Goal: Task Accomplishment & Management: Manage account settings

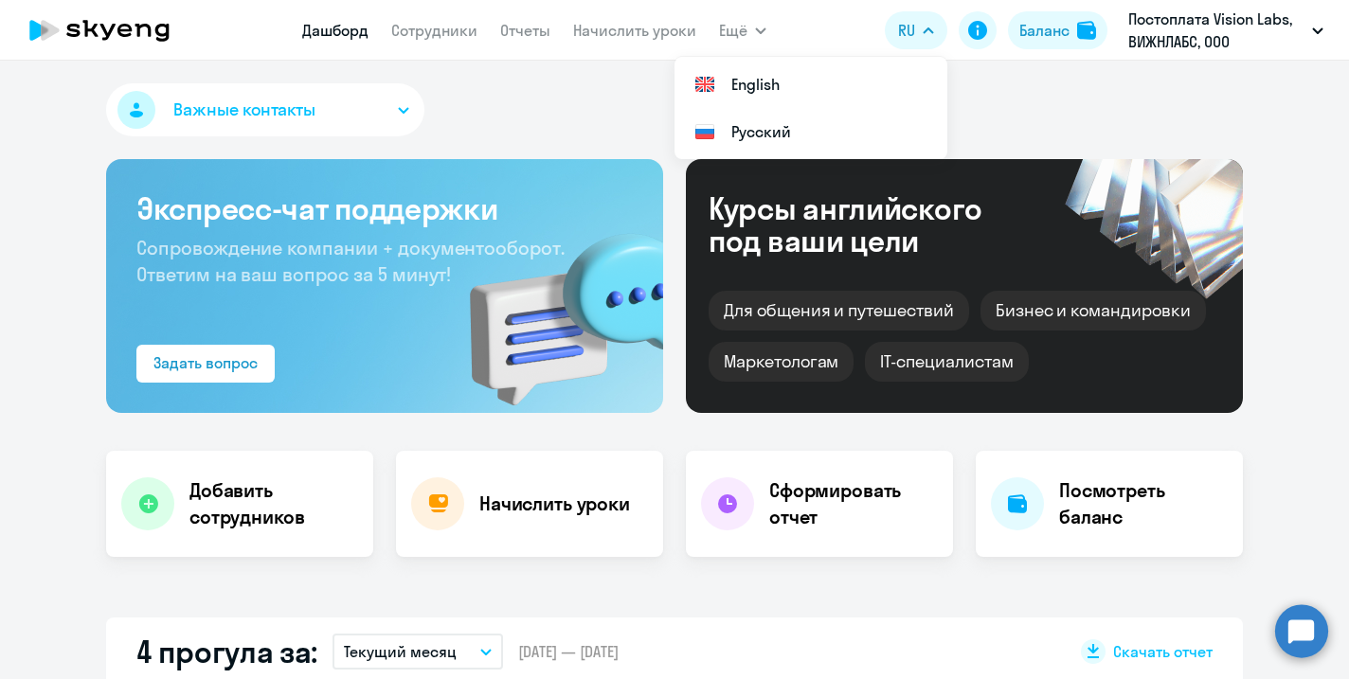
select select "30"
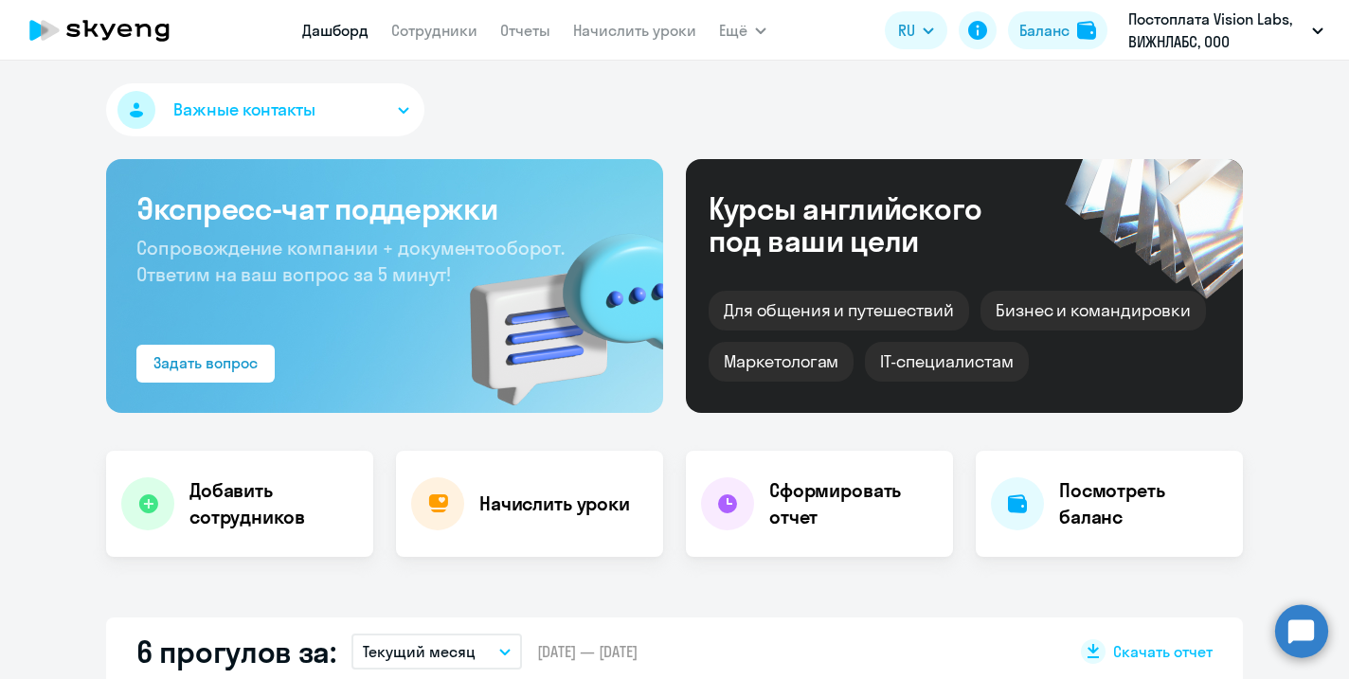
select select "30"
click at [430, 29] on link "Сотрудники" at bounding box center [434, 30] width 86 height 19
select select "30"
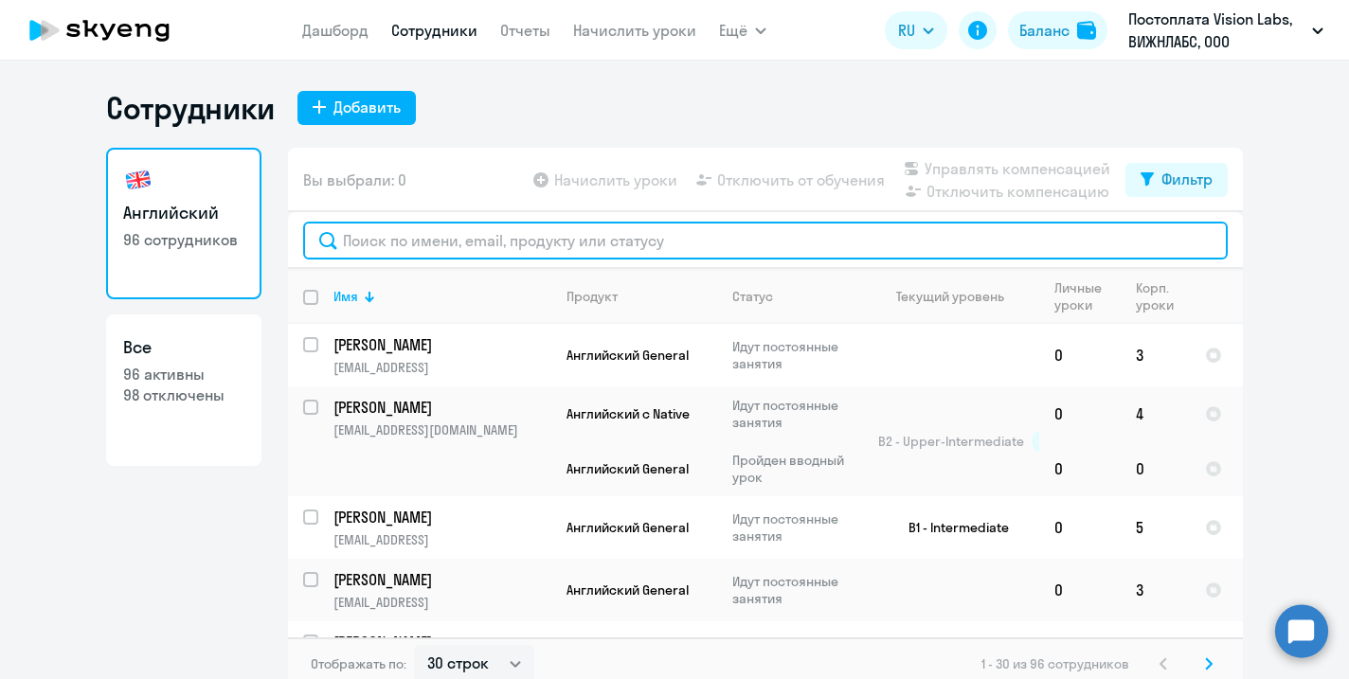
click at [395, 228] on input "text" at bounding box center [765, 241] width 924 height 38
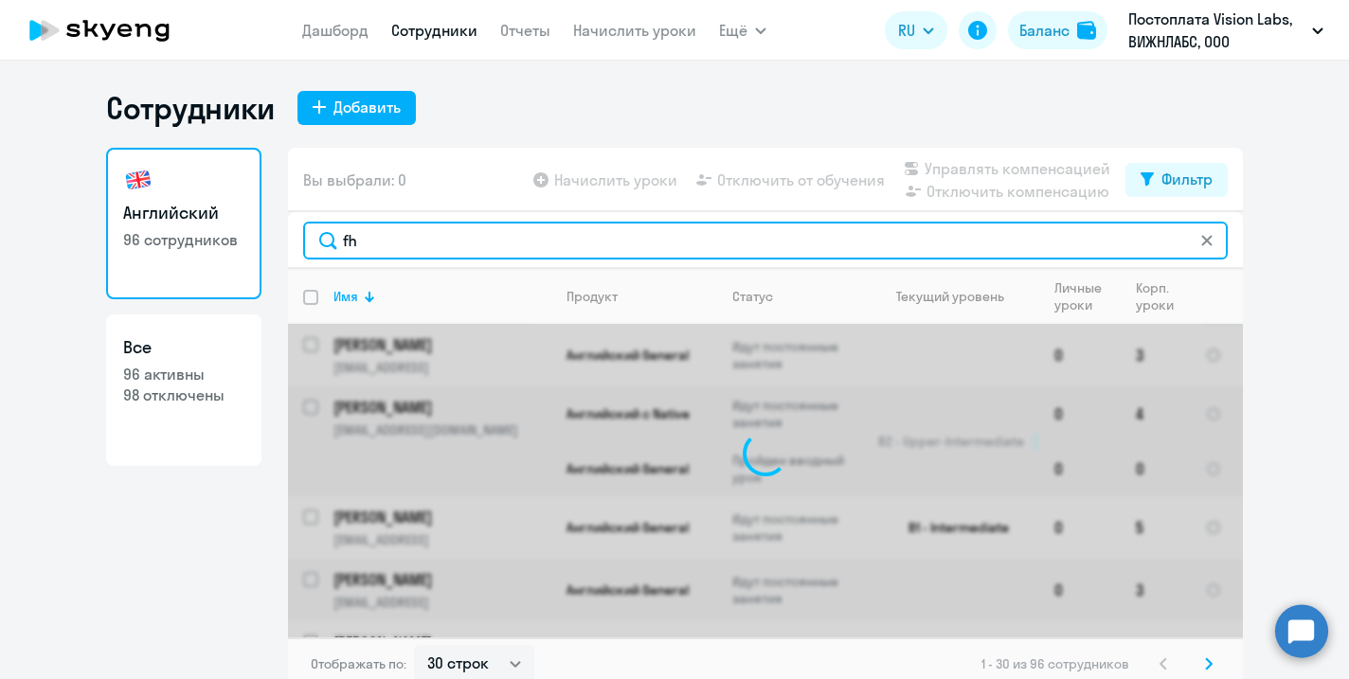
type input "f"
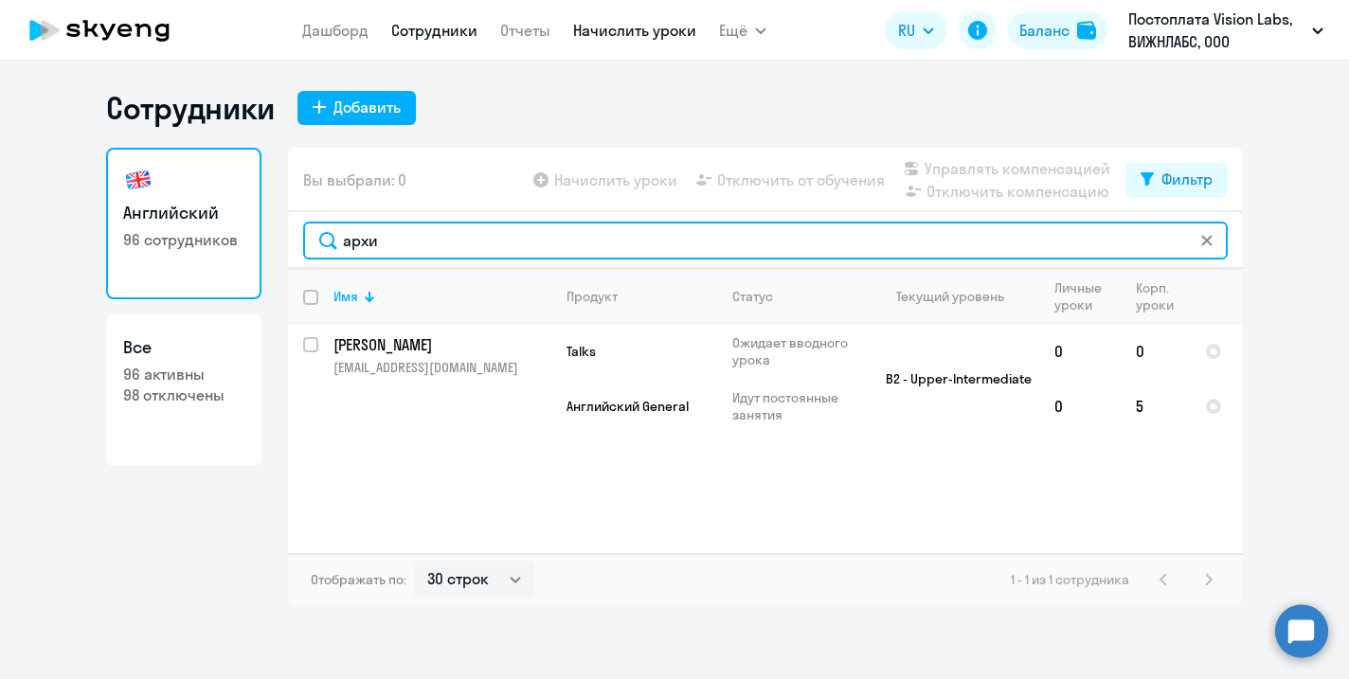
type input "архи"
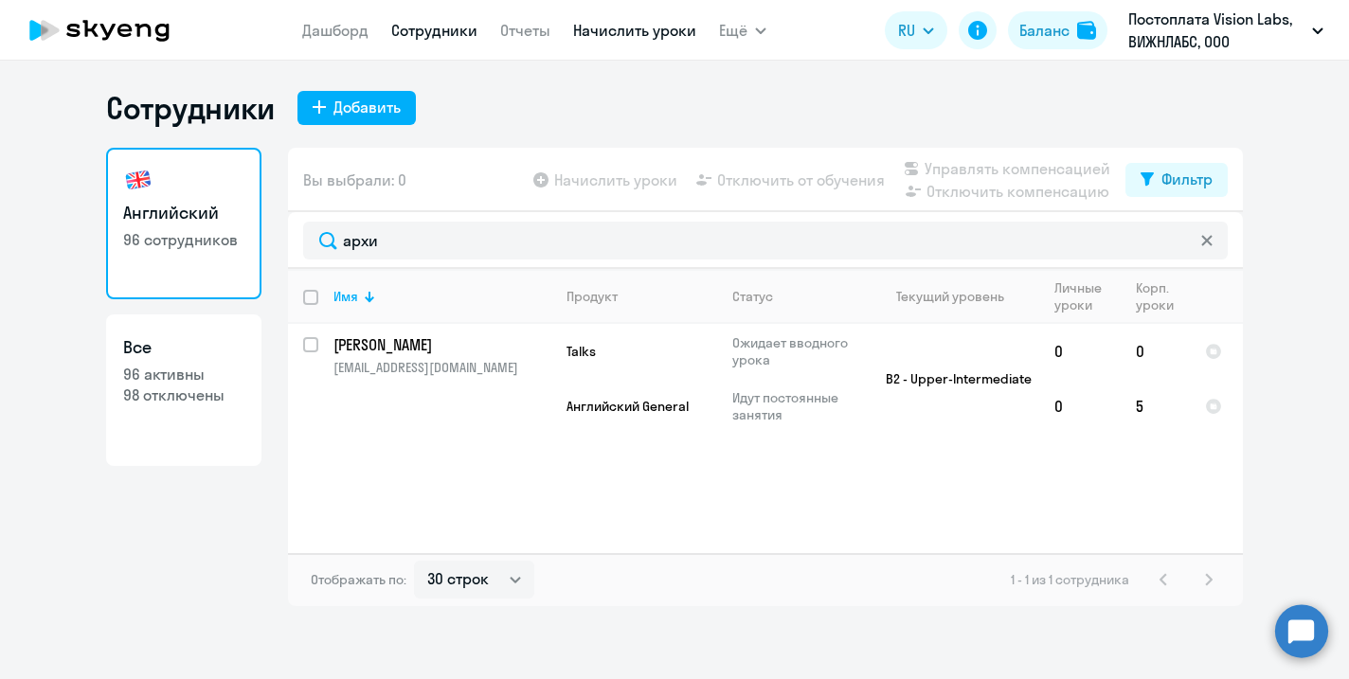
click at [649, 35] on link "Начислить уроки" at bounding box center [634, 30] width 123 height 19
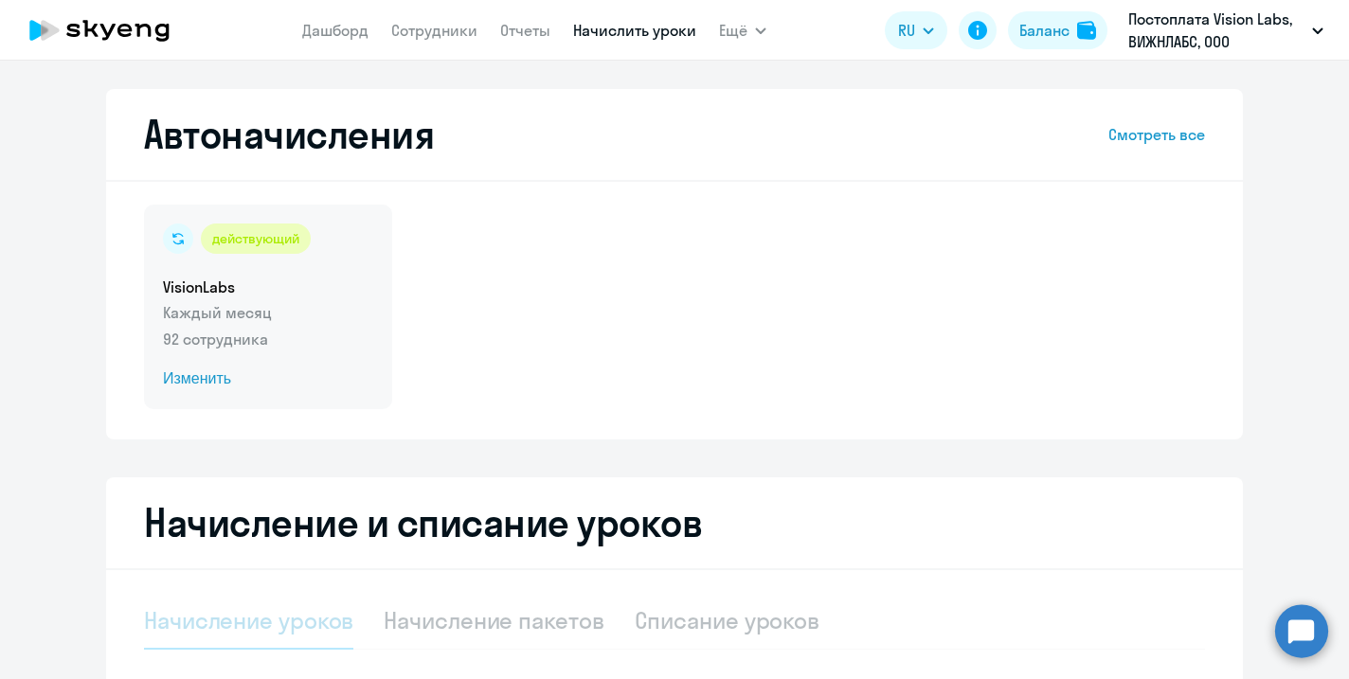
select select "10"
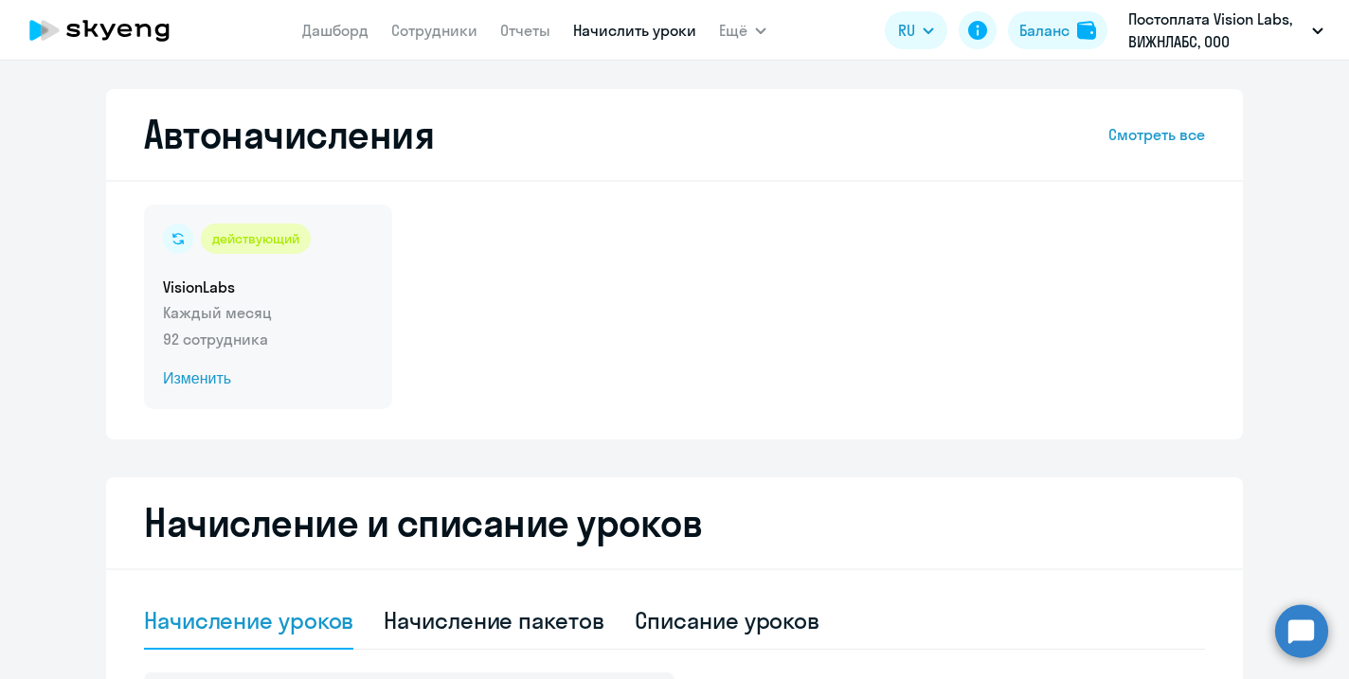
click at [278, 312] on p "Каждый месяц" at bounding box center [268, 312] width 210 height 23
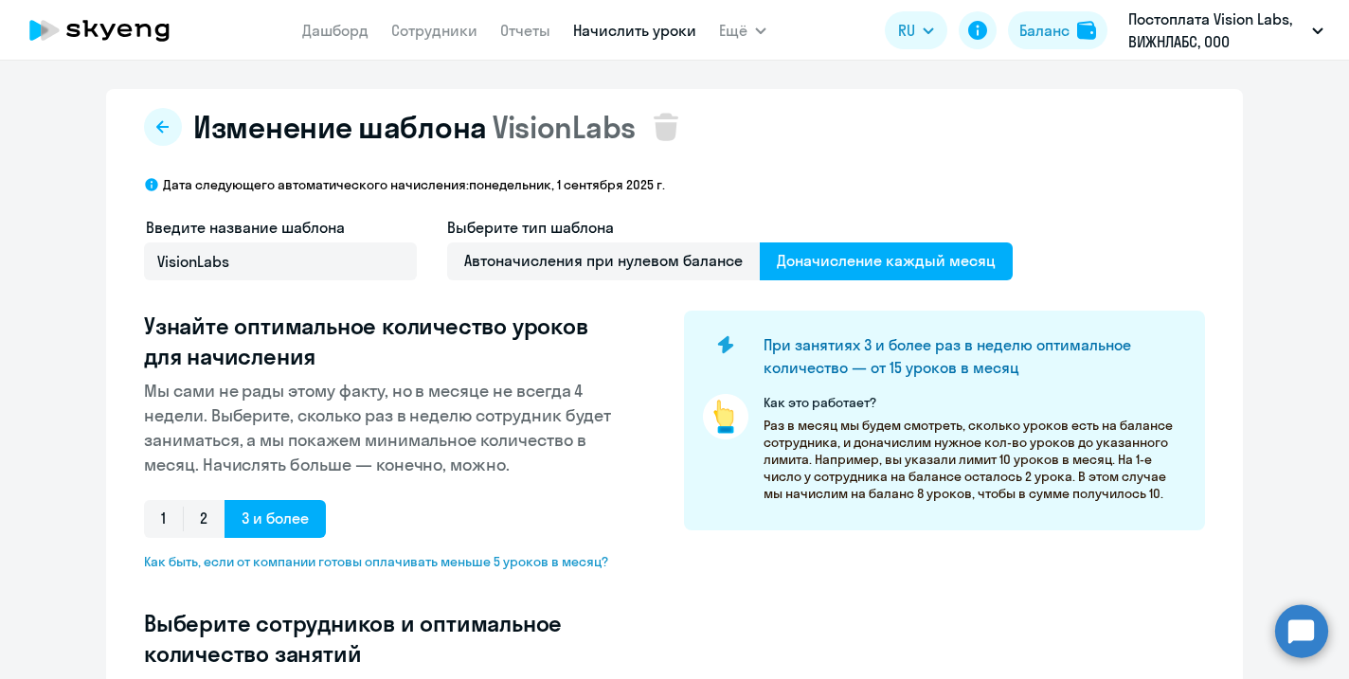
select select "10"
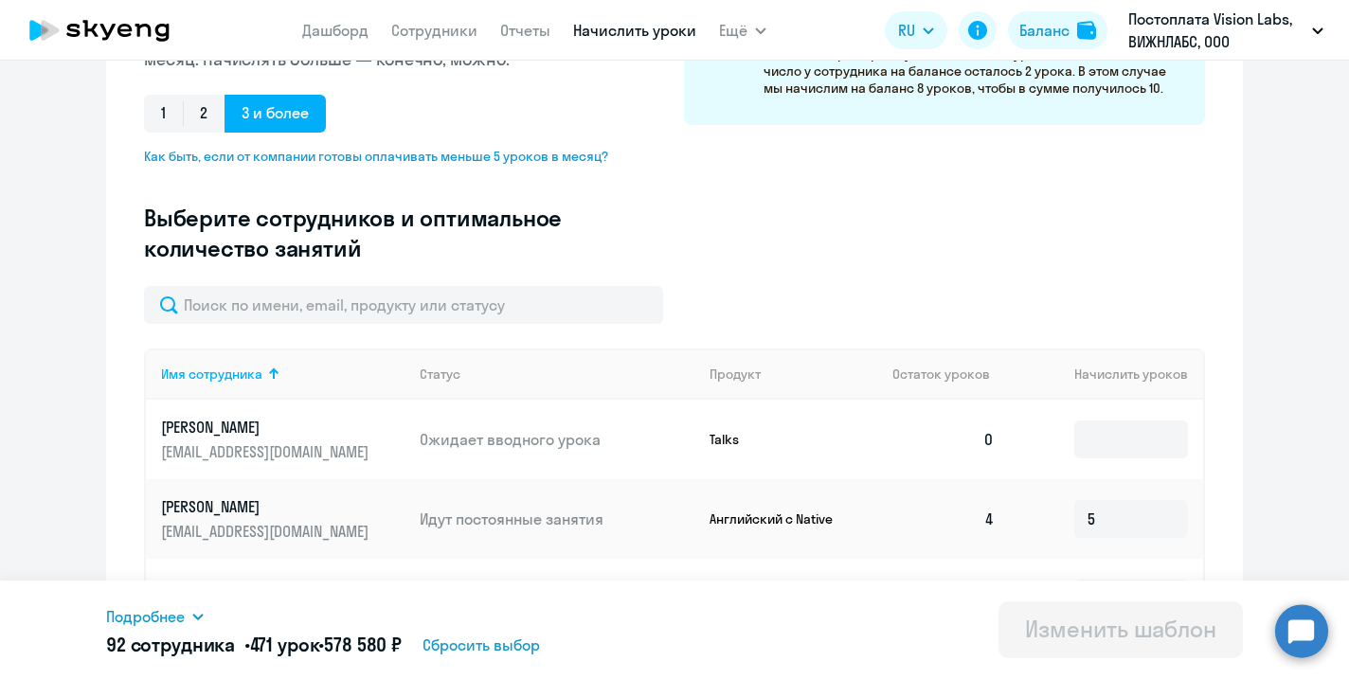
scroll to position [376, 0]
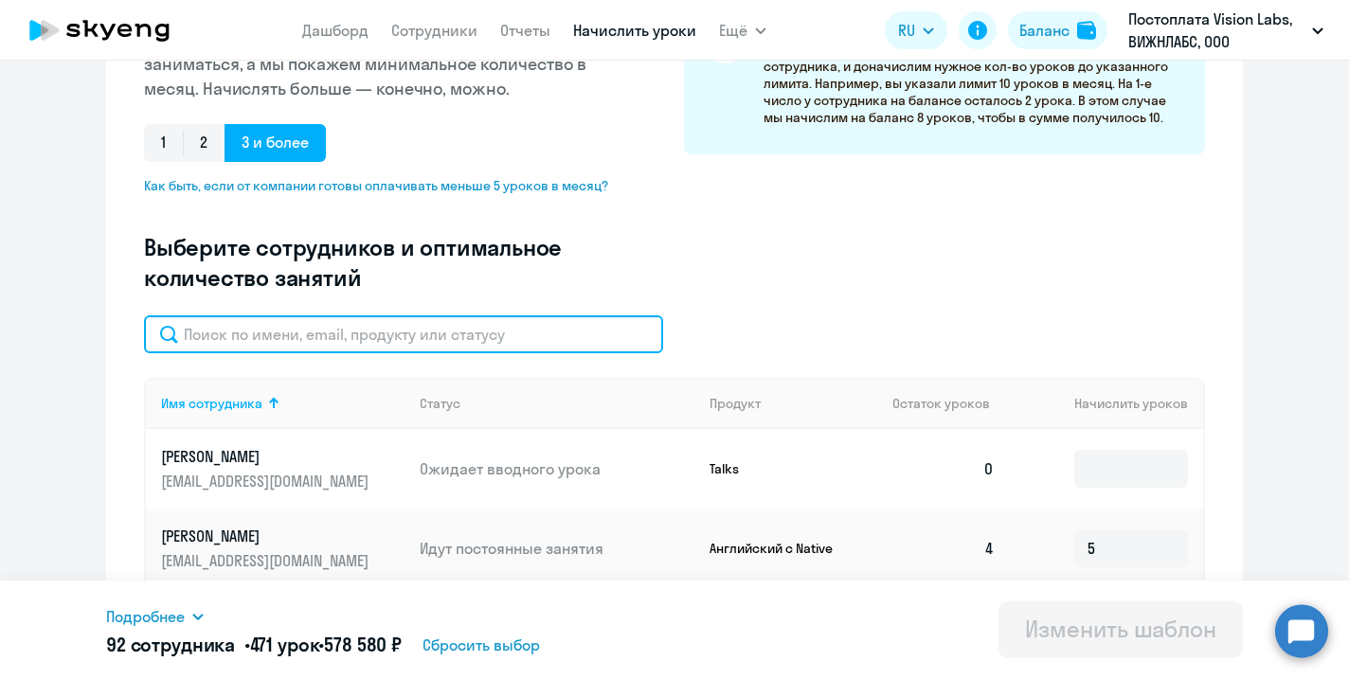
click at [483, 332] on input "text" at bounding box center [403, 334] width 519 height 38
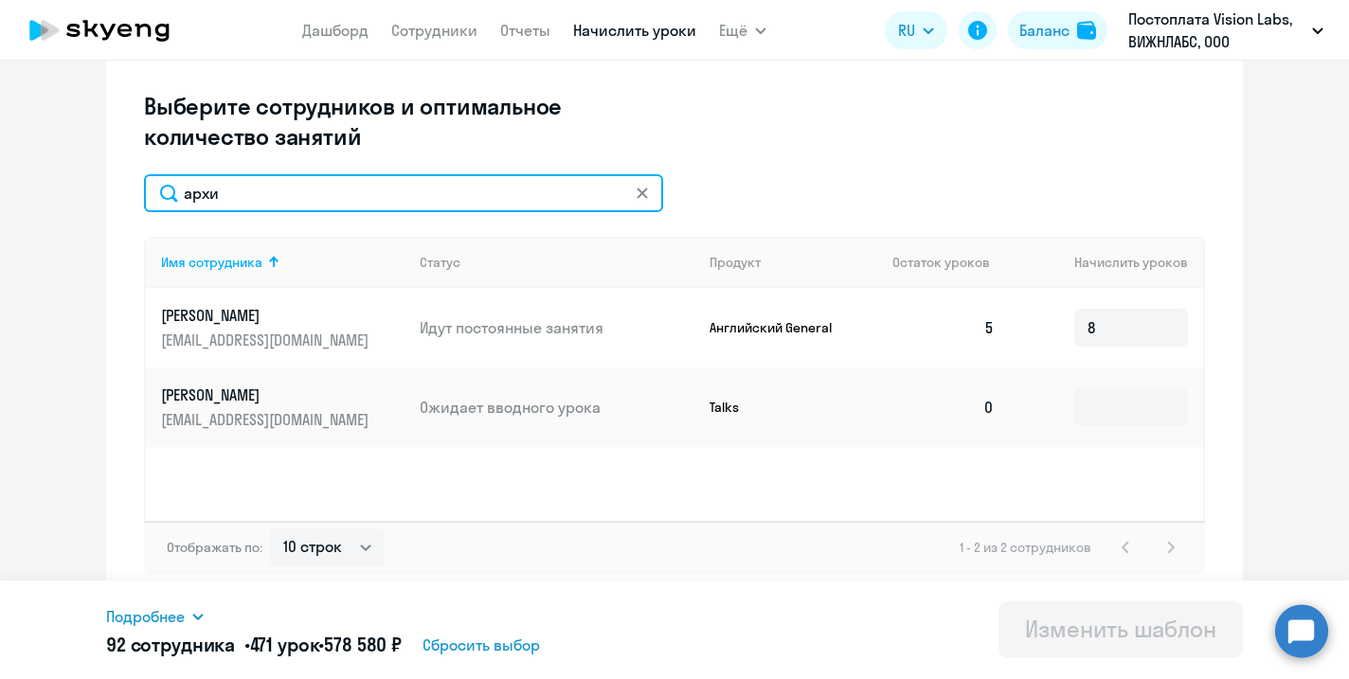
scroll to position [518, 0]
type input "архи"
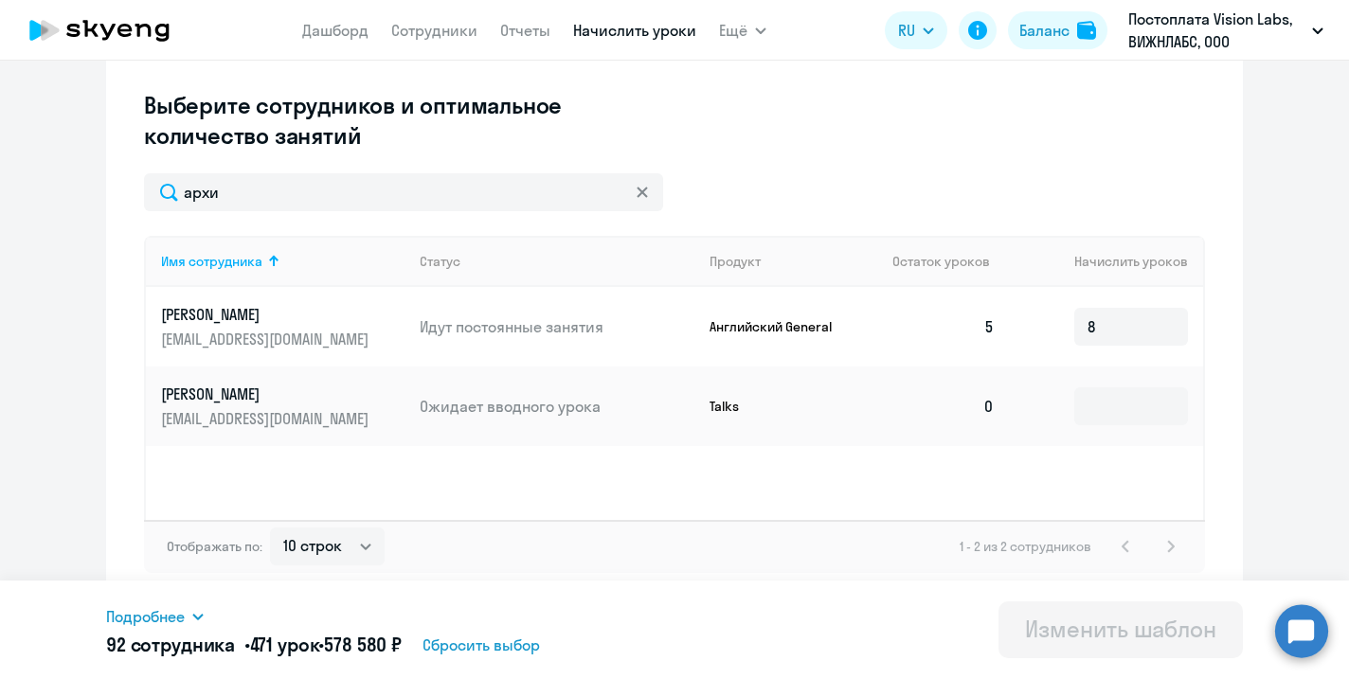
click at [645, 194] on icon at bounding box center [642, 192] width 10 height 10
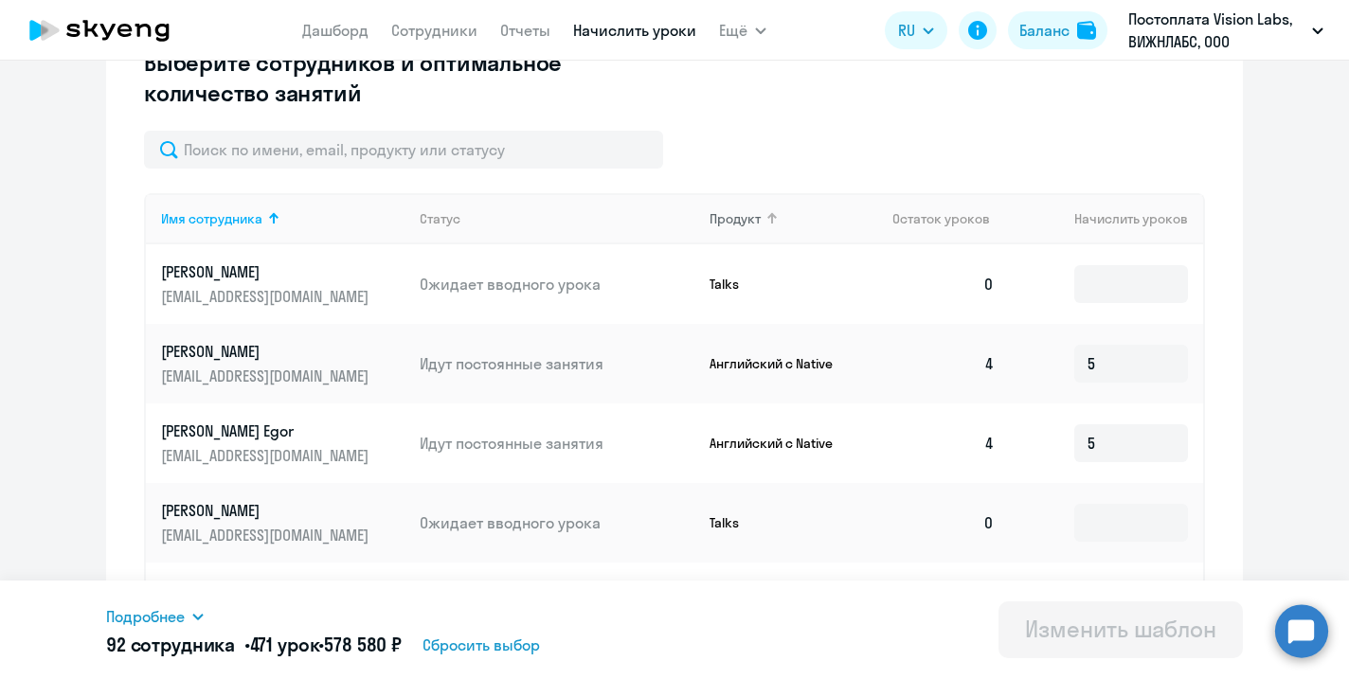
scroll to position [550, 0]
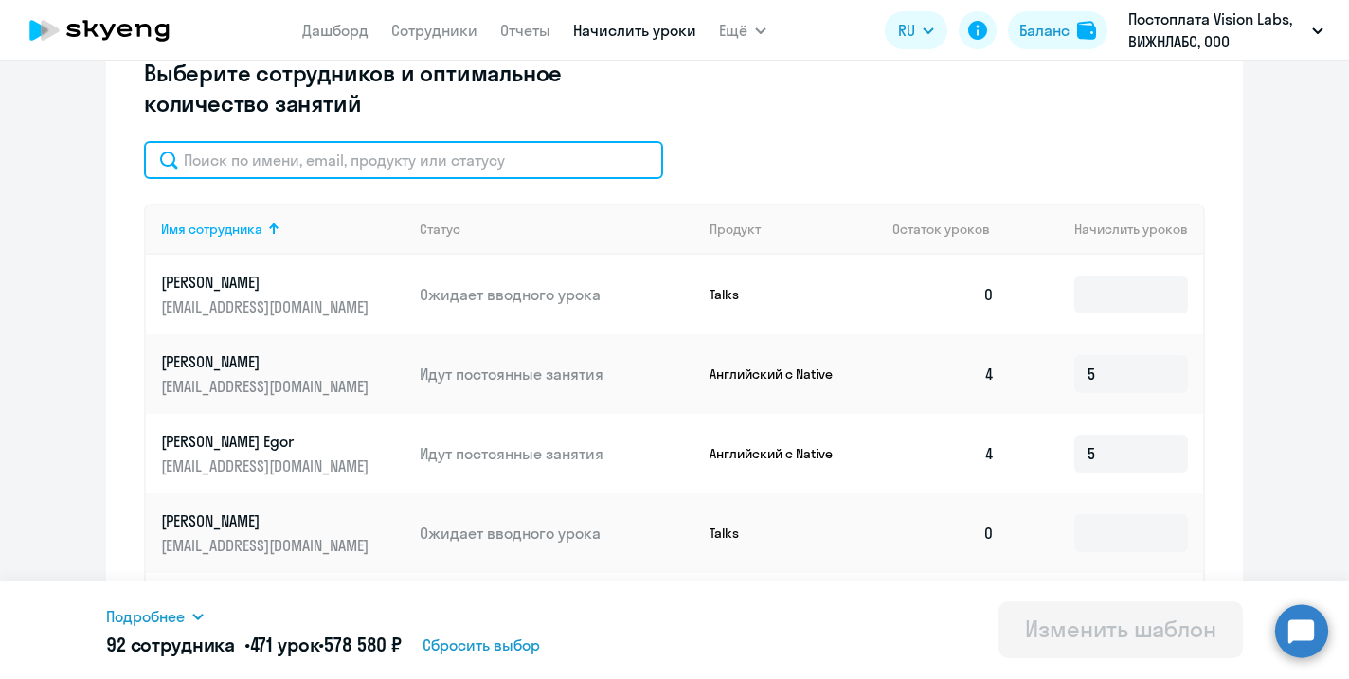
click at [470, 161] on input "text" at bounding box center [403, 160] width 519 height 38
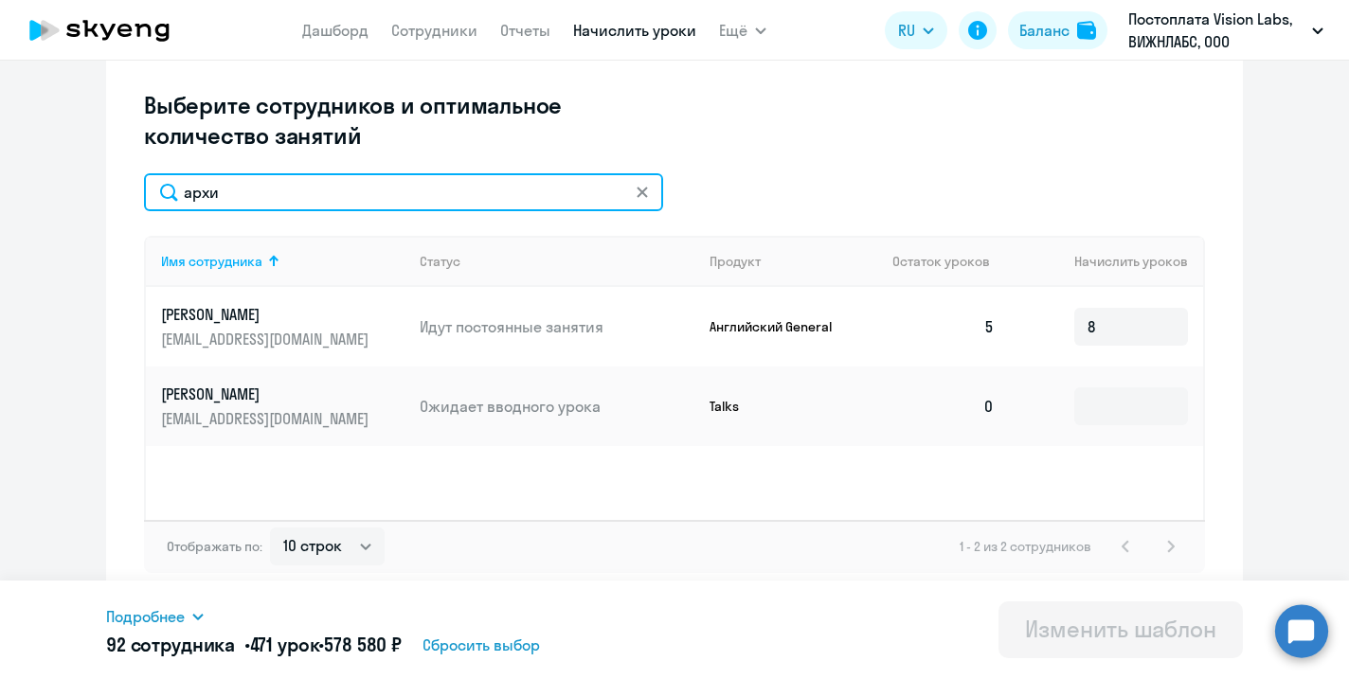
type input "архи"
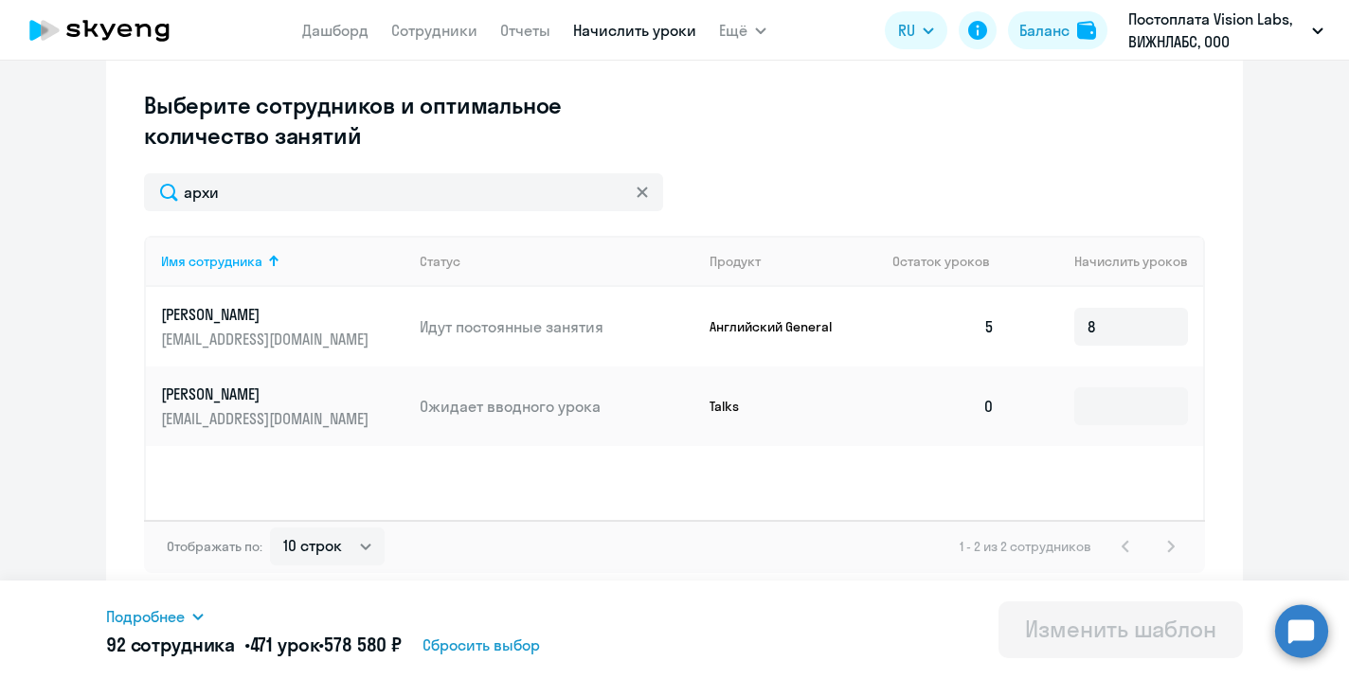
click at [646, 191] on icon at bounding box center [642, 192] width 11 height 11
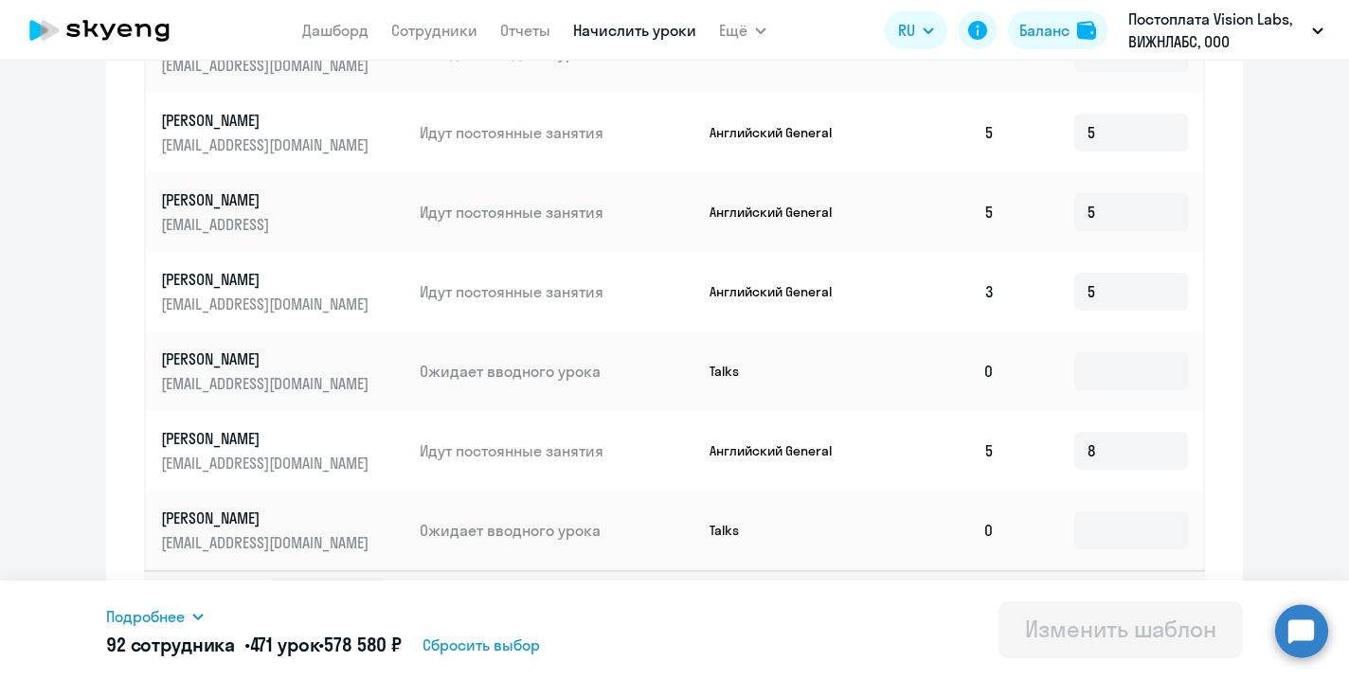
scroll to position [1081, 0]
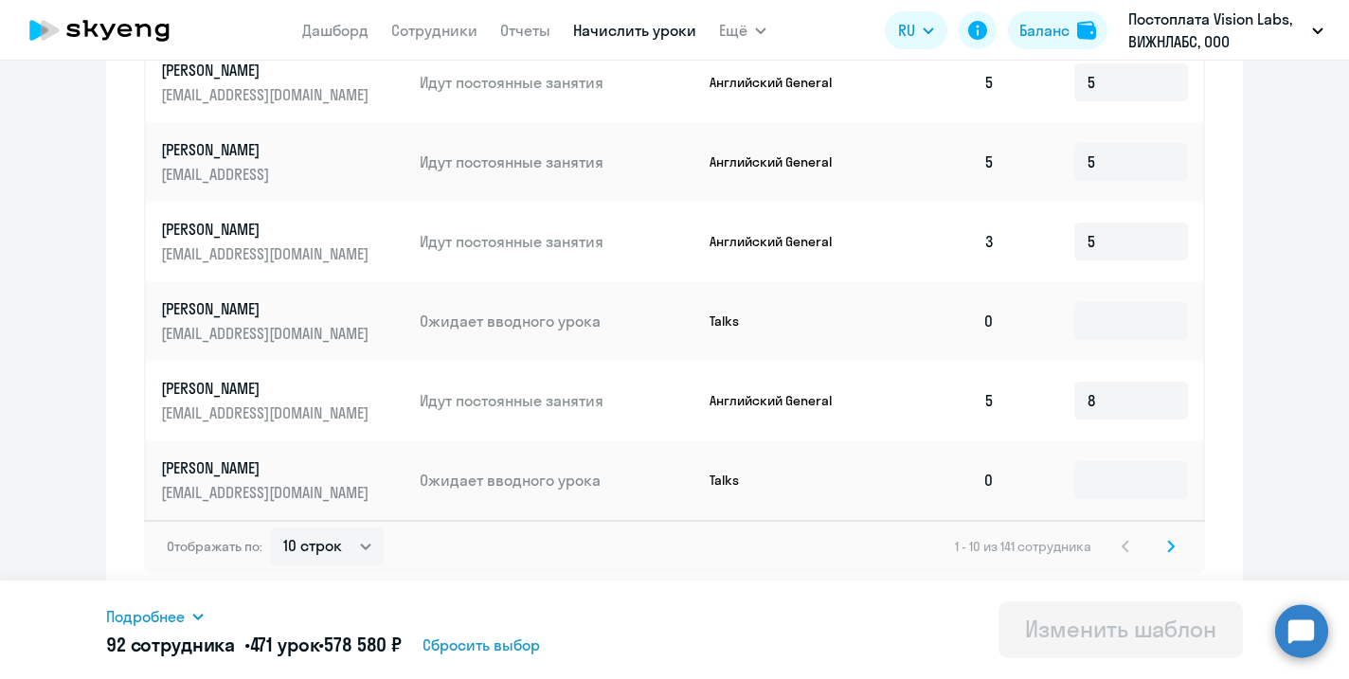
click at [1177, 549] on svg-icon at bounding box center [1170, 546] width 23 height 23
click at [1167, 550] on icon at bounding box center [1171, 546] width 8 height 13
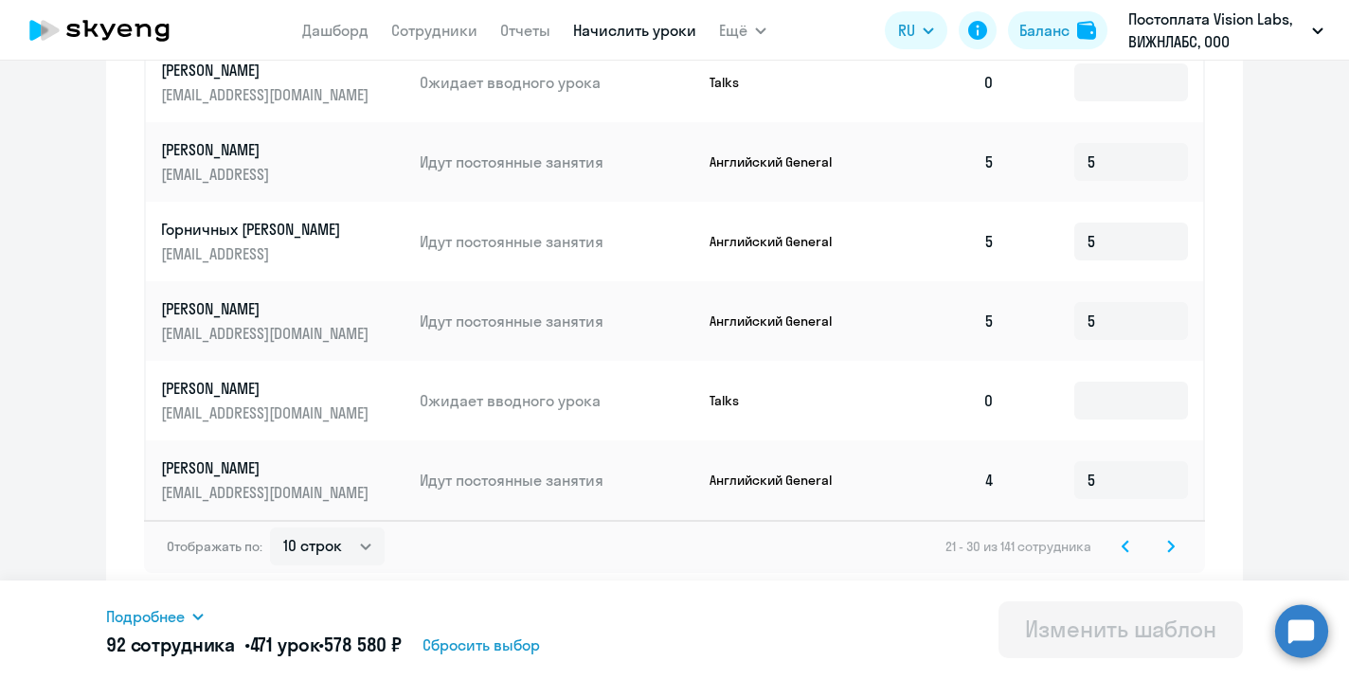
click at [1171, 547] on icon at bounding box center [1171, 546] width 6 height 10
click at [1171, 548] on icon at bounding box center [1171, 546] width 6 height 10
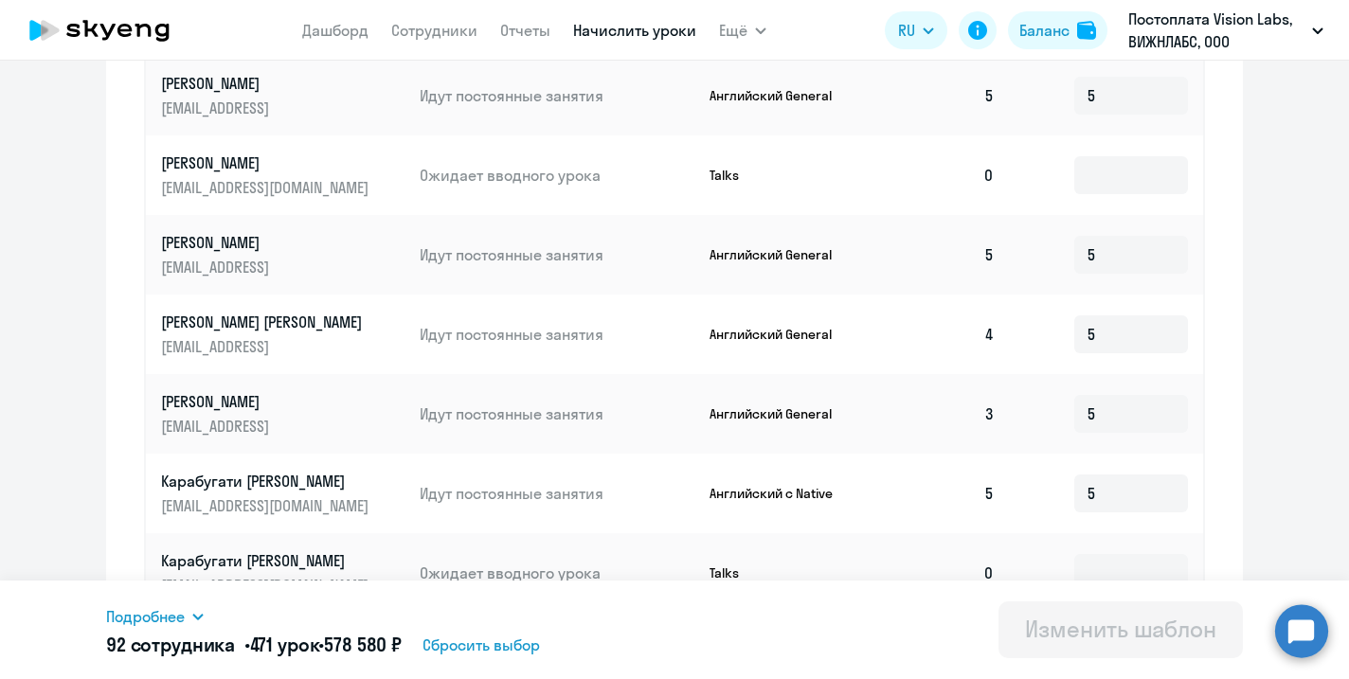
scroll to position [1098, 0]
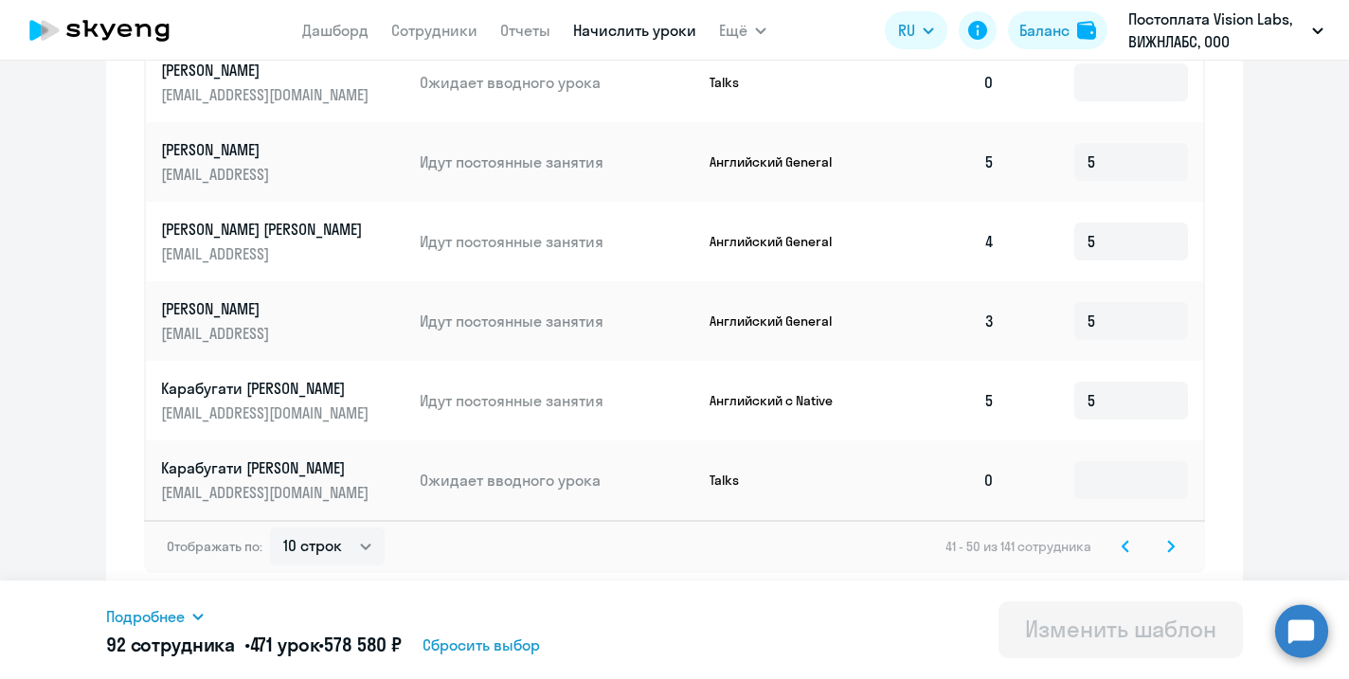
click at [1165, 545] on svg-icon at bounding box center [1170, 546] width 23 height 23
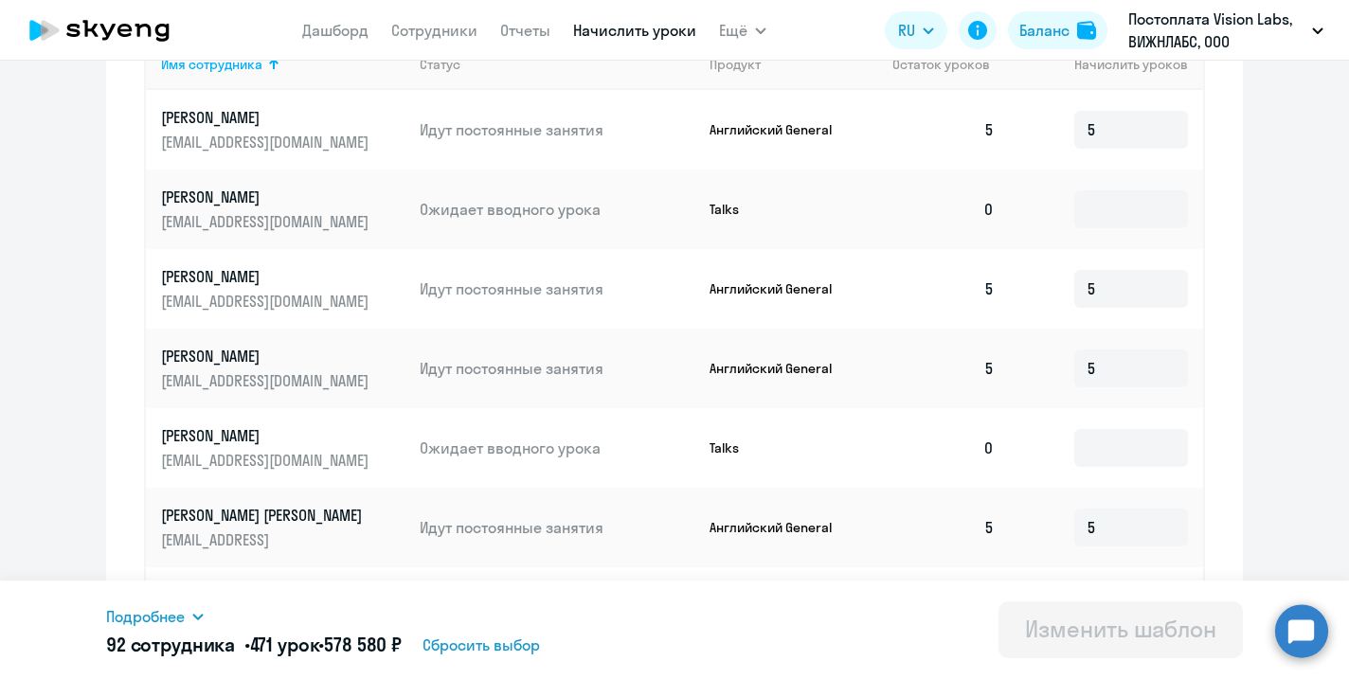
scroll to position [1081, 0]
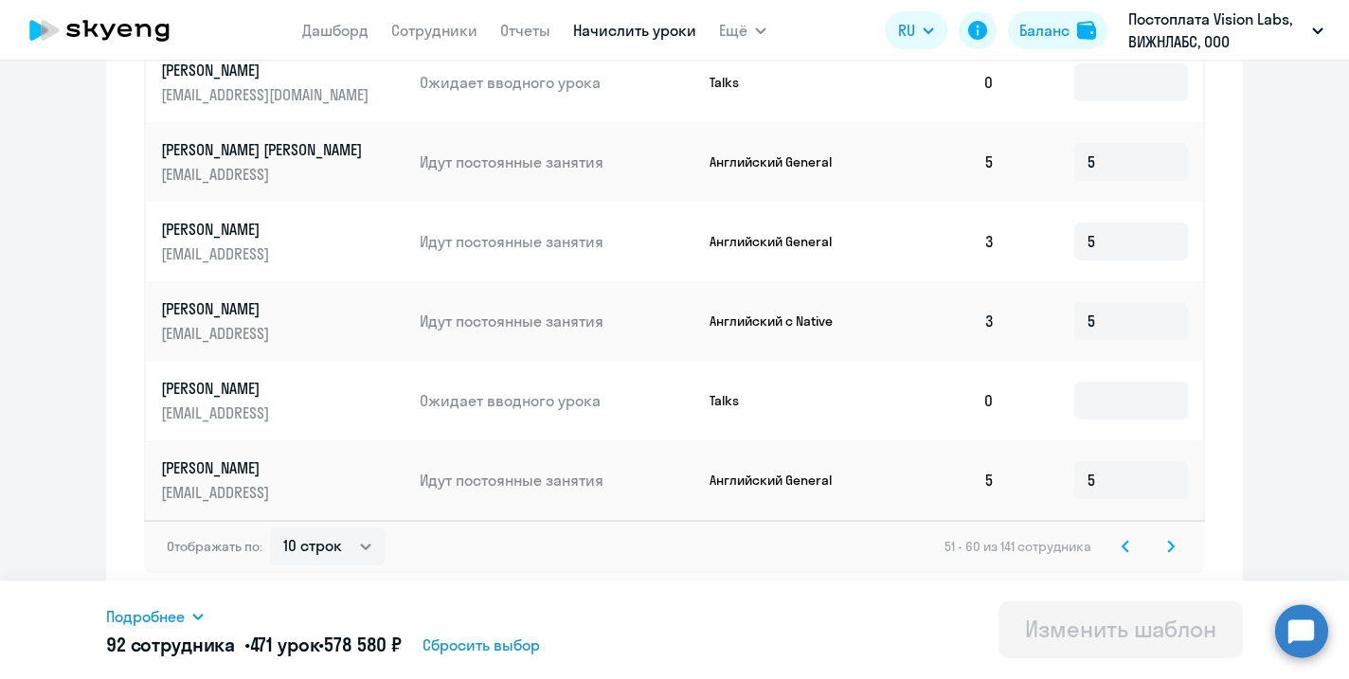
click at [1170, 546] on icon at bounding box center [1171, 546] width 8 height 13
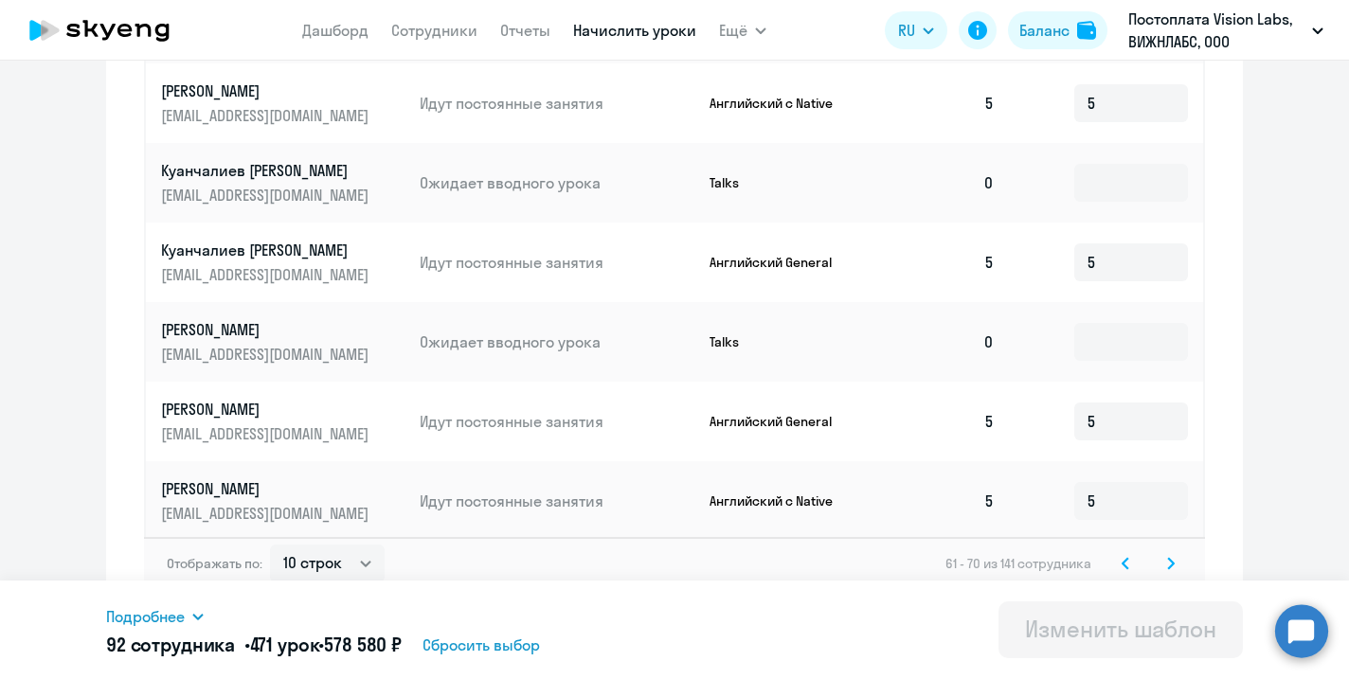
click at [1170, 557] on icon at bounding box center [1171, 563] width 8 height 13
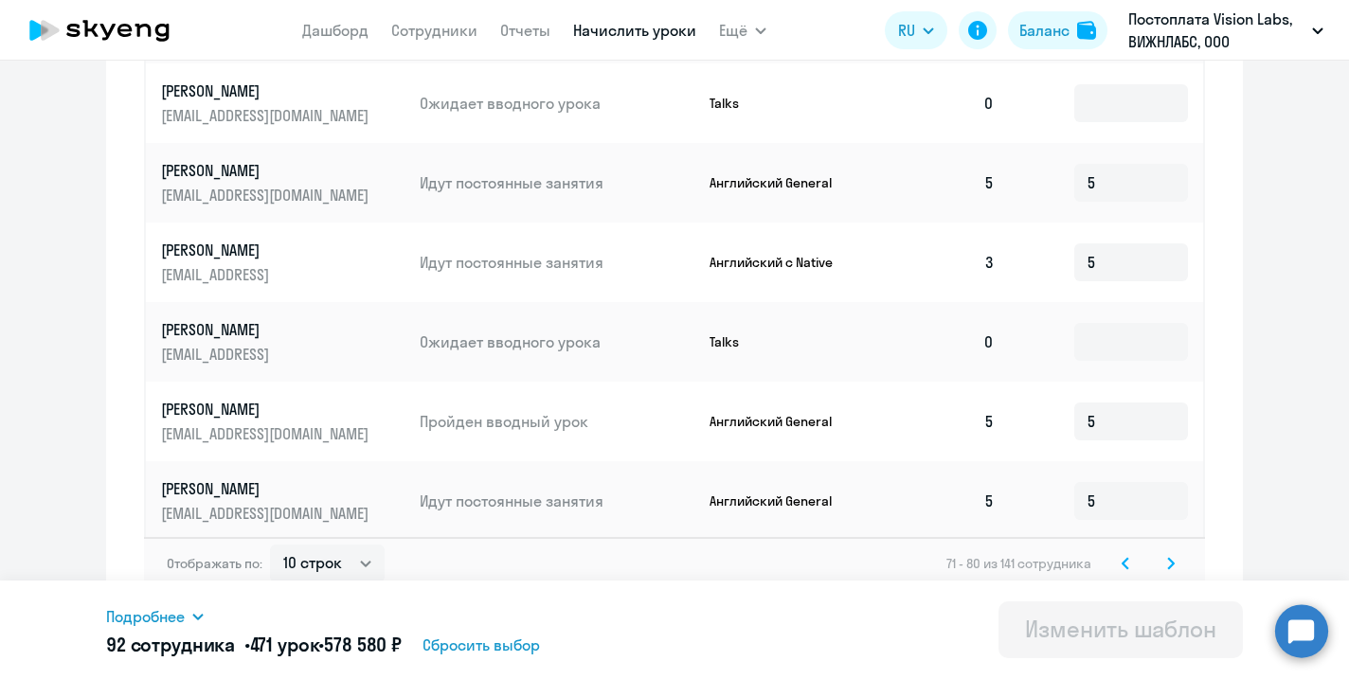
click at [1130, 552] on svg-icon at bounding box center [1125, 563] width 23 height 23
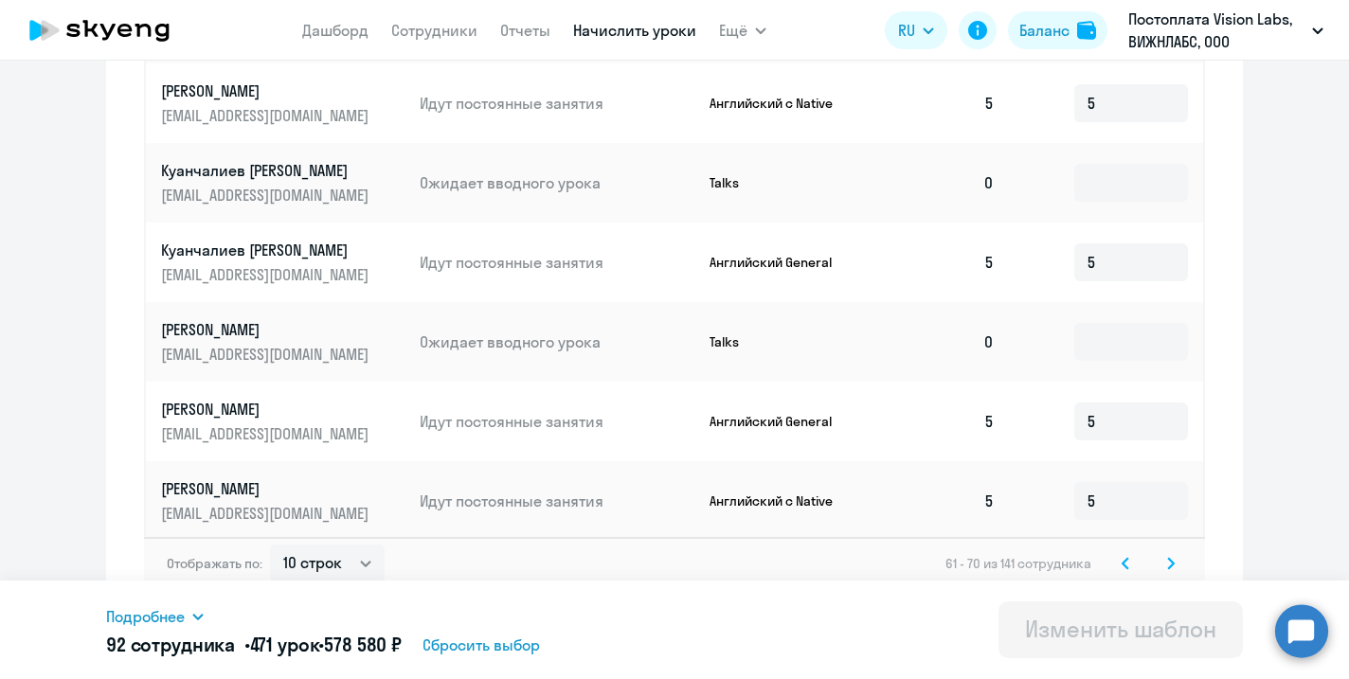
click at [1130, 552] on svg-icon at bounding box center [1125, 563] width 23 height 23
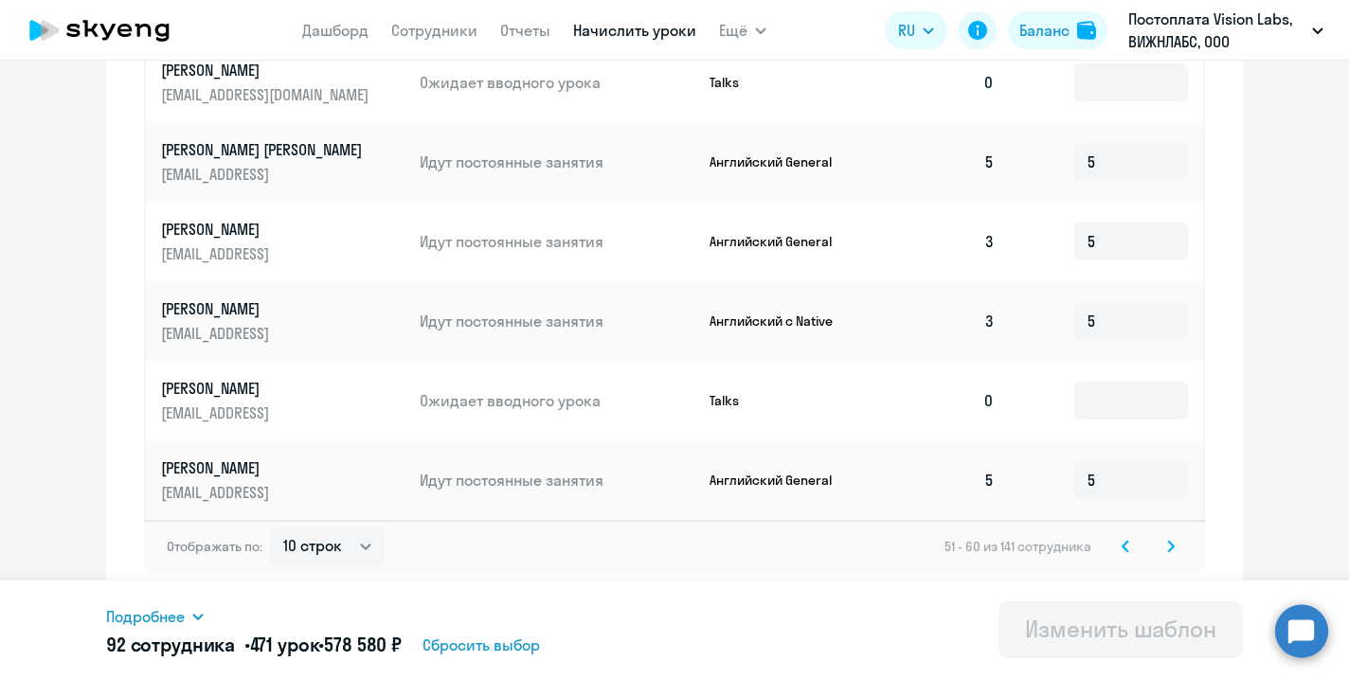
click at [1130, 549] on svg-icon at bounding box center [1125, 546] width 23 height 23
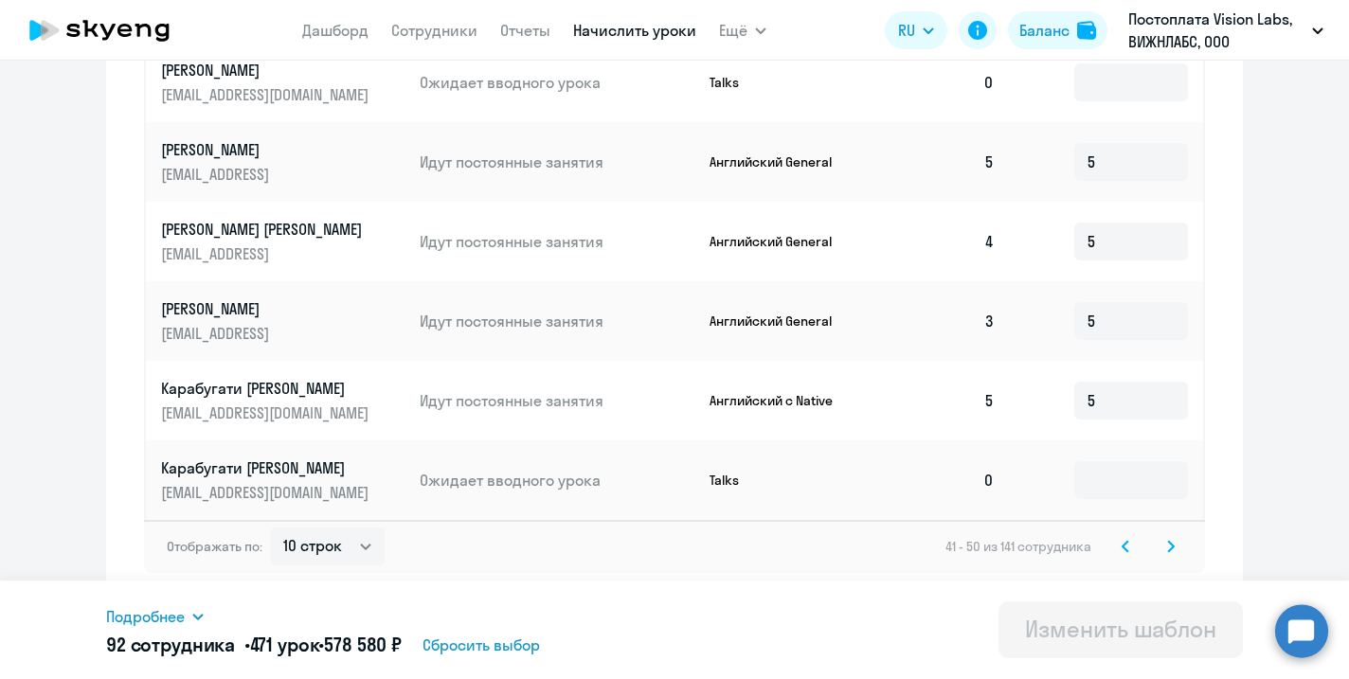
click at [1124, 553] on icon at bounding box center [1125, 546] width 8 height 13
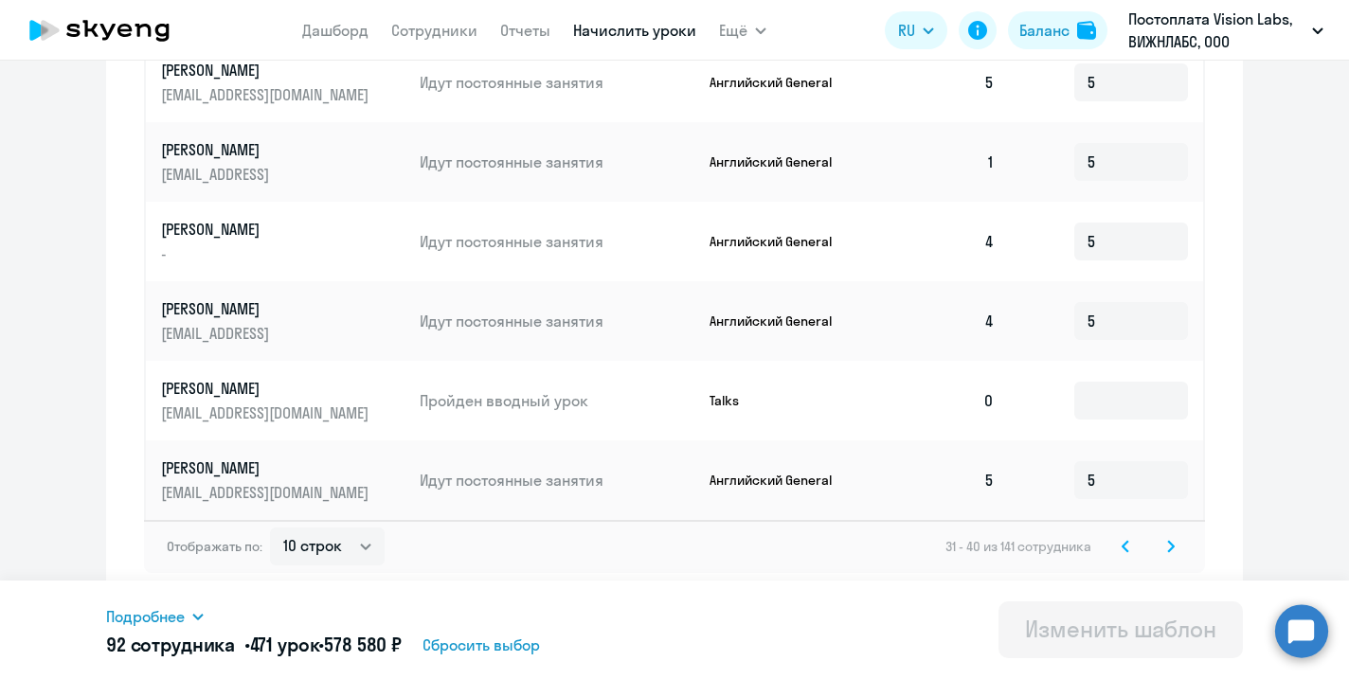
click at [1124, 564] on div "Отображать по: 10 строк 30 строк 50 строк 31 - 40 из 141 сотрудника" at bounding box center [674, 546] width 1061 height 53
click at [1127, 552] on icon at bounding box center [1125, 546] width 8 height 13
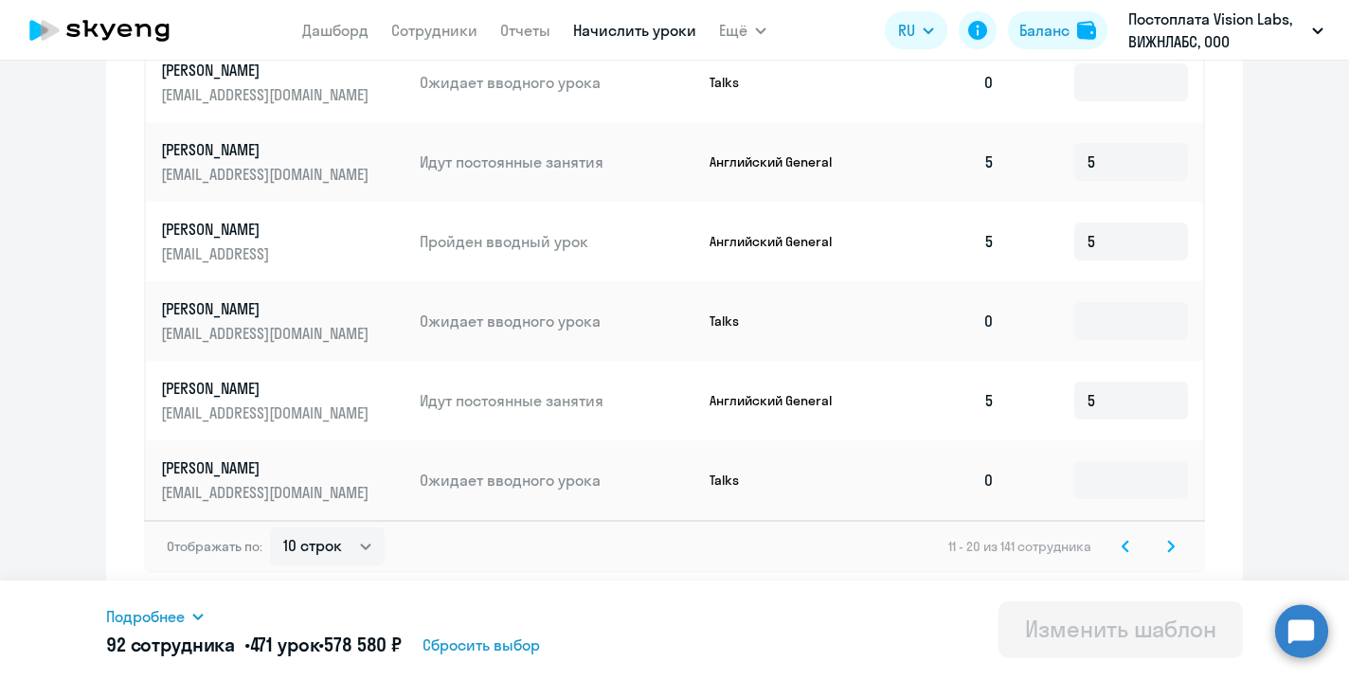
click at [1127, 552] on icon at bounding box center [1125, 546] width 8 height 13
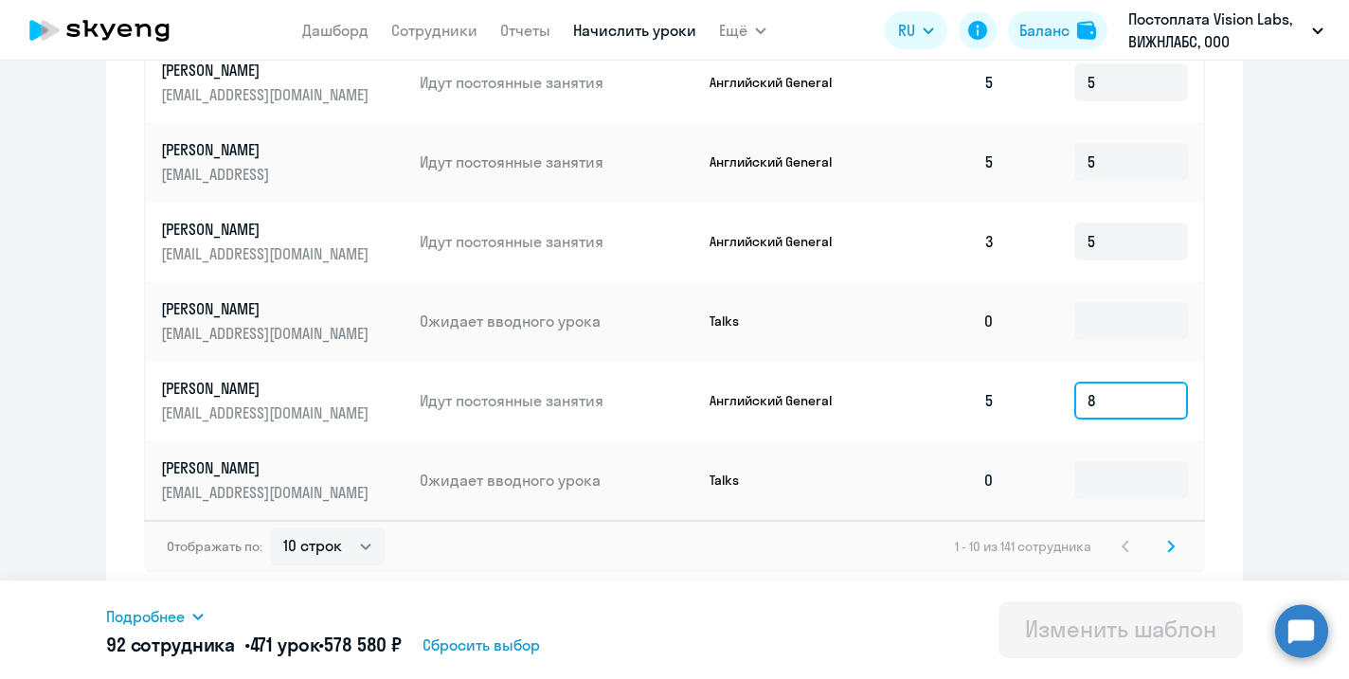
click at [1114, 400] on input "8" at bounding box center [1131, 401] width 114 height 38
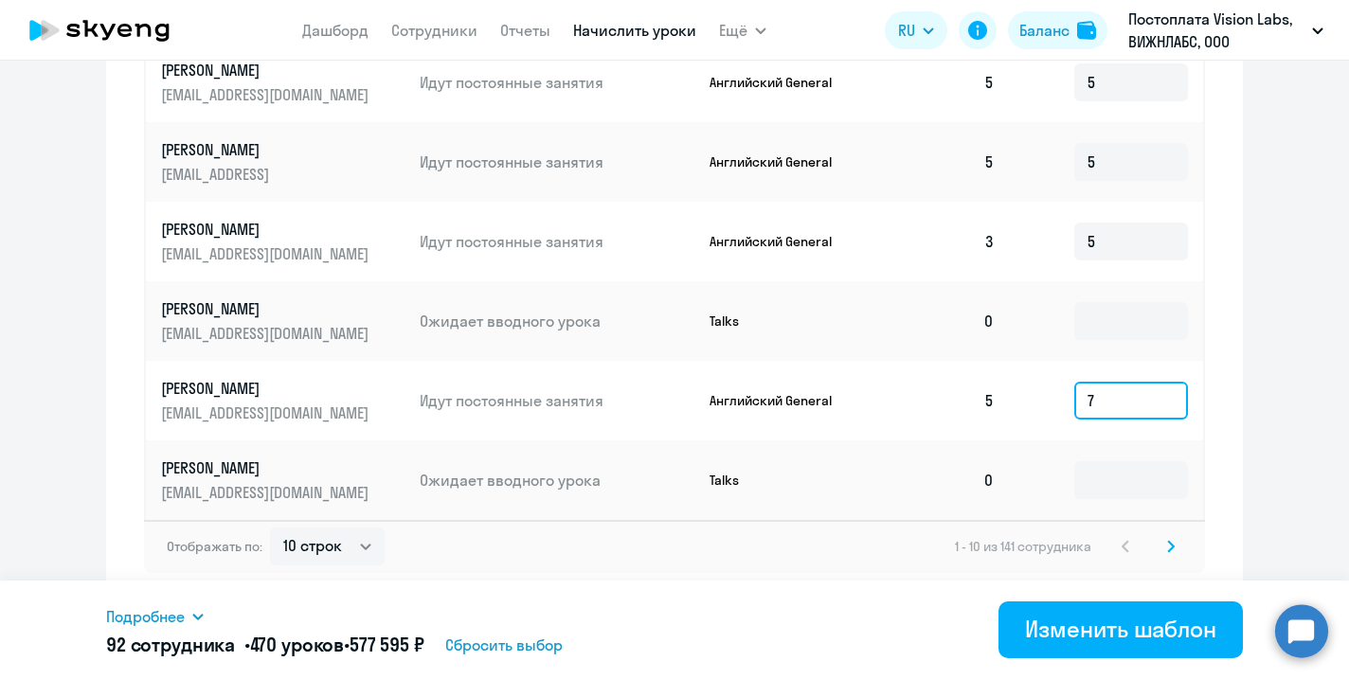
type input "7"
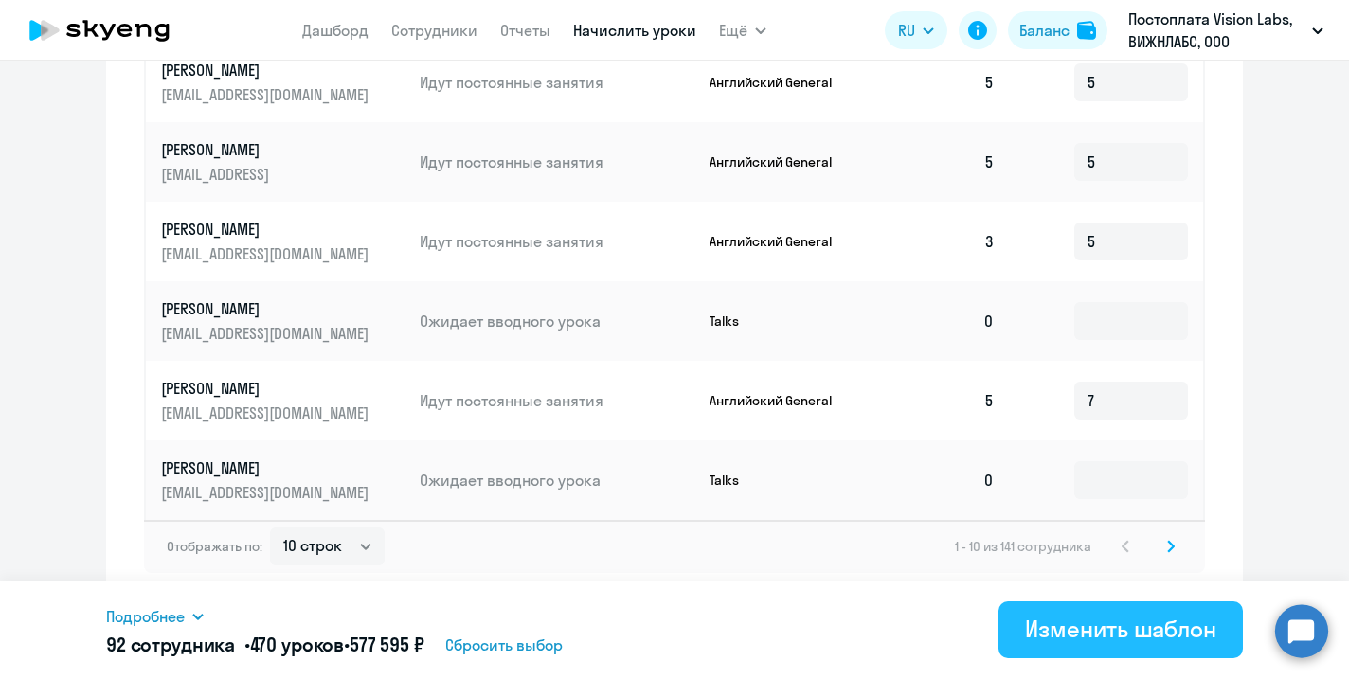
click at [1042, 633] on div "Изменить шаблон" at bounding box center [1120, 629] width 191 height 30
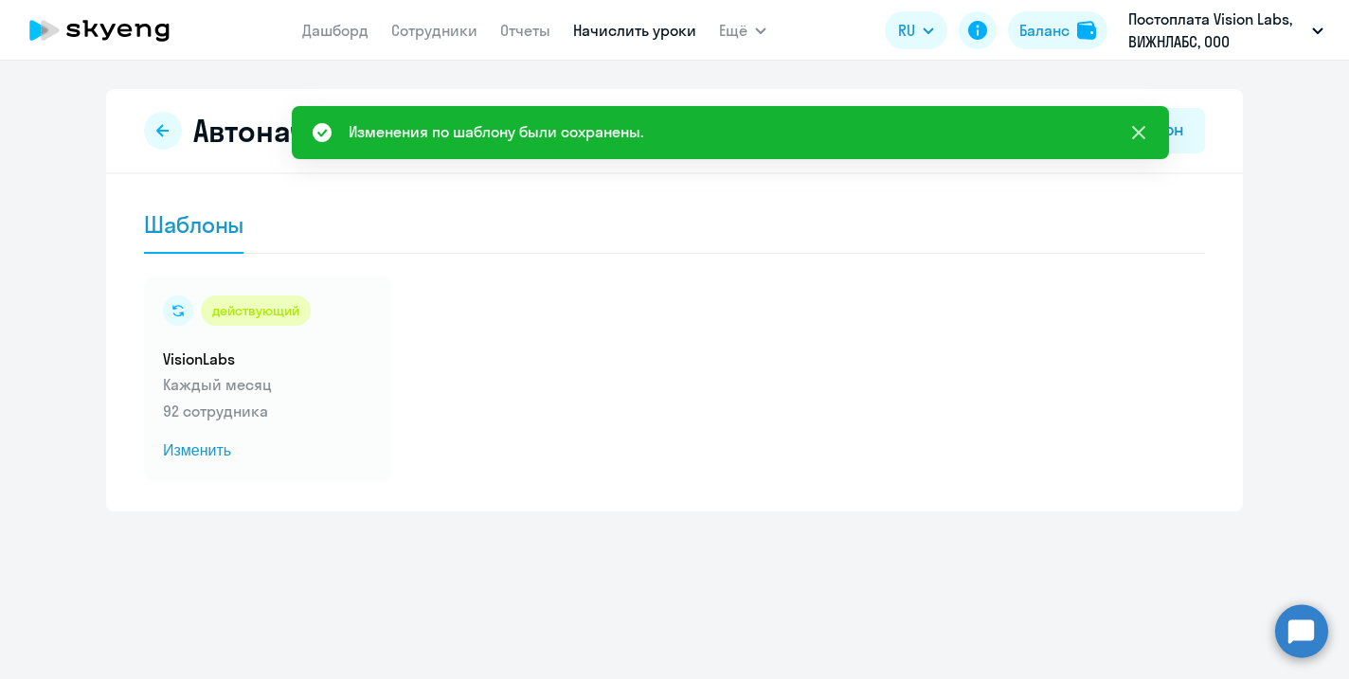
click at [1142, 134] on icon at bounding box center [1138, 132] width 23 height 23
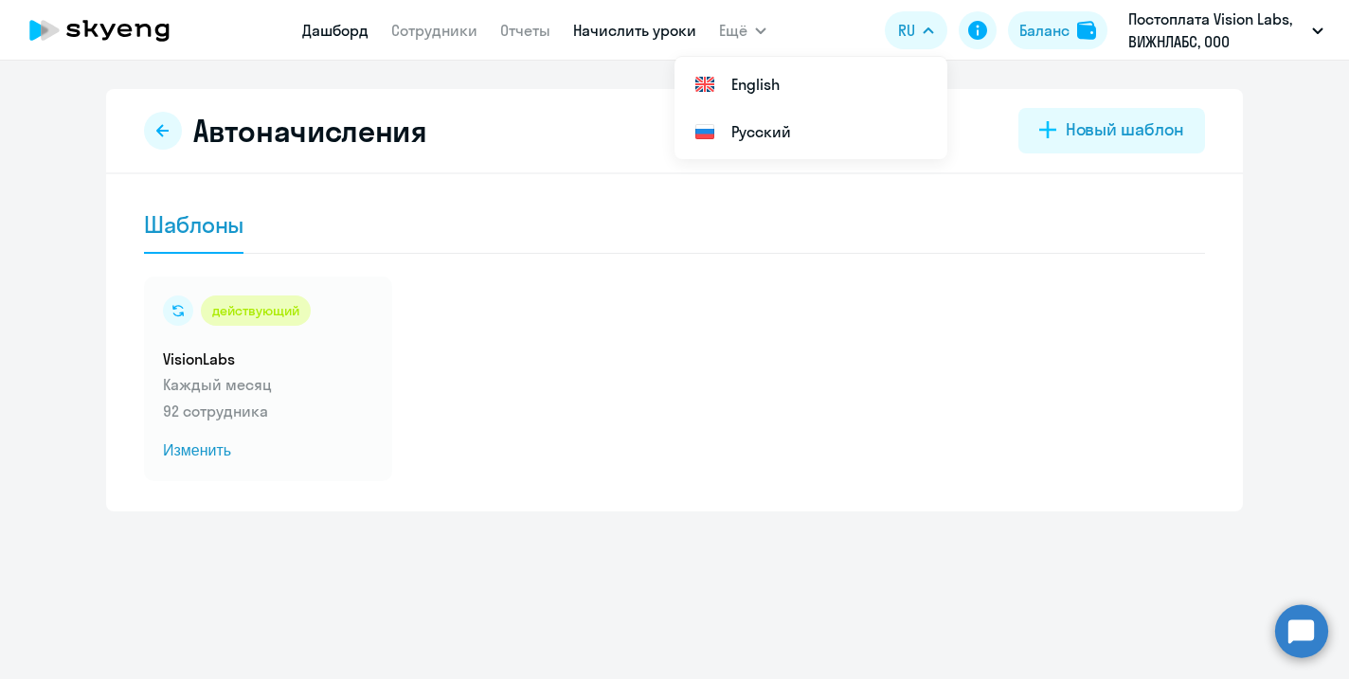
click at [332, 33] on link "Дашборд" at bounding box center [335, 30] width 66 height 19
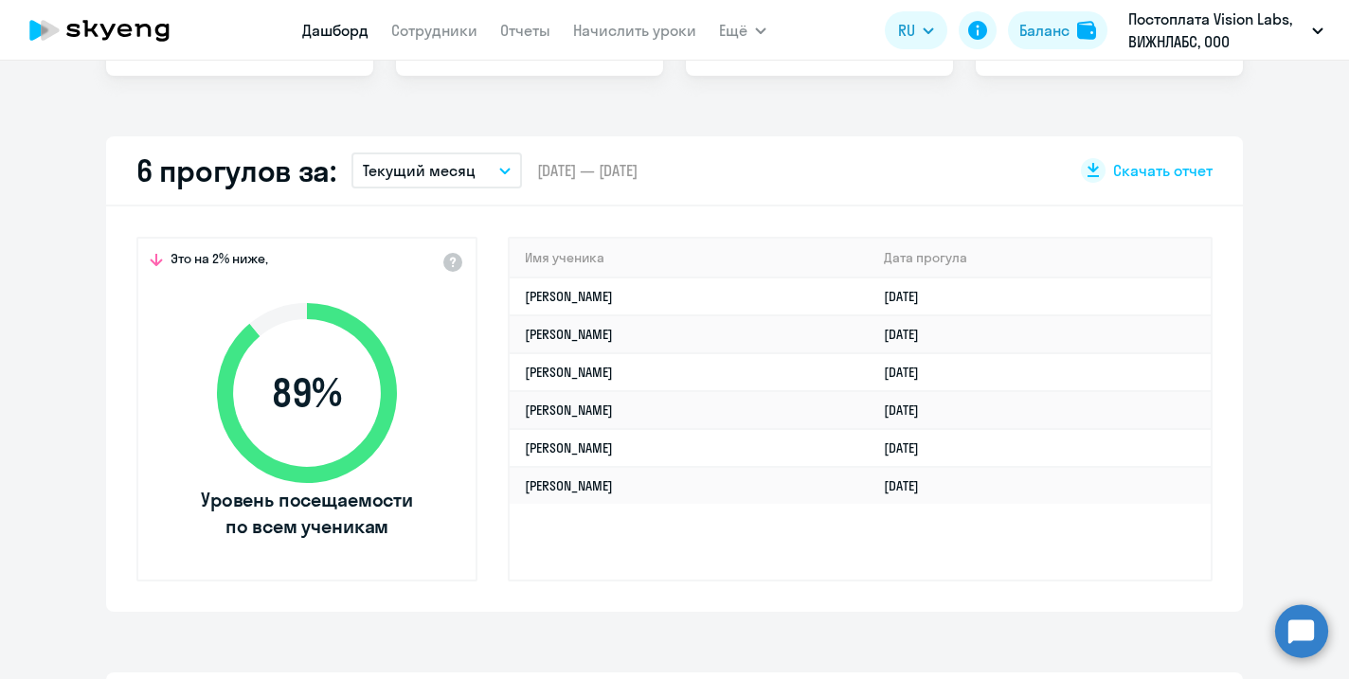
scroll to position [473, 0]
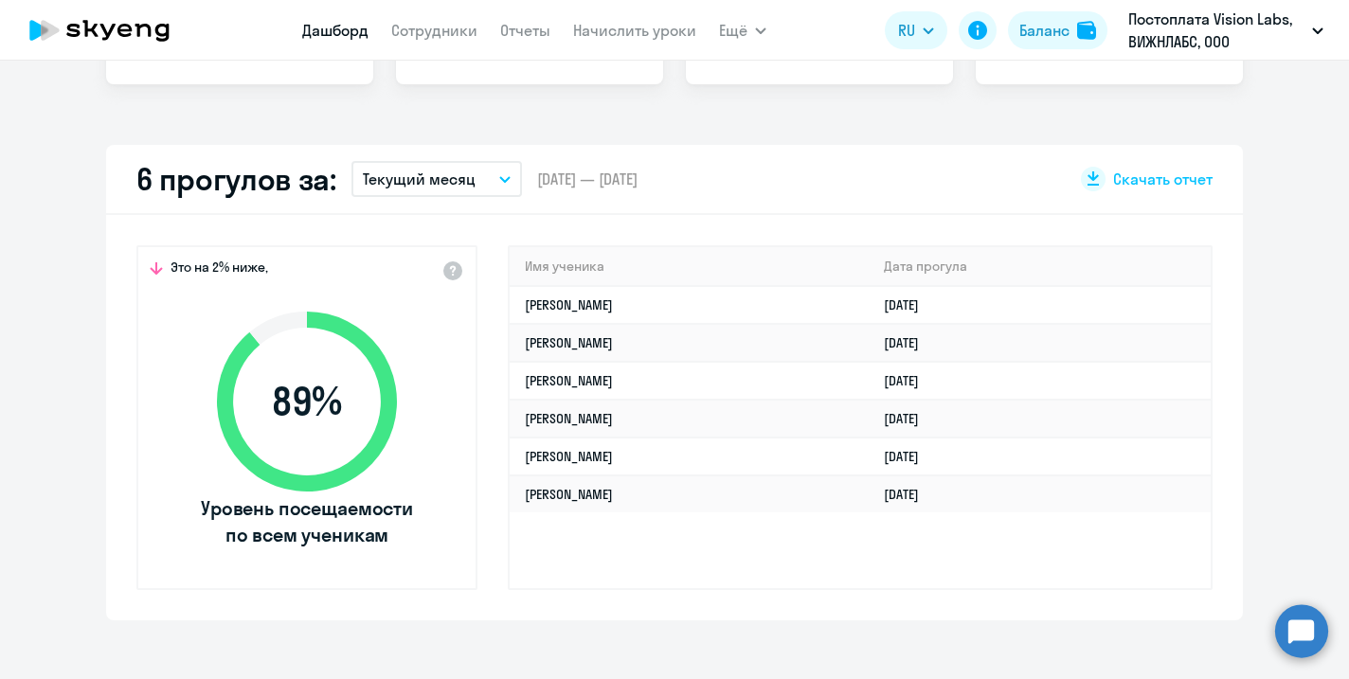
select select "30"
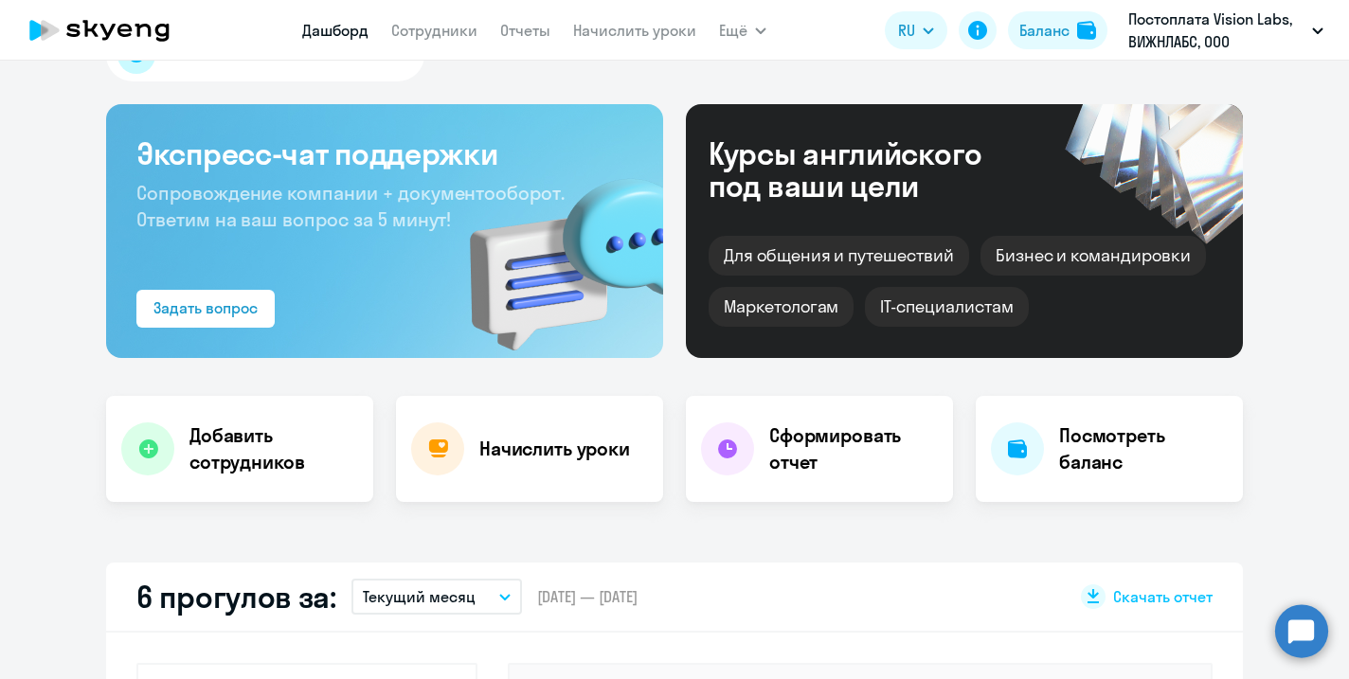
scroll to position [0, 0]
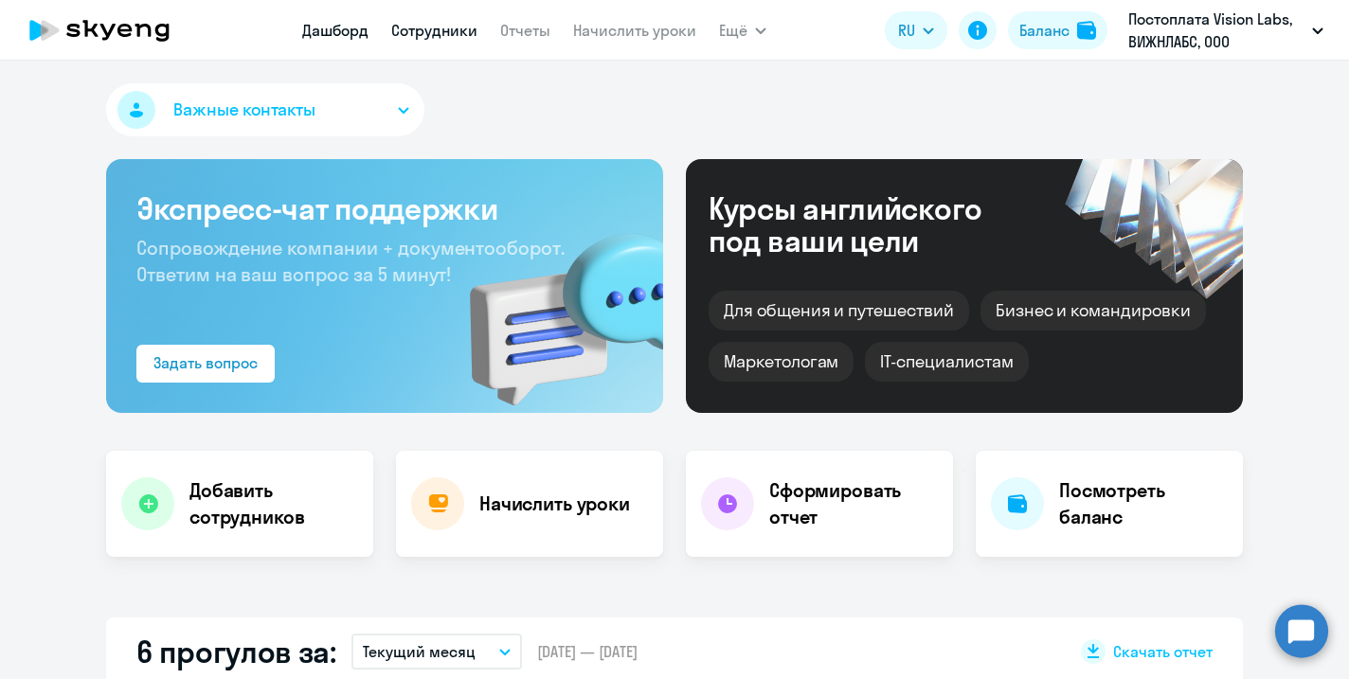
click at [457, 32] on link "Сотрудники" at bounding box center [434, 30] width 86 height 19
select select "30"
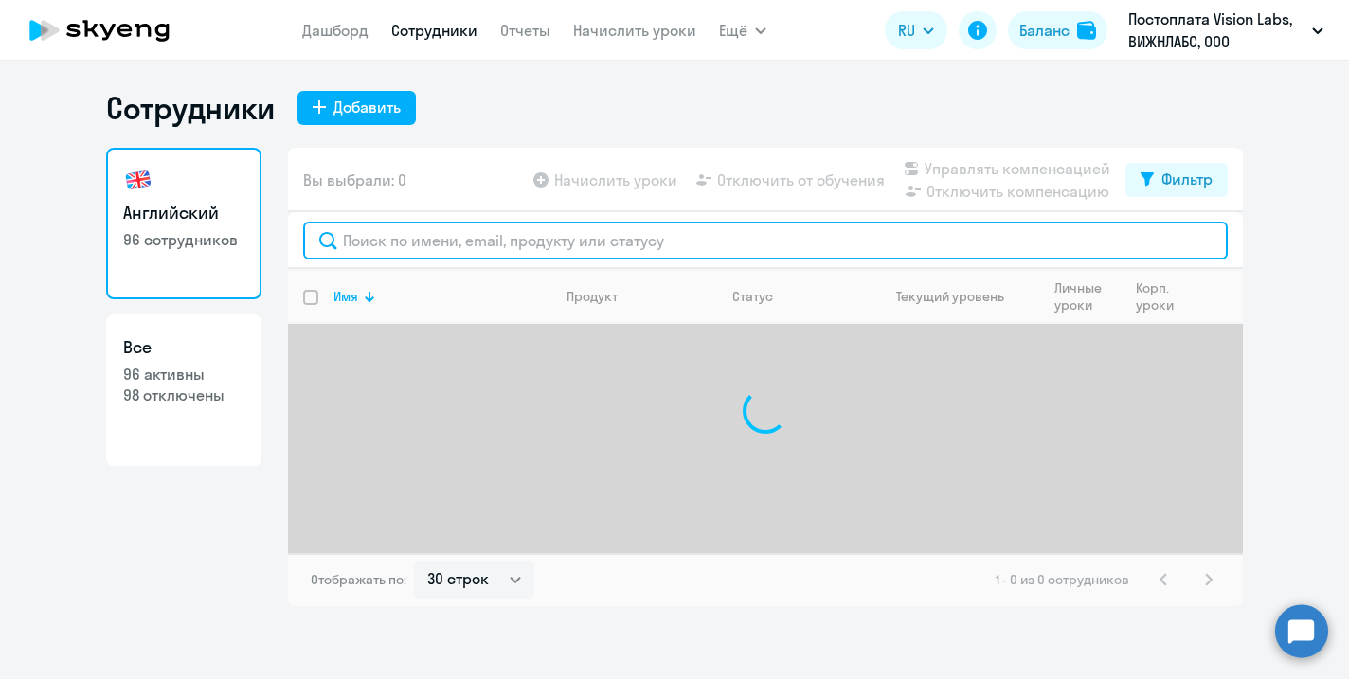
click at [419, 238] on input "text" at bounding box center [765, 241] width 924 height 38
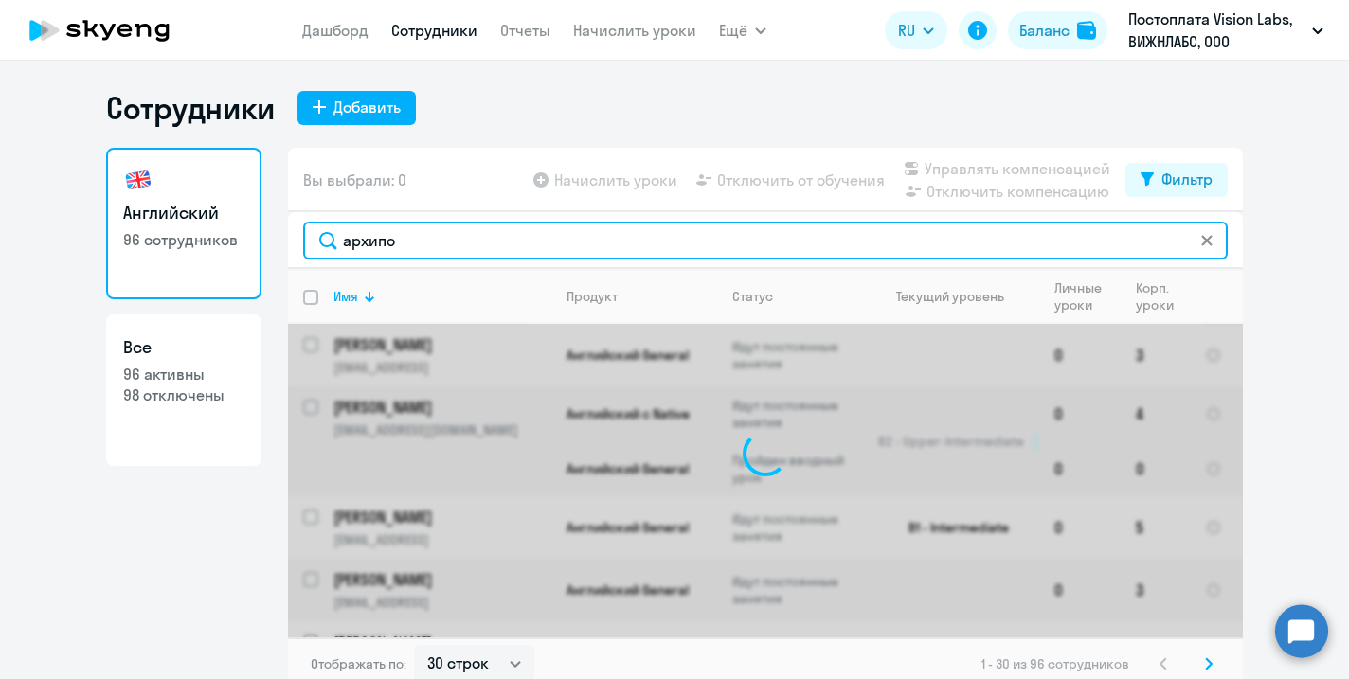
type input "[PERSON_NAME]"
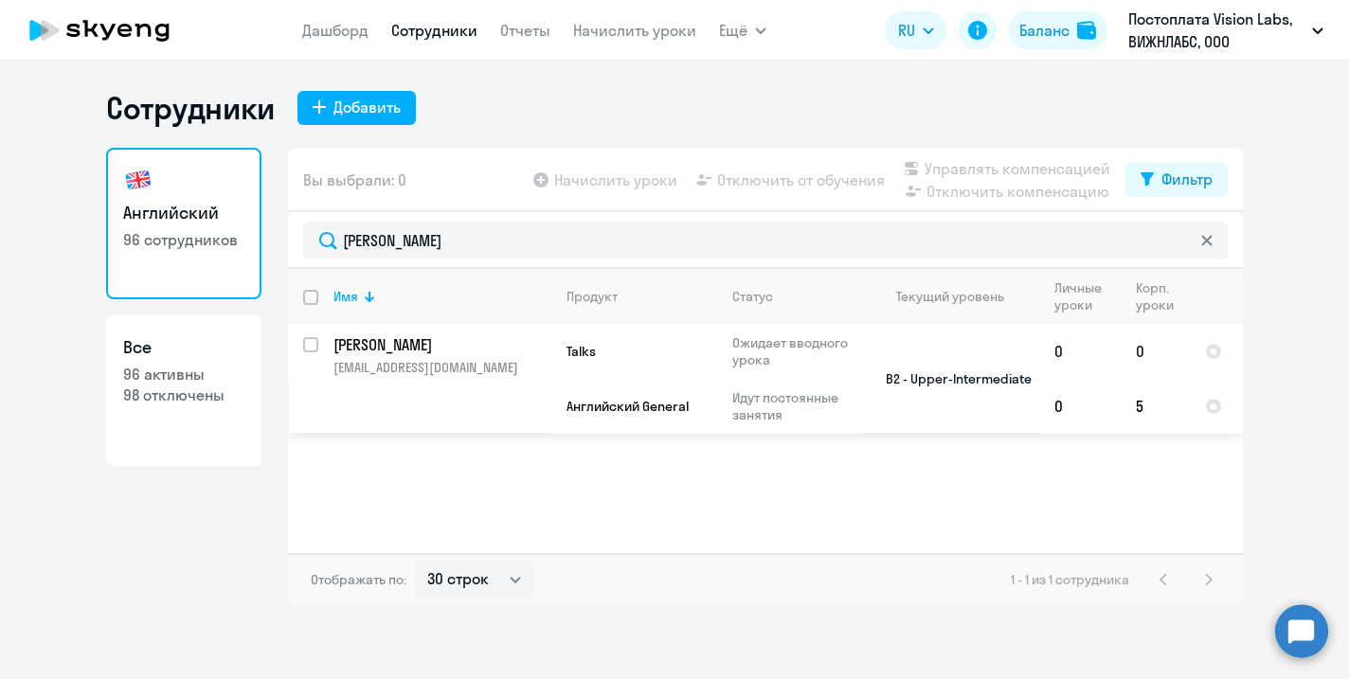
click at [439, 345] on p "[PERSON_NAME]" at bounding box center [440, 344] width 214 height 21
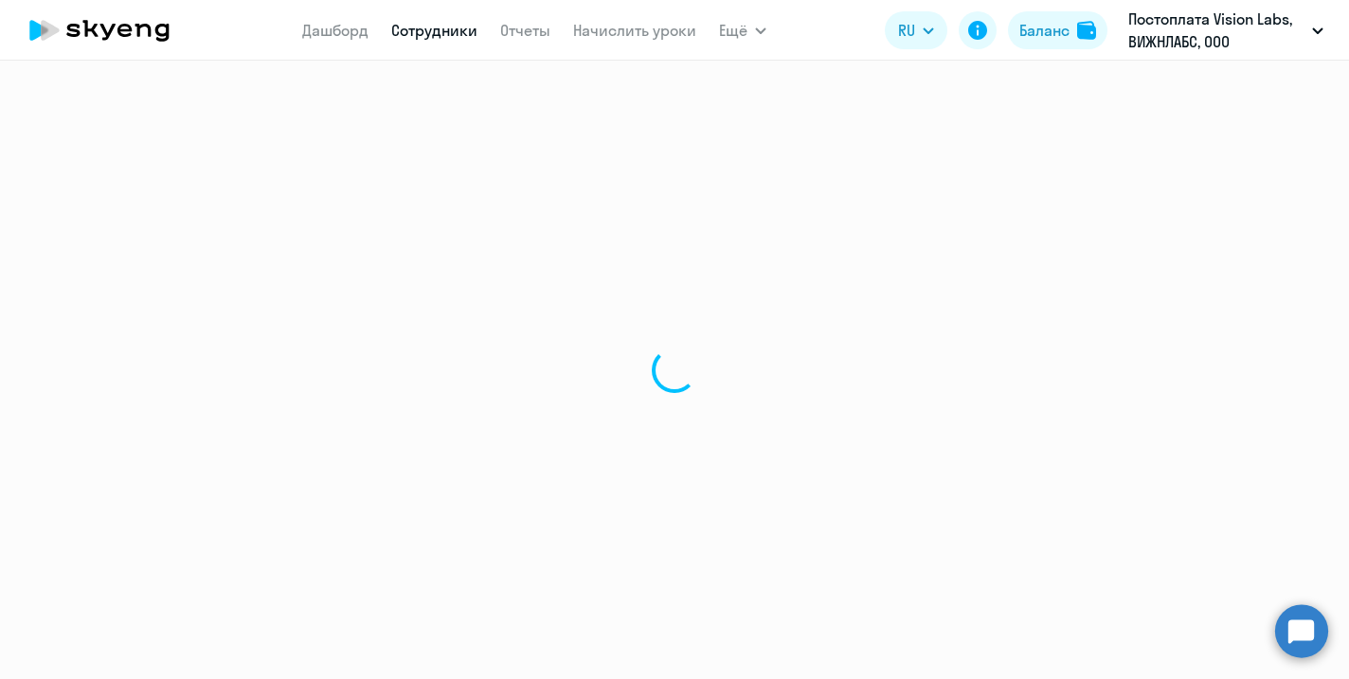
select select "english"
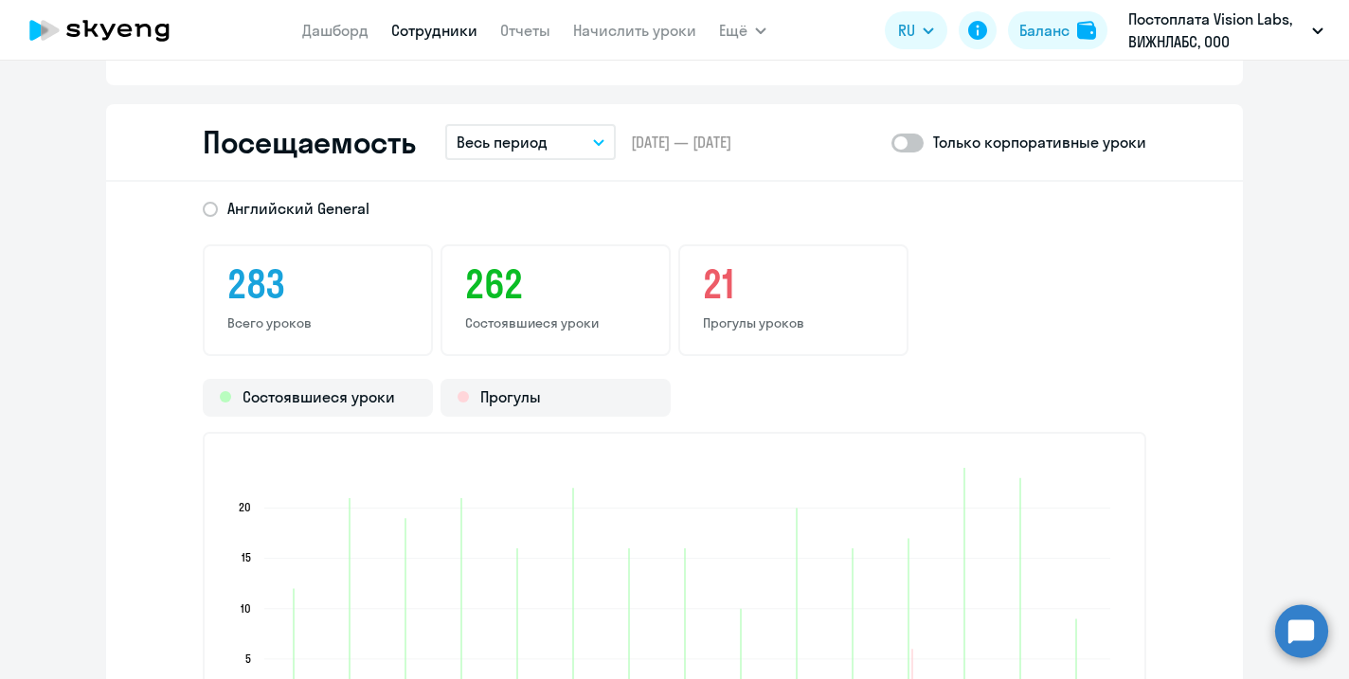
scroll to position [2422, 0]
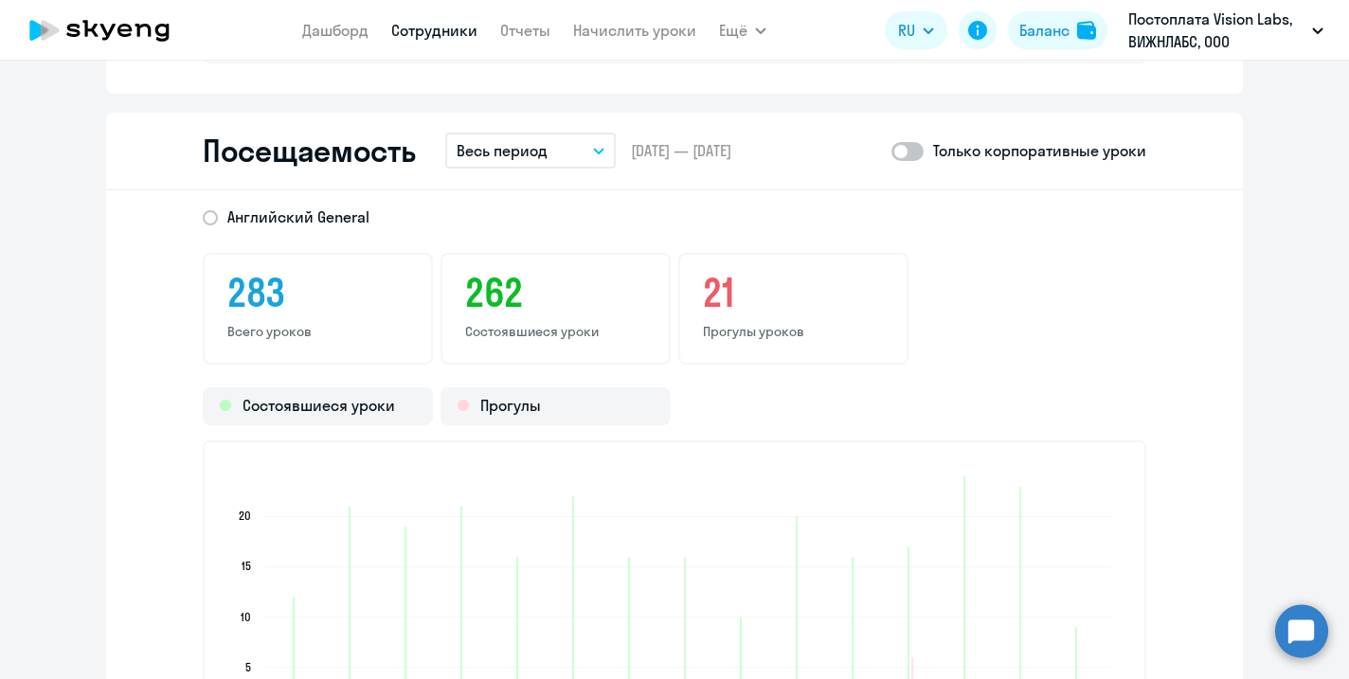
click at [601, 153] on button "Весь период" at bounding box center [530, 151] width 170 height 36
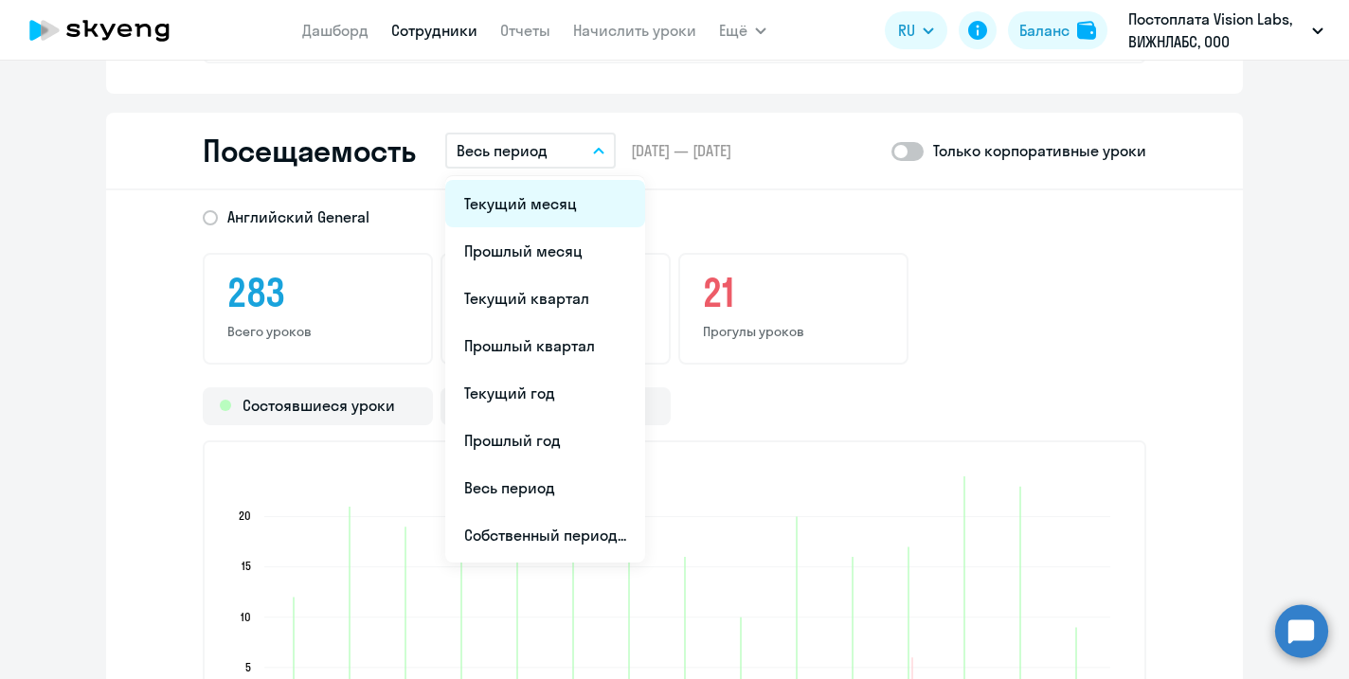
click at [562, 199] on li "Текущий месяц" at bounding box center [545, 203] width 200 height 47
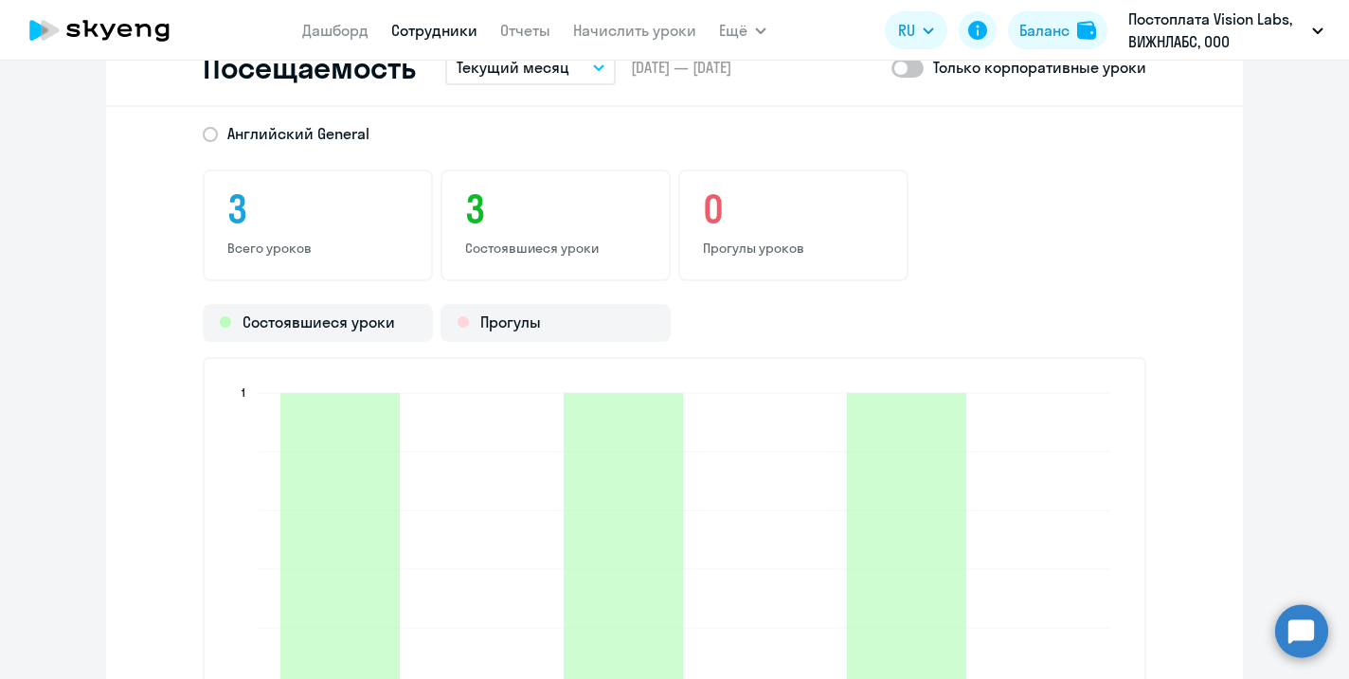
scroll to position [2460, 0]
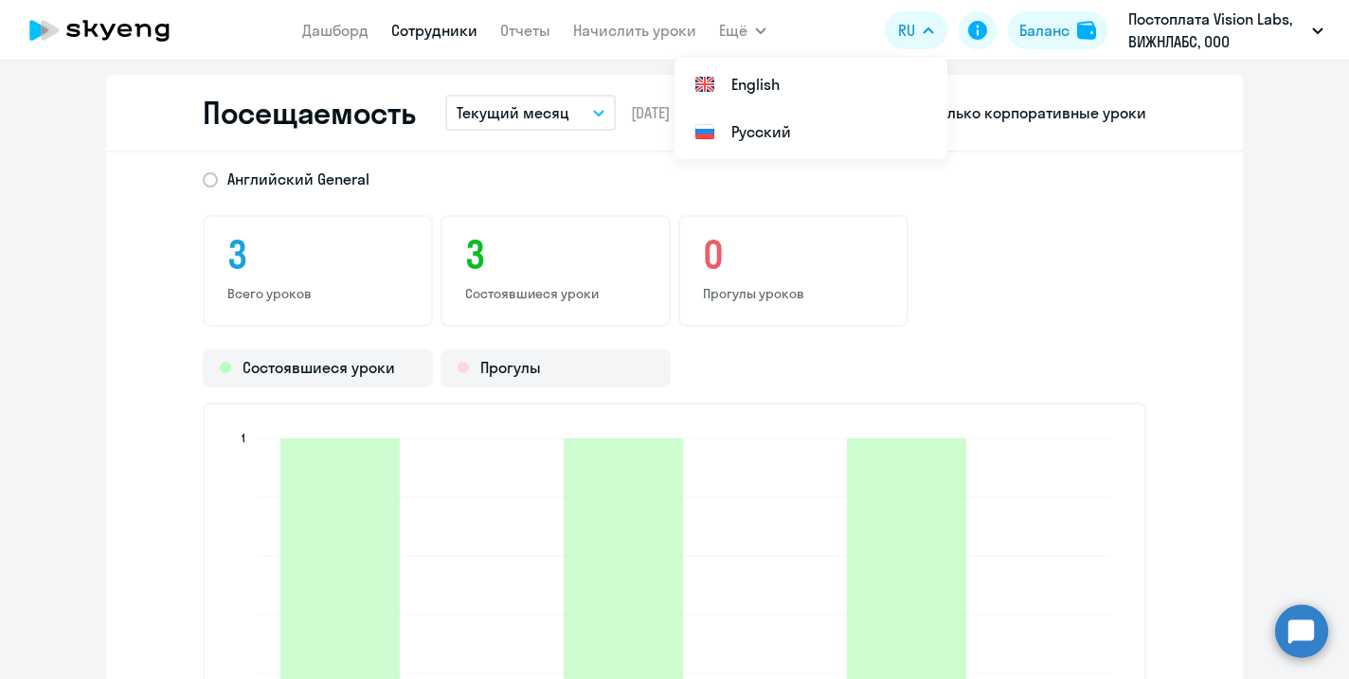
click at [1040, 270] on div "3 Всего уроков 3 Состоявшиеся уроки 0 [PERSON_NAME]" at bounding box center [674, 271] width 943 height 112
click at [599, 117] on button "Текущий месяц" at bounding box center [530, 113] width 170 height 36
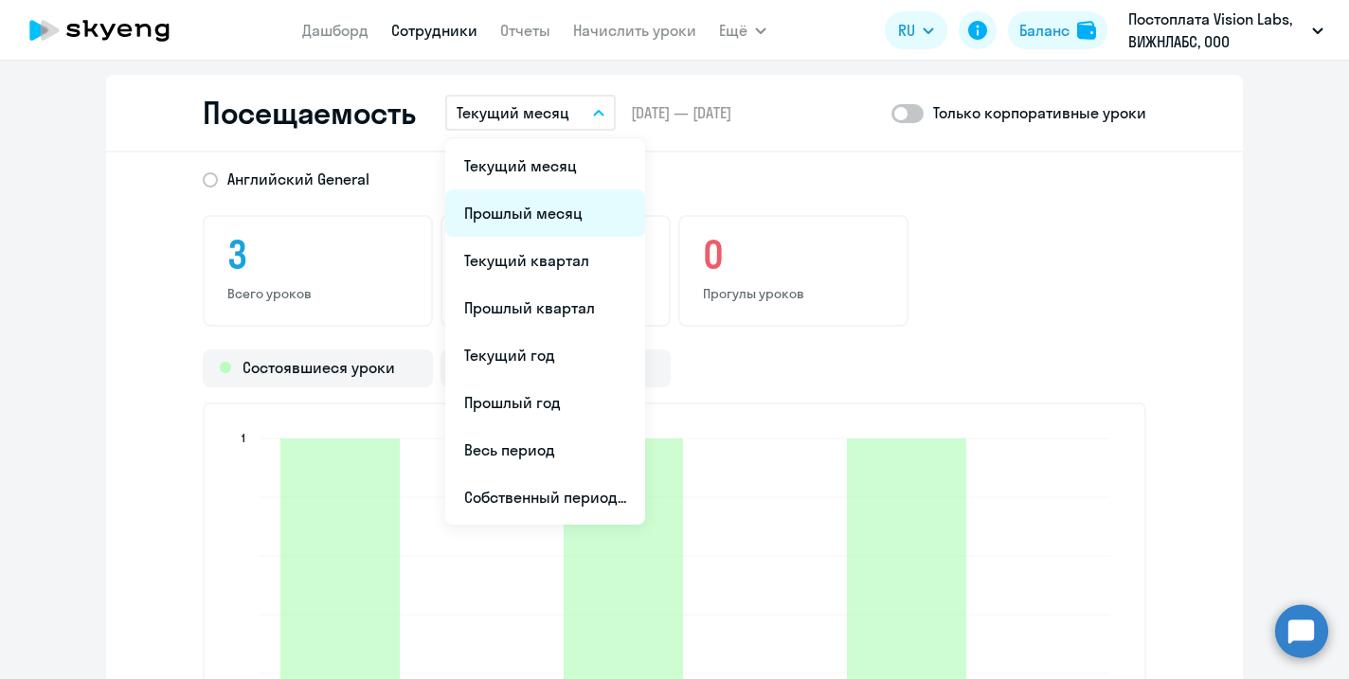
click at [542, 213] on li "Прошлый месяц" at bounding box center [545, 212] width 200 height 47
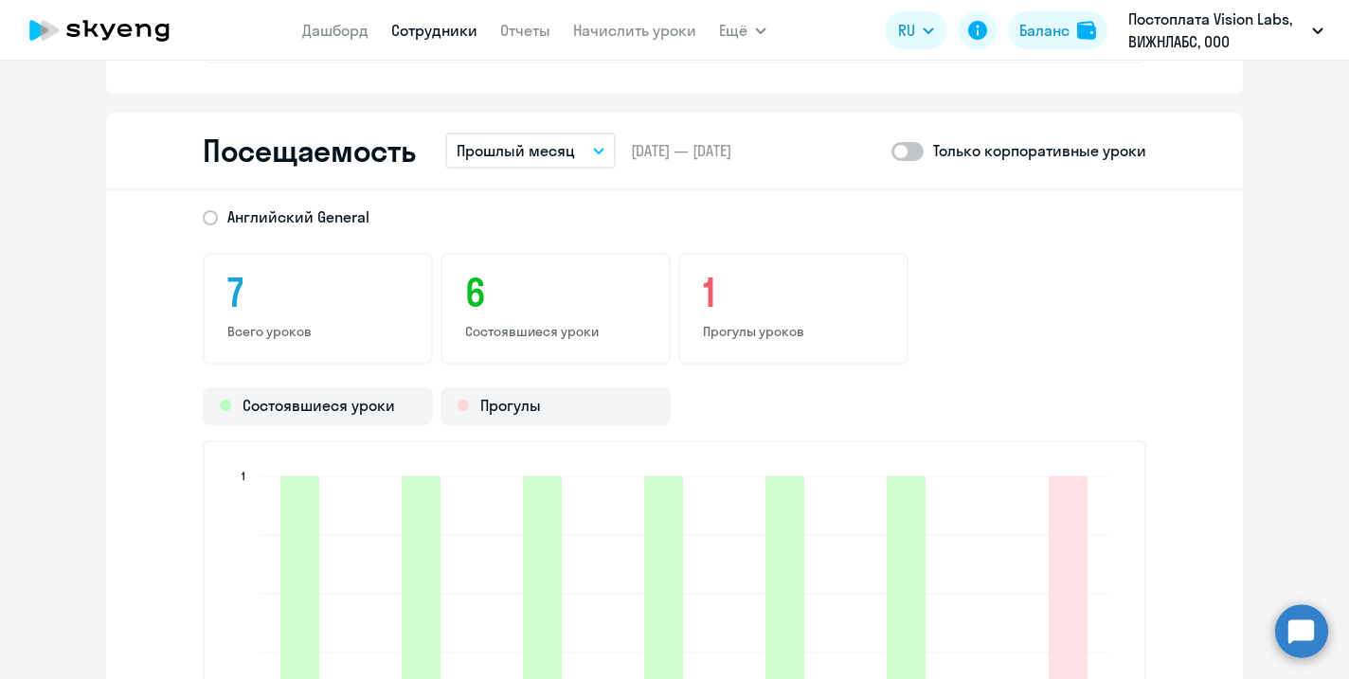
scroll to position [2400, 0]
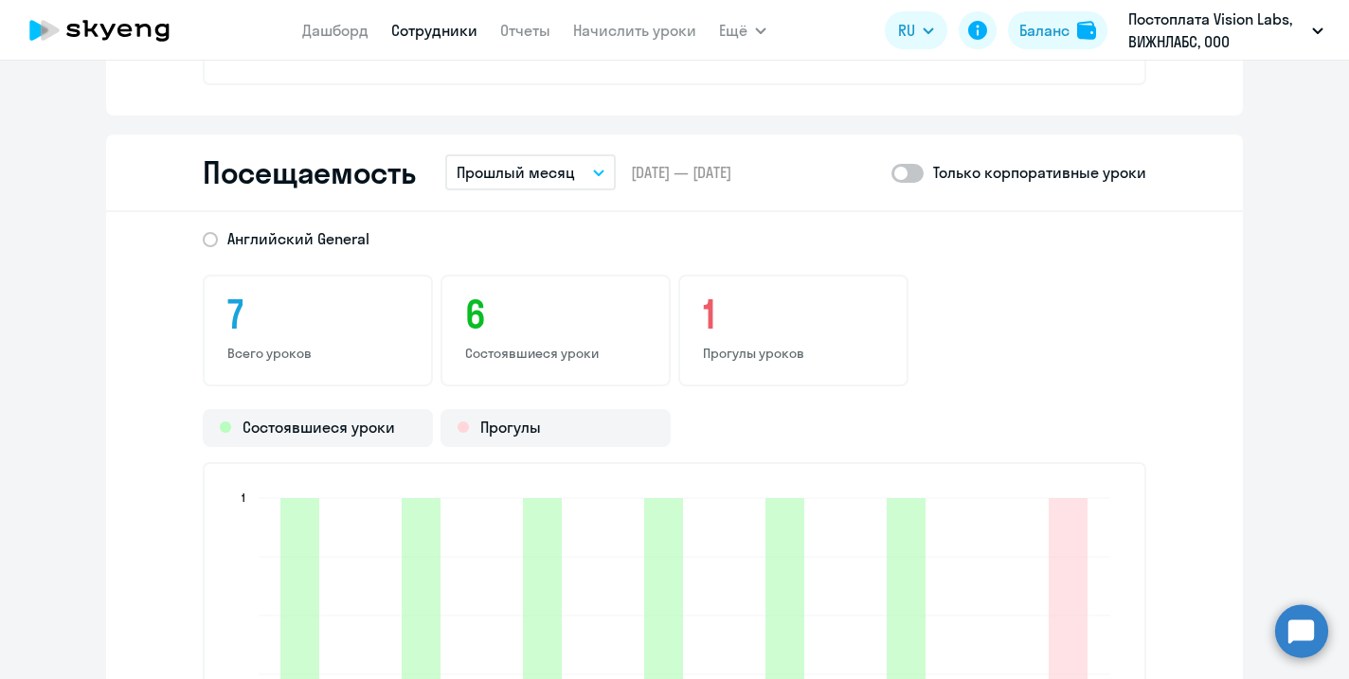
click at [579, 176] on button "Прошлый месяц" at bounding box center [530, 172] width 170 height 36
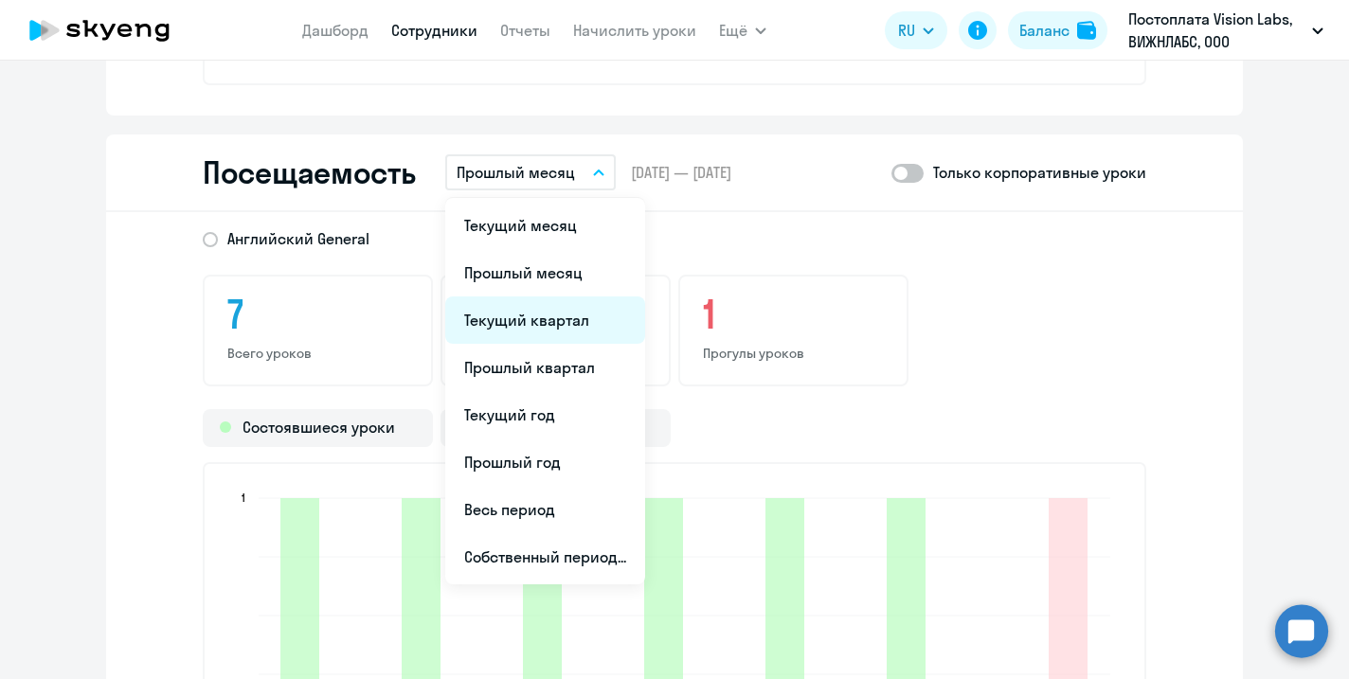
click at [555, 312] on li "Текущий квартал" at bounding box center [545, 319] width 200 height 47
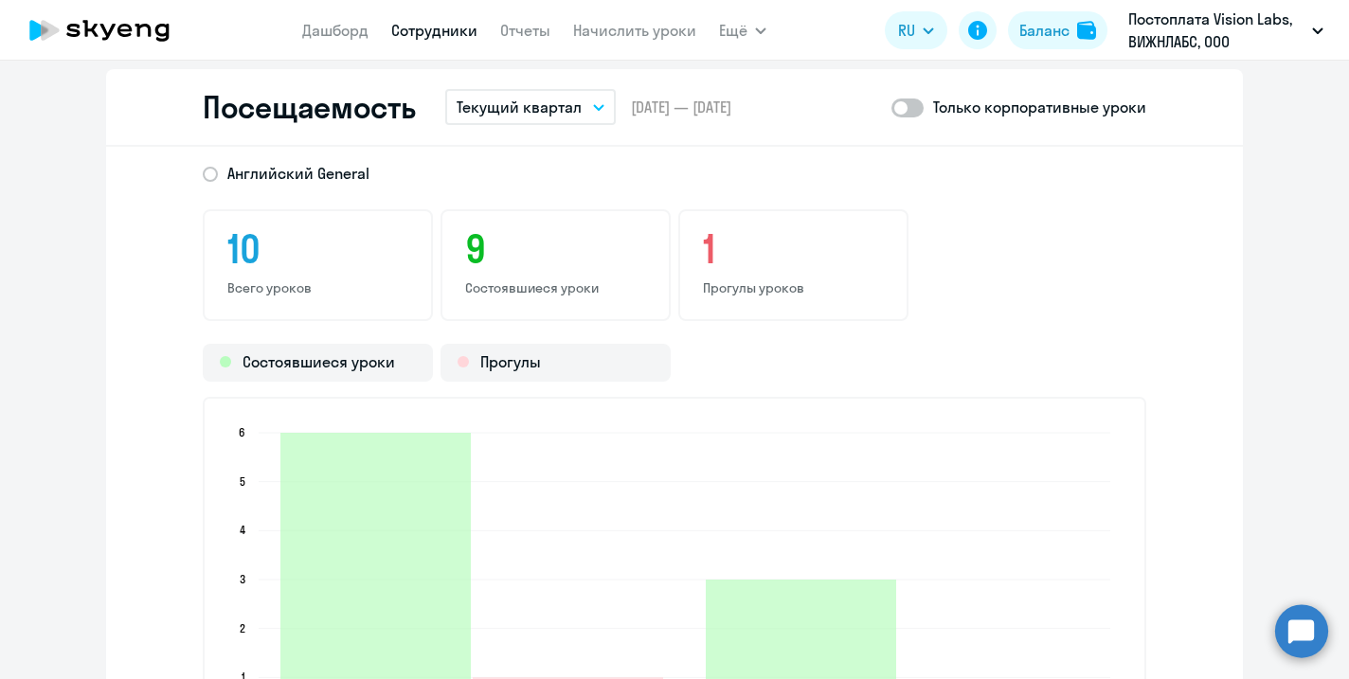
scroll to position [2440, 0]
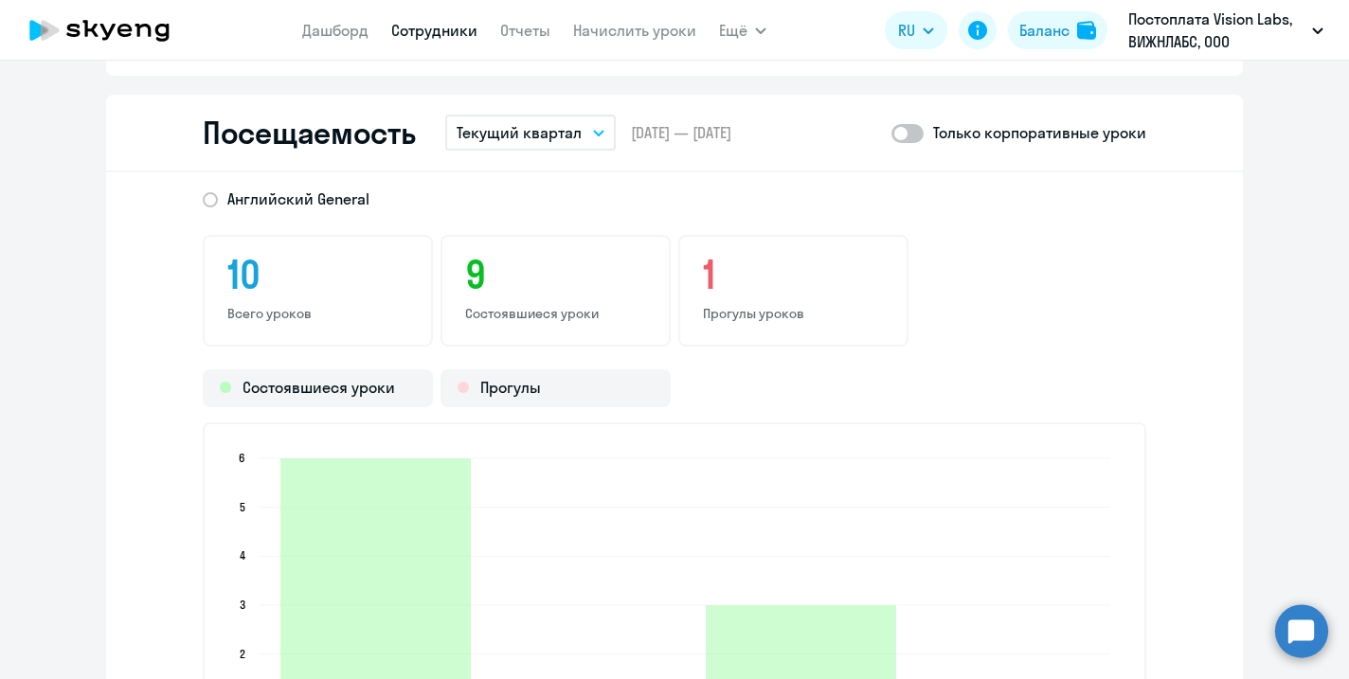
click at [584, 134] on button "Текущий квартал" at bounding box center [530, 133] width 170 height 36
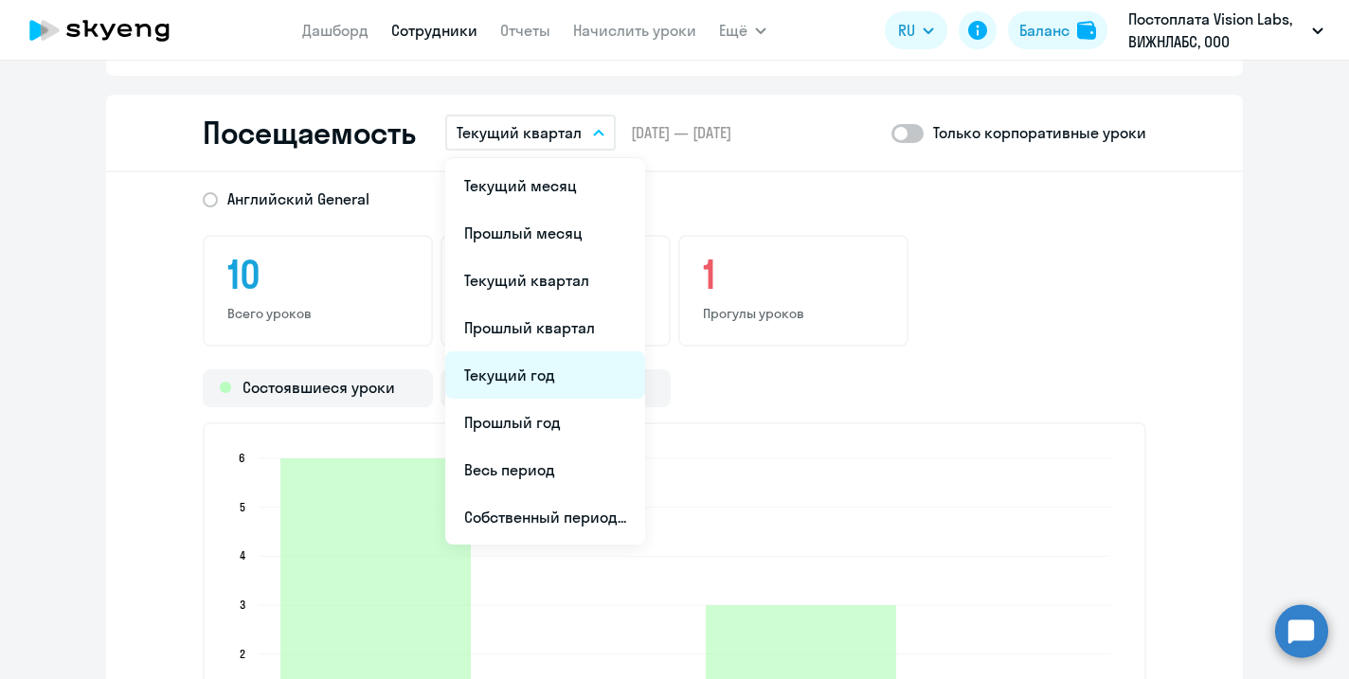
click at [524, 371] on li "Текущий год" at bounding box center [545, 374] width 200 height 47
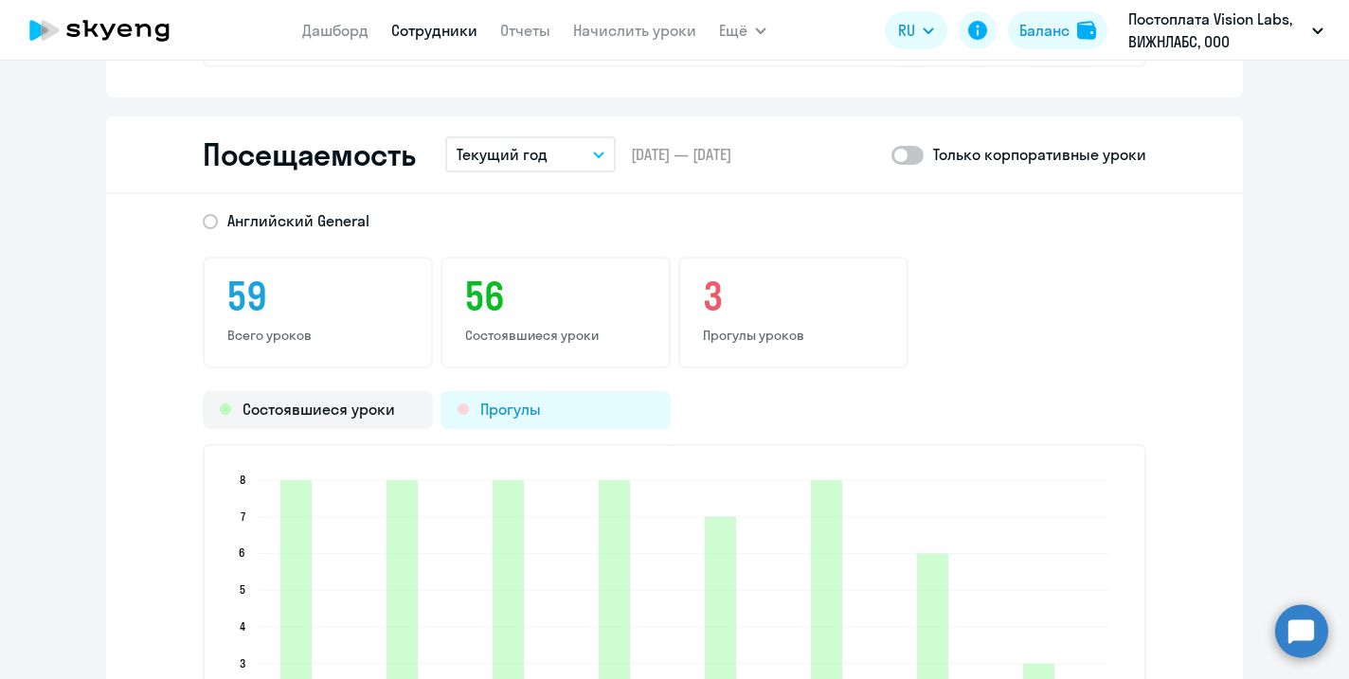
scroll to position [2415, 0]
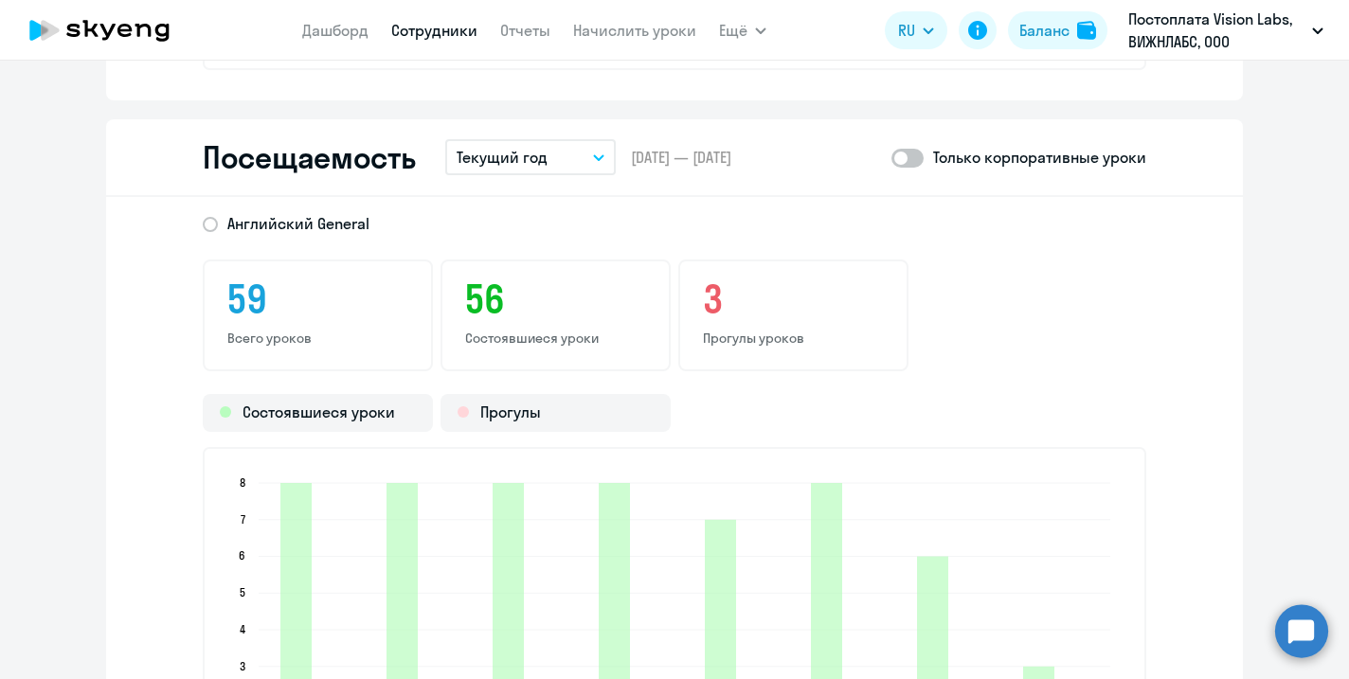
click at [563, 143] on button "Текущий год" at bounding box center [530, 157] width 170 height 36
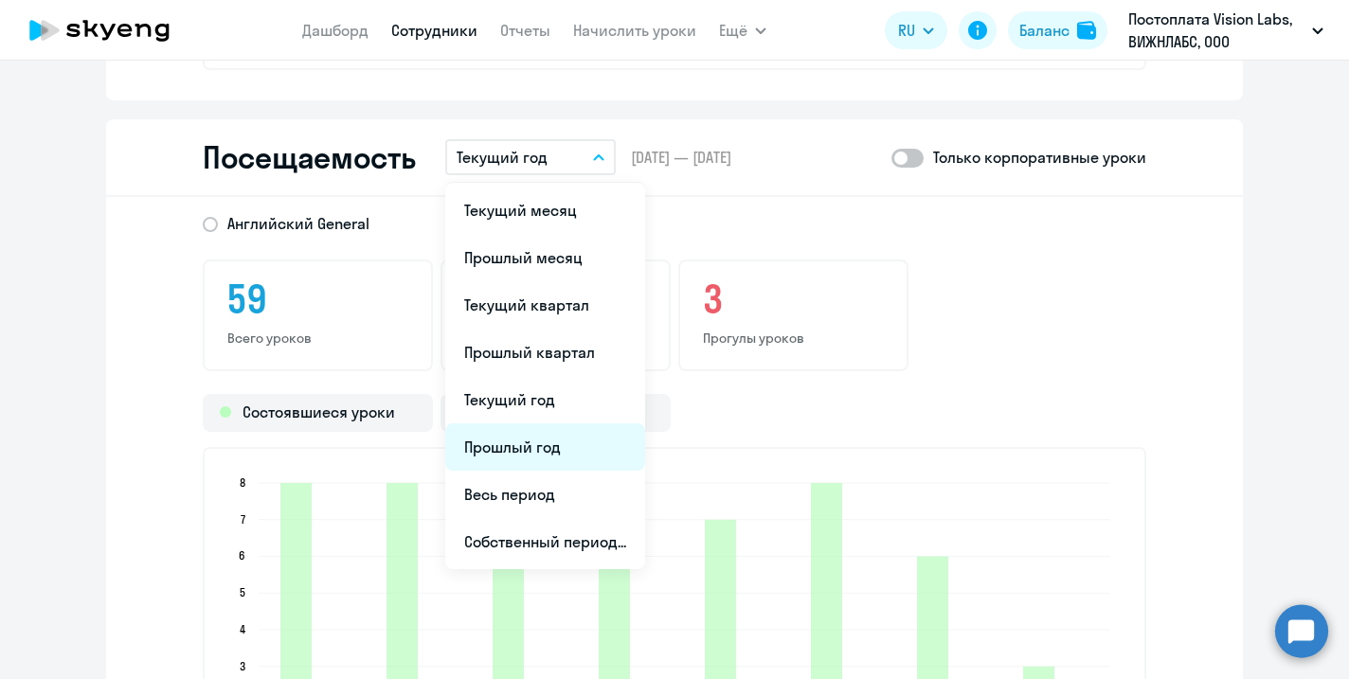
click at [551, 447] on li "Прошлый год" at bounding box center [545, 446] width 200 height 47
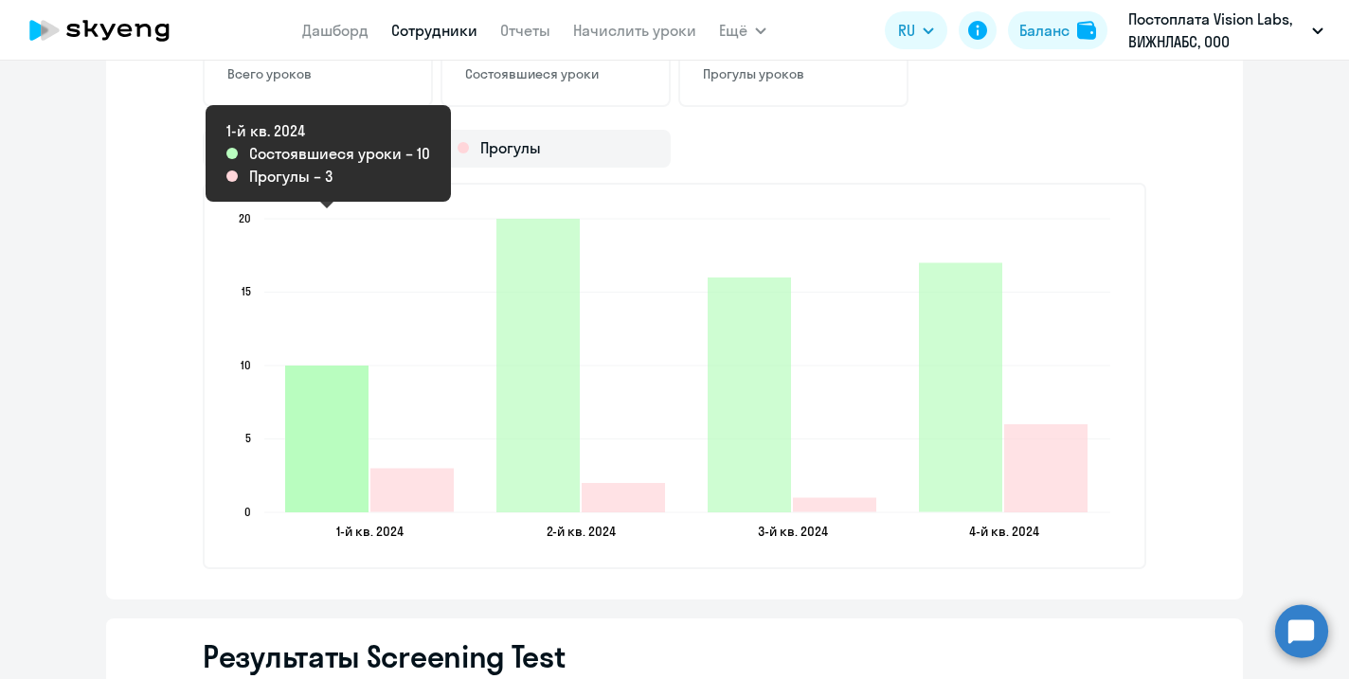
scroll to position [2677, 0]
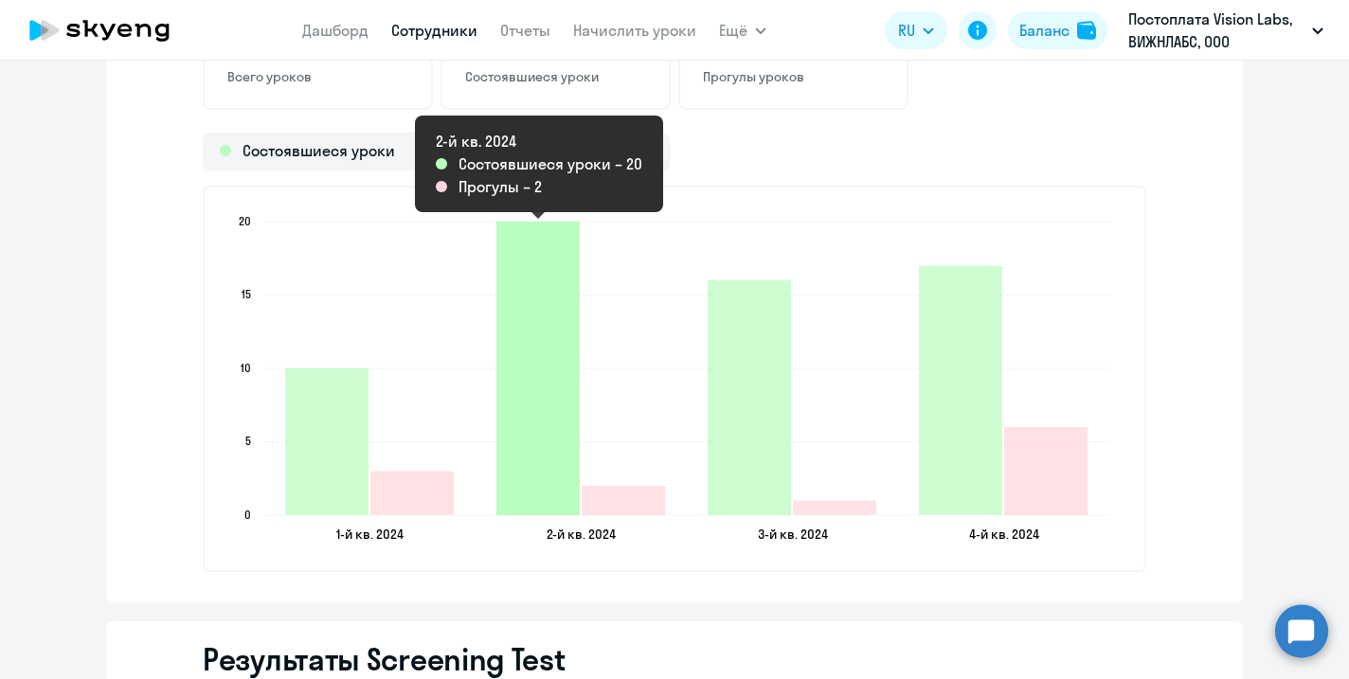
click at [533, 431] on icon "2024-05-30T21:00:00.000Z Состоявшиеся уроки 20" at bounding box center [537, 369] width 83 height 294
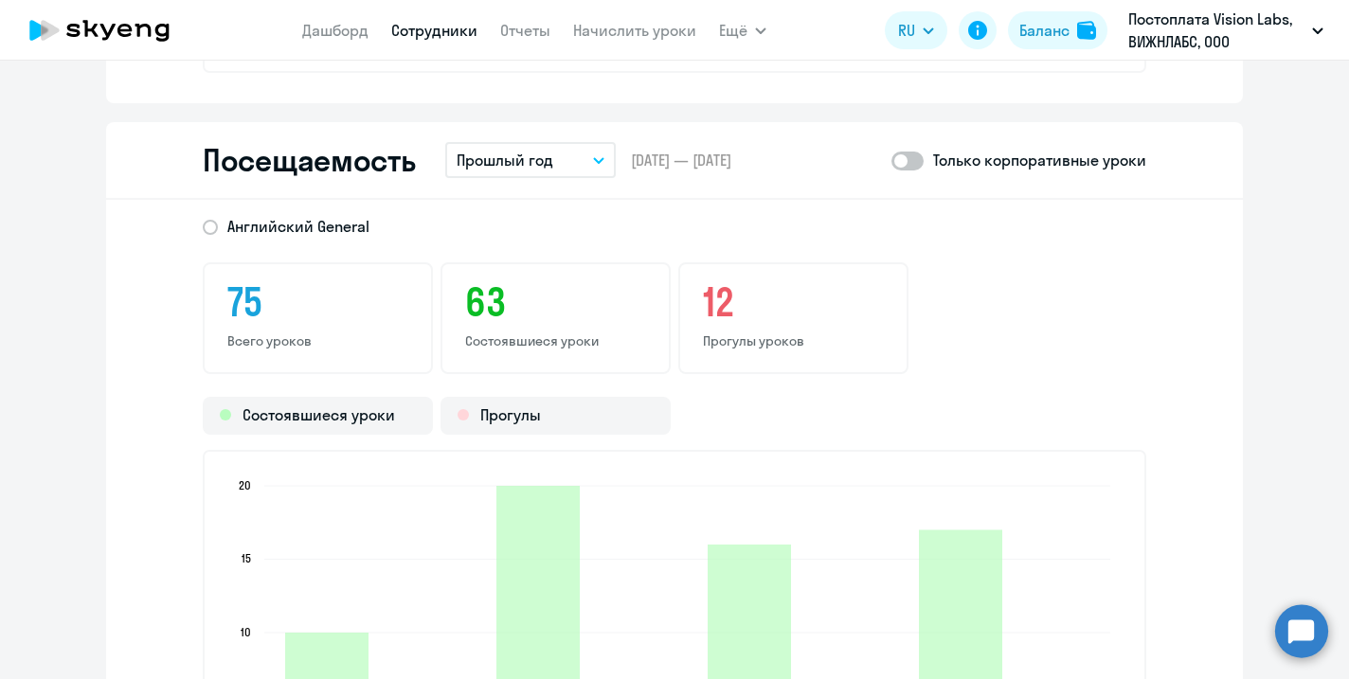
scroll to position [2401, 0]
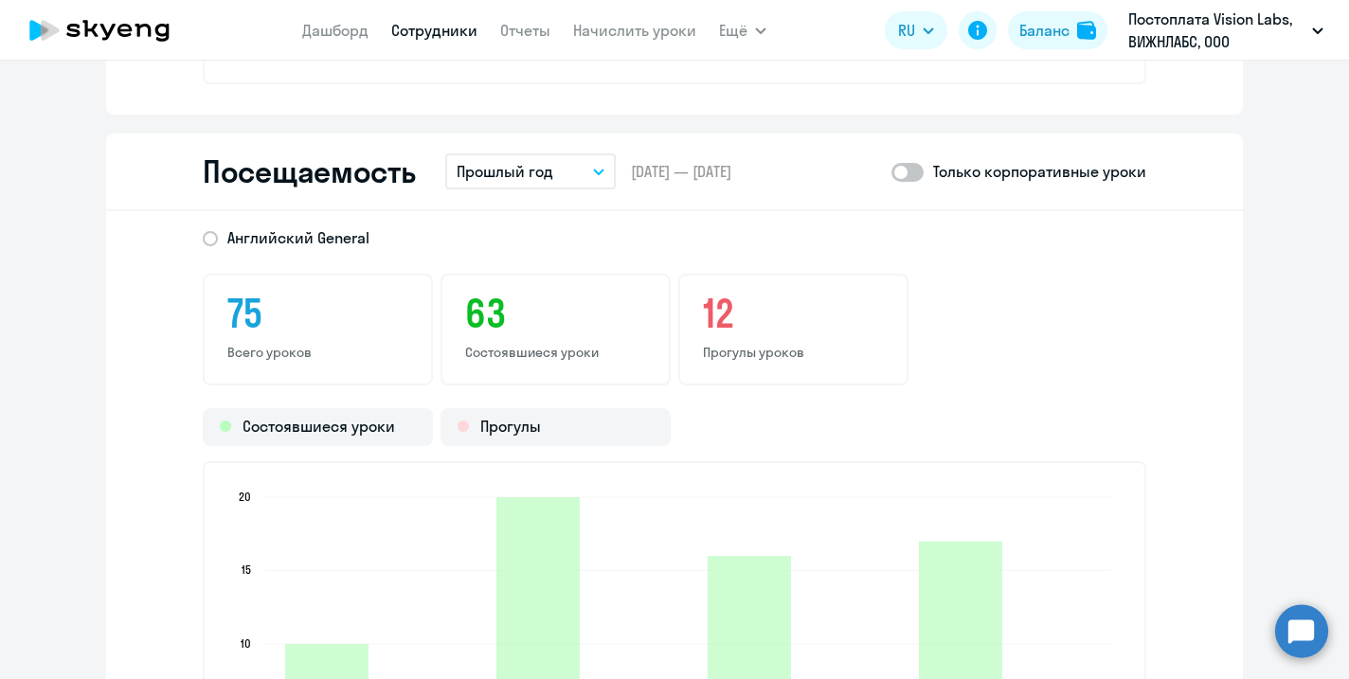
click at [595, 173] on icon "button" at bounding box center [598, 172] width 11 height 7
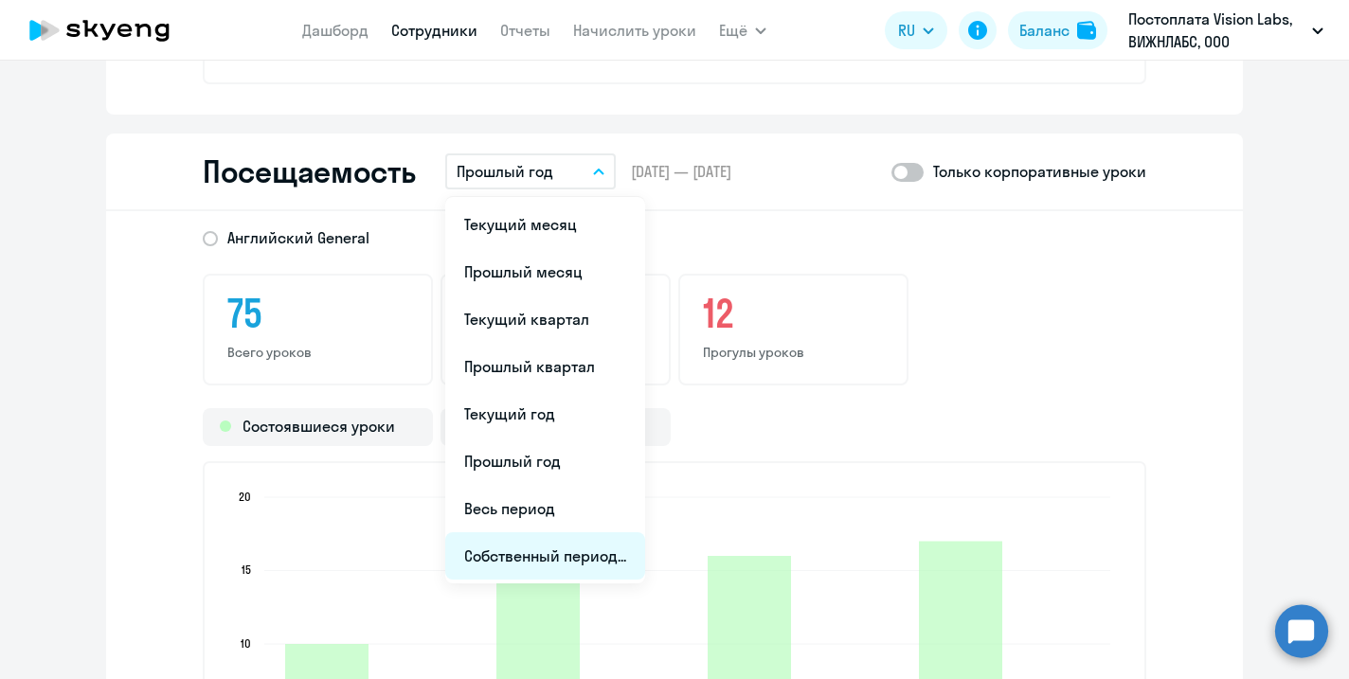
click at [520, 549] on li "Собственный период..." at bounding box center [545, 555] width 200 height 47
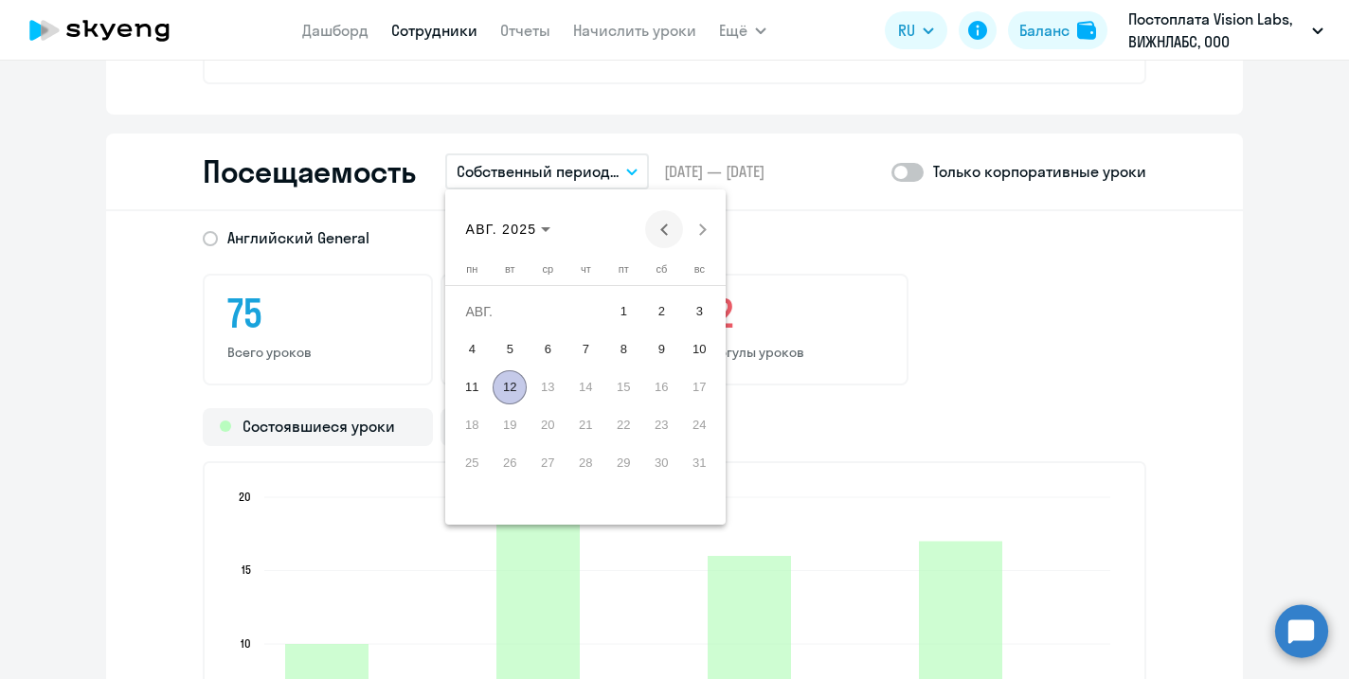
click at [670, 228] on button "Previous month" at bounding box center [664, 229] width 38 height 38
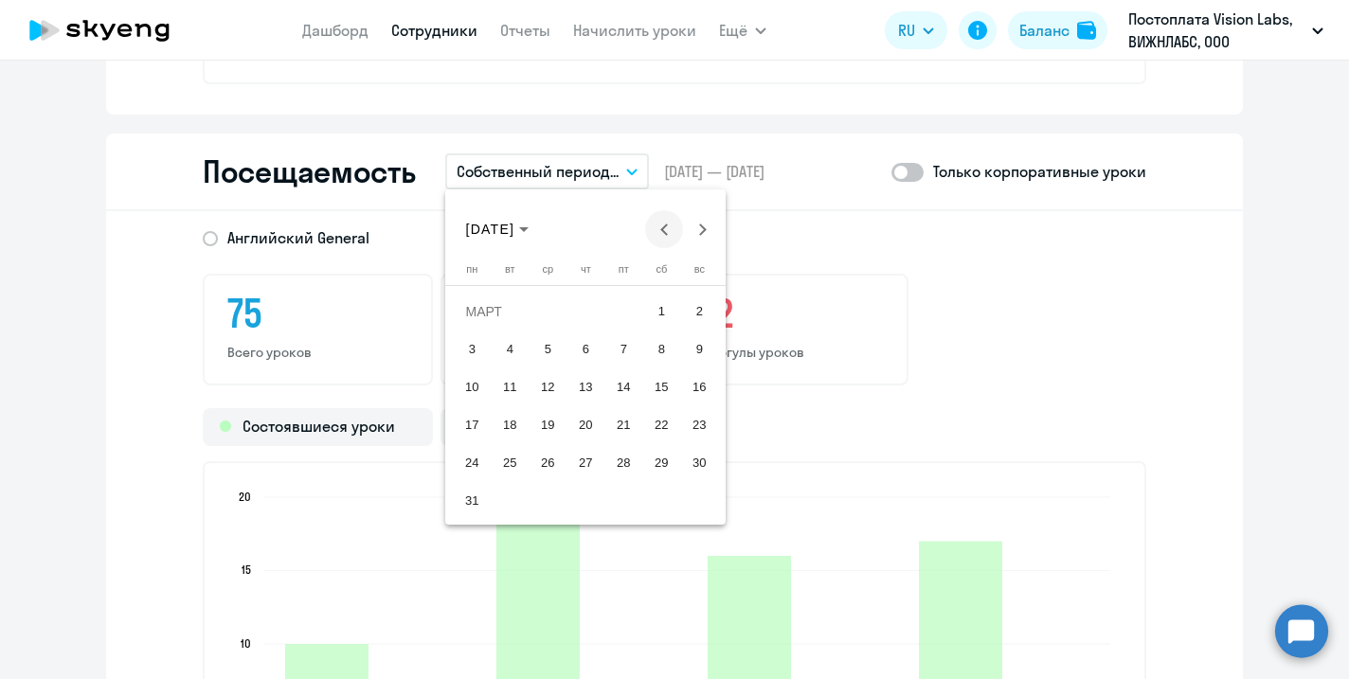
click at [670, 228] on button "Previous month" at bounding box center [664, 229] width 38 height 38
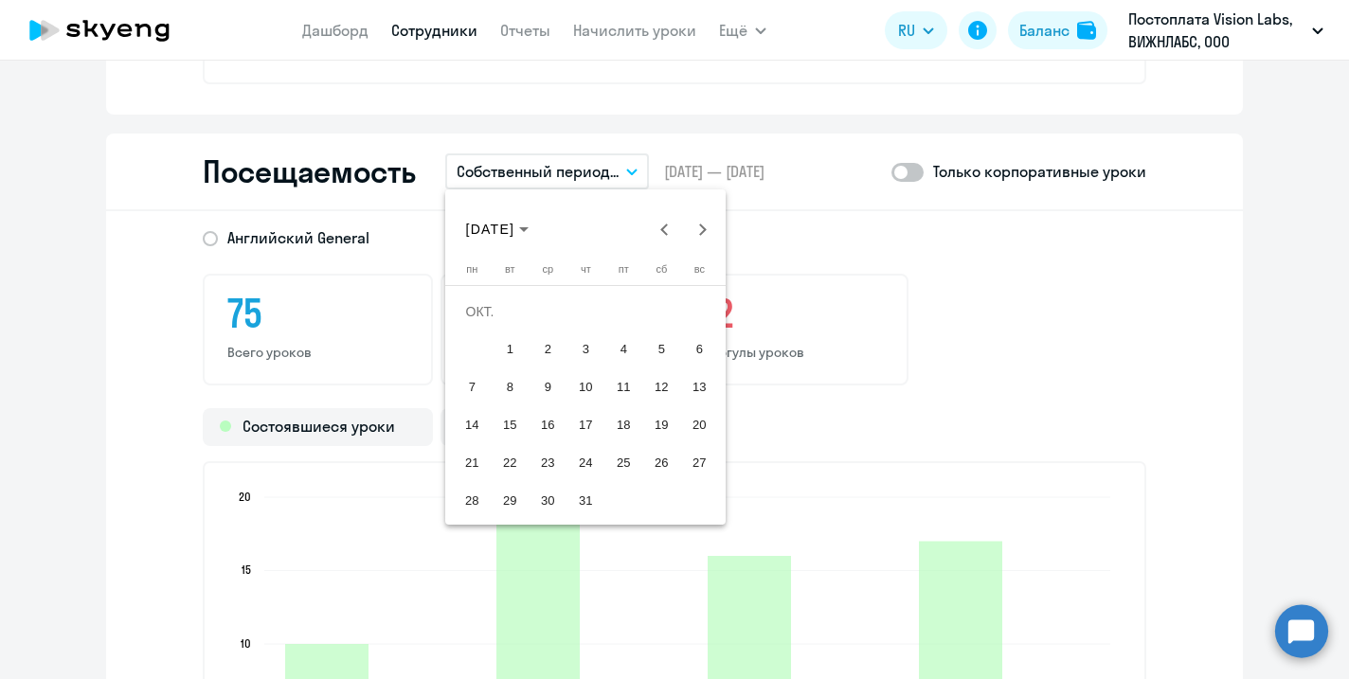
click at [508, 355] on span "1" at bounding box center [510, 349] width 34 height 34
click at [701, 229] on button "Next month" at bounding box center [702, 229] width 38 height 38
click at [505, 497] on span "31" at bounding box center [510, 501] width 34 height 34
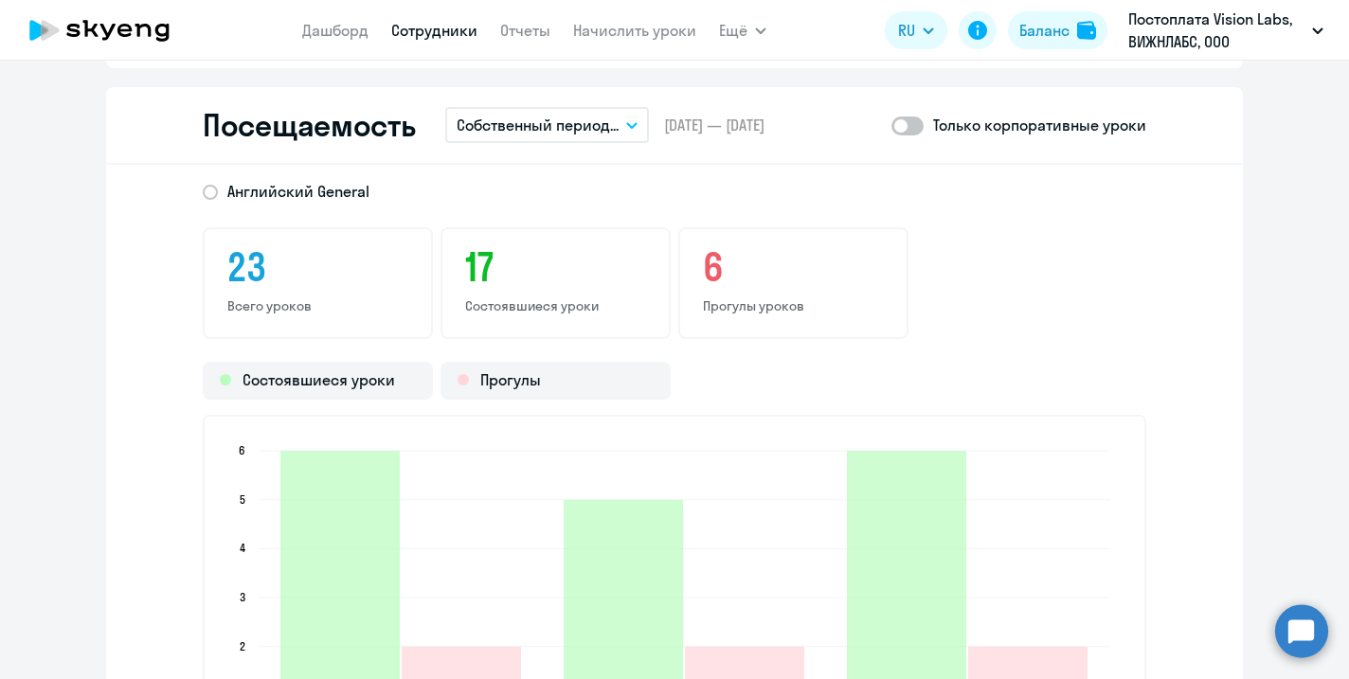
scroll to position [2445, 0]
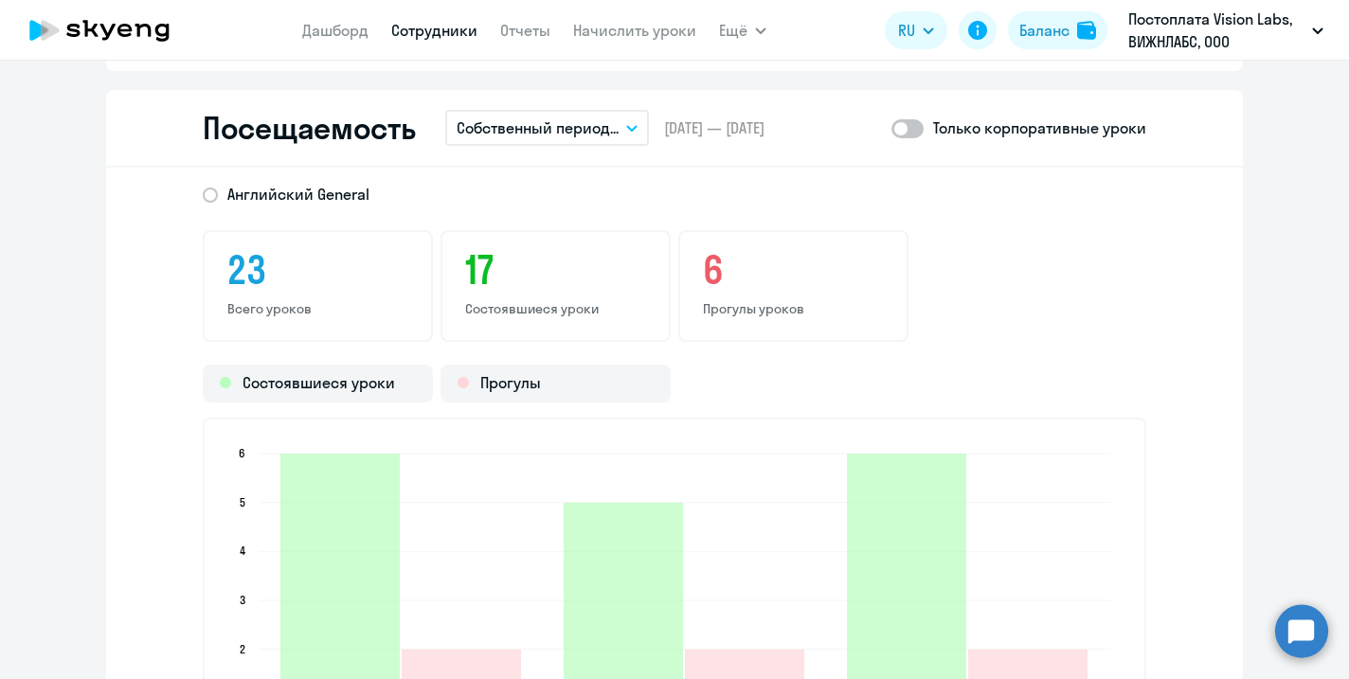
click at [637, 130] on icon "button" at bounding box center [631, 128] width 11 height 7
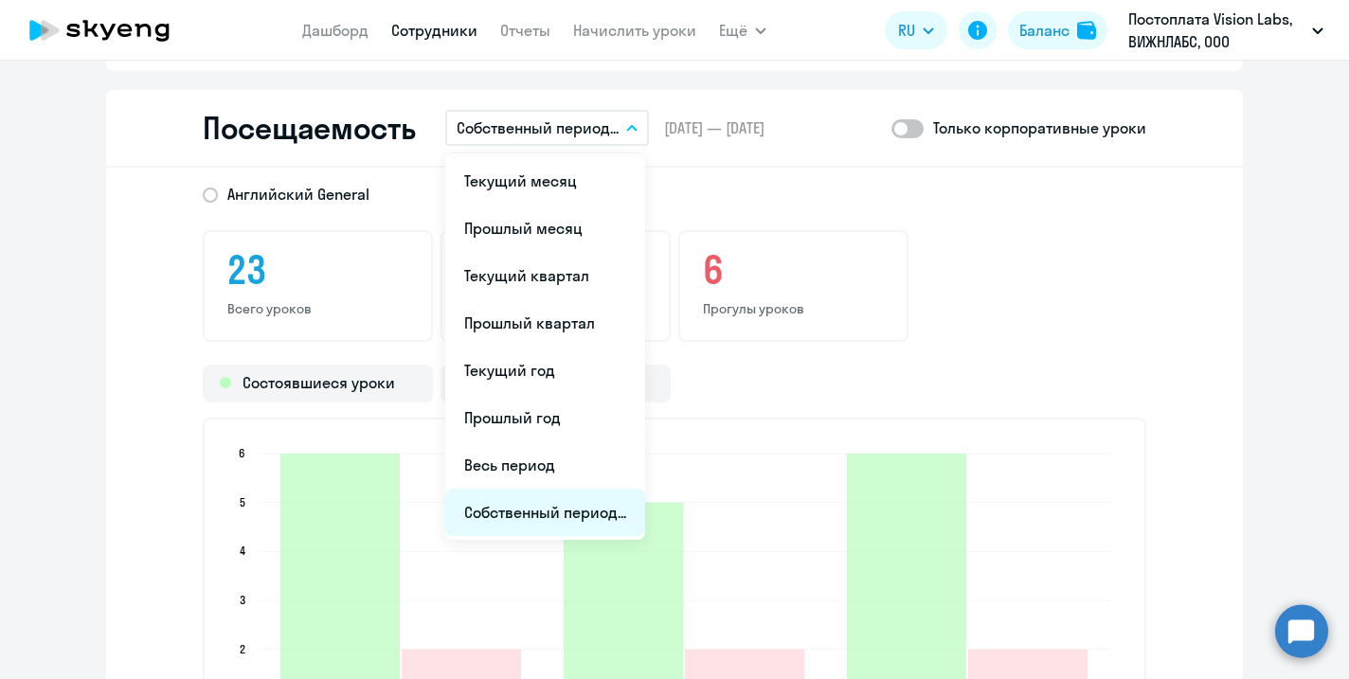
click at [557, 503] on li "Собственный период..." at bounding box center [545, 512] width 200 height 47
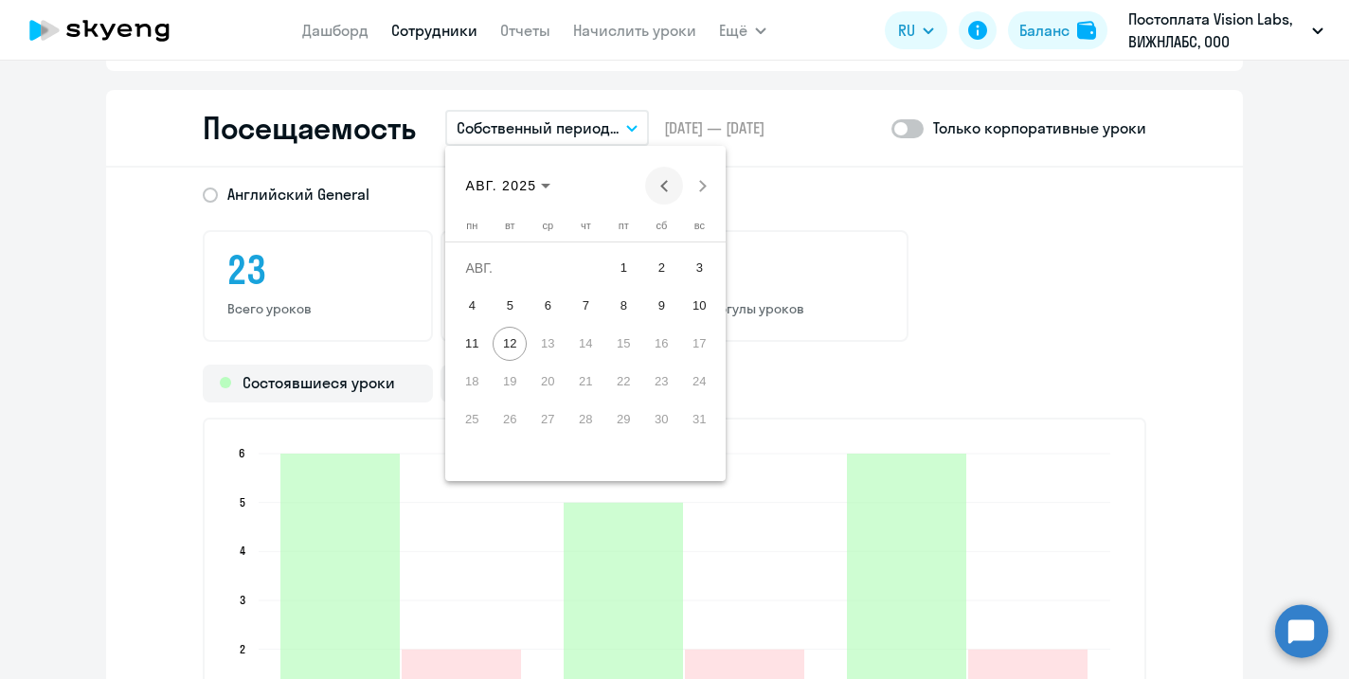
click at [665, 183] on button "Previous month" at bounding box center [664, 186] width 38 height 38
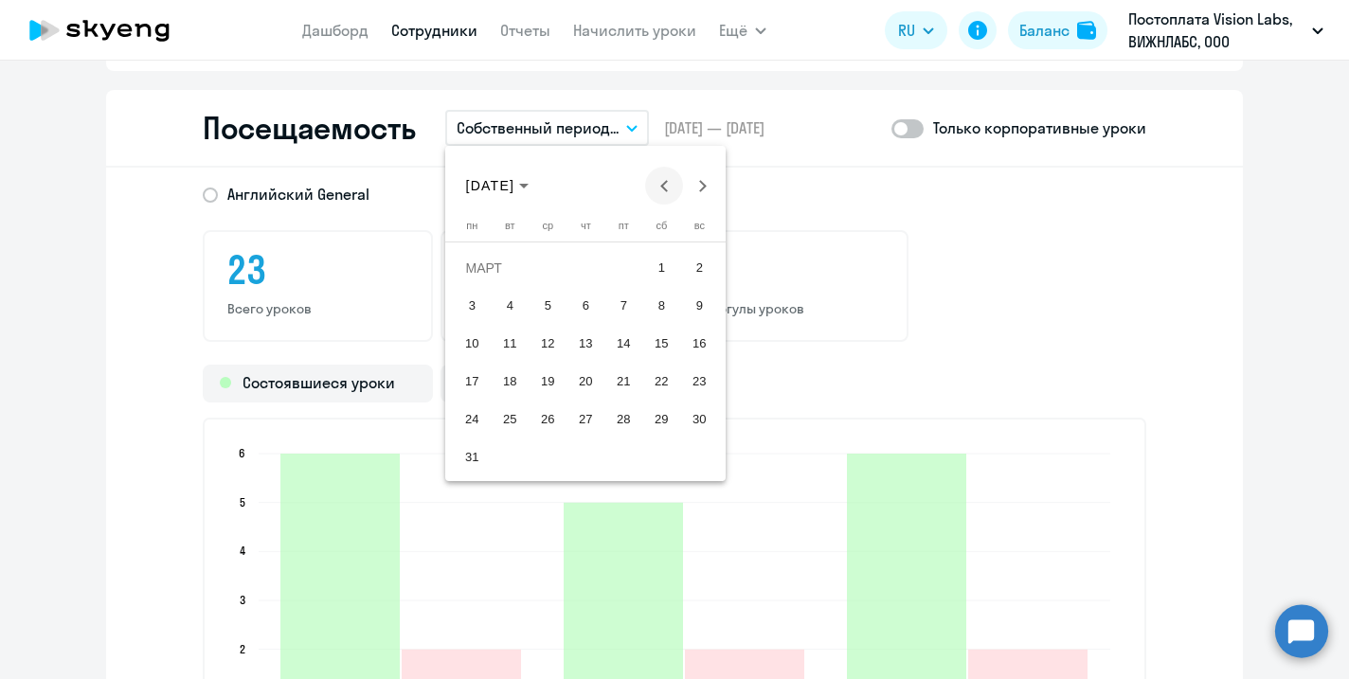
click at [665, 183] on button "Previous month" at bounding box center [664, 186] width 38 height 38
click at [687, 263] on span "1" at bounding box center [699, 268] width 34 height 34
click at [510, 449] on span "31" at bounding box center [510, 457] width 34 height 34
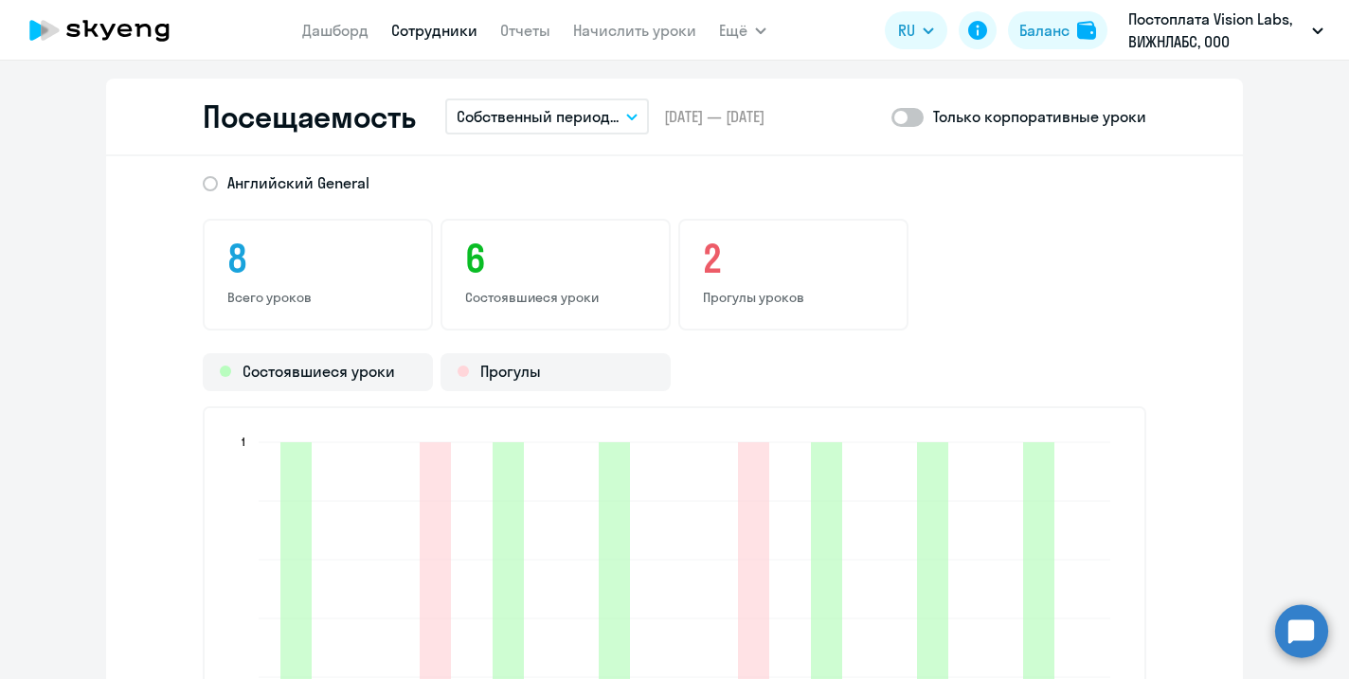
scroll to position [2453, 0]
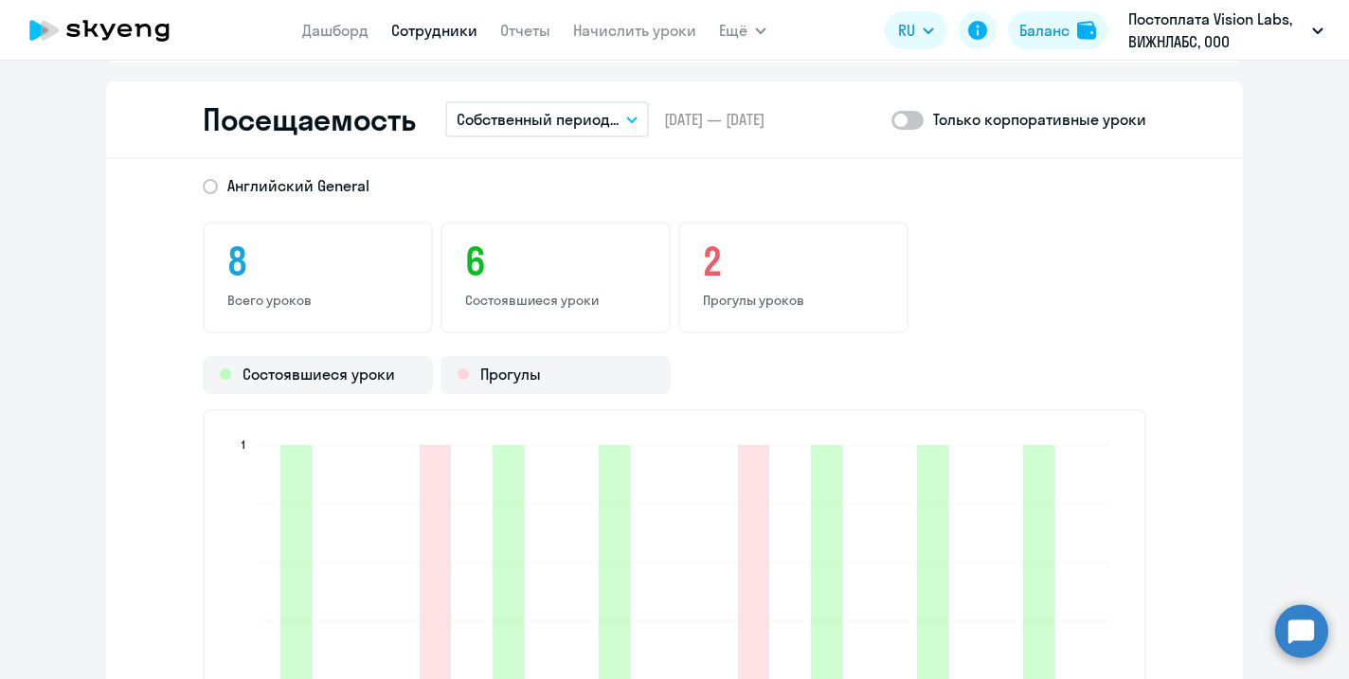
click at [637, 126] on button "Собственный период..." at bounding box center [547, 119] width 204 height 36
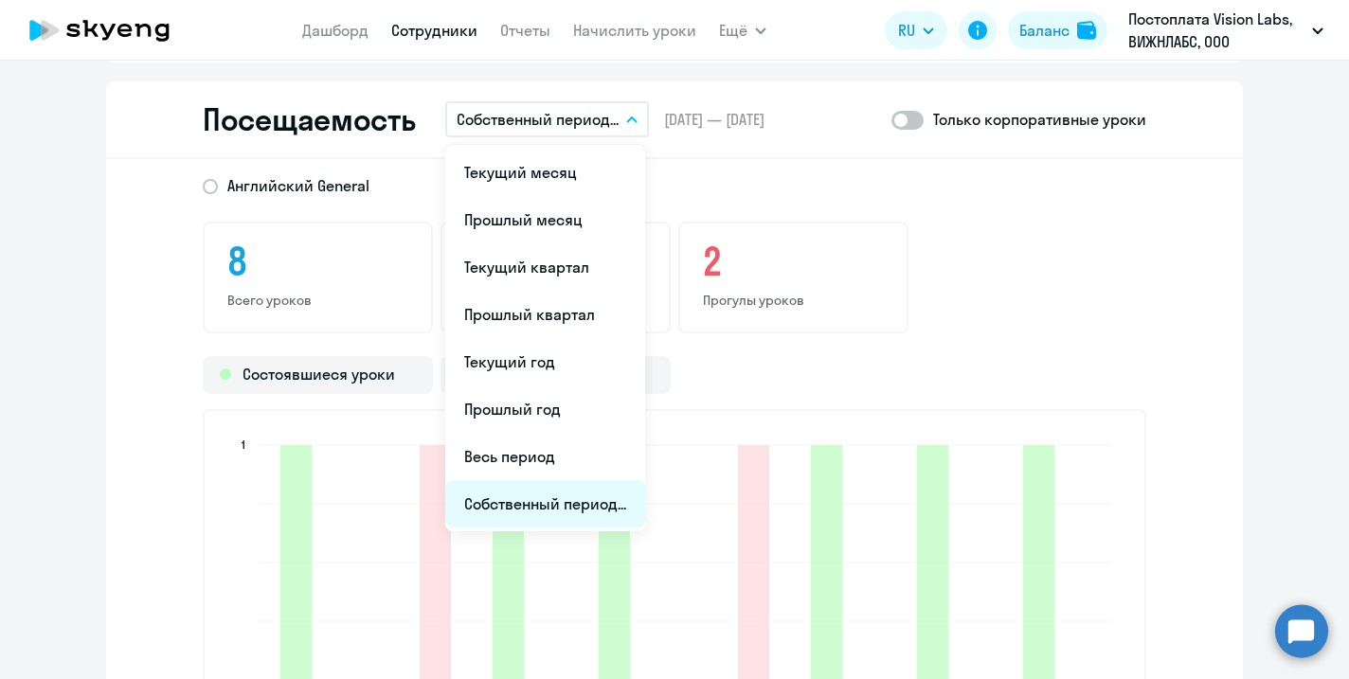
click at [595, 495] on li "Собственный период..." at bounding box center [545, 503] width 200 height 47
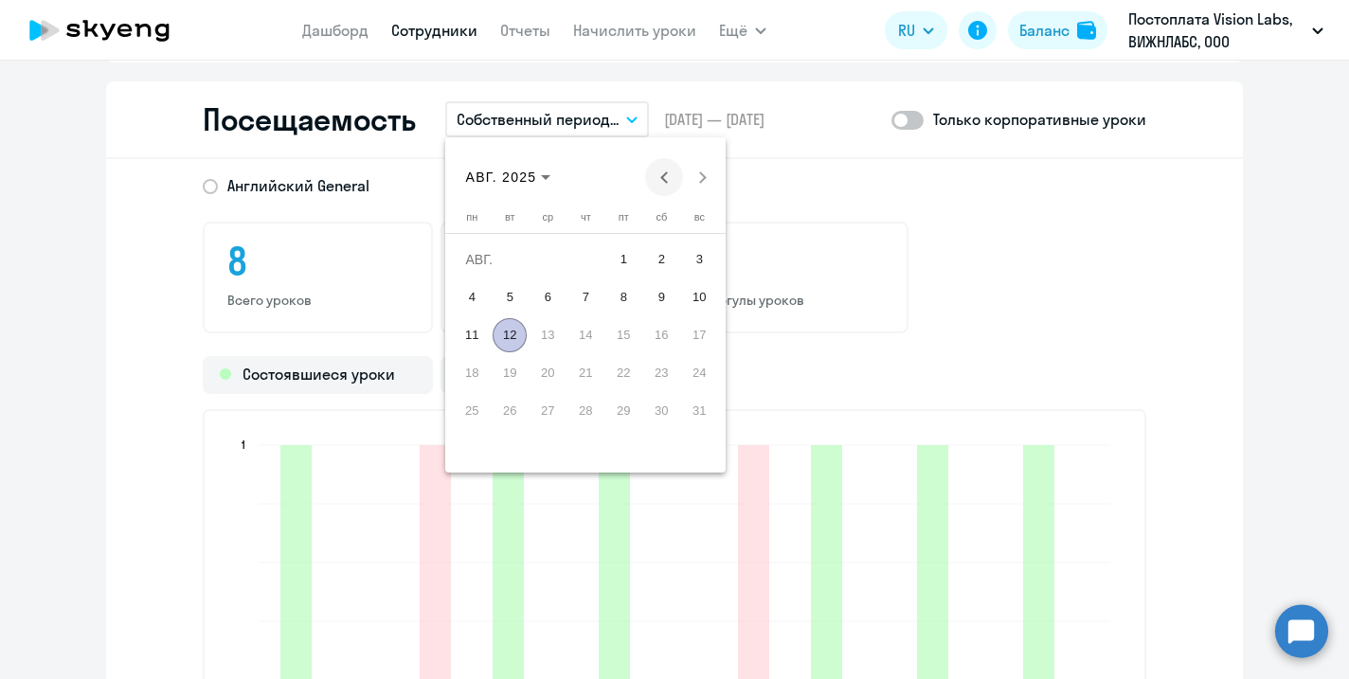
click at [659, 170] on span "Previous month" at bounding box center [664, 177] width 38 height 38
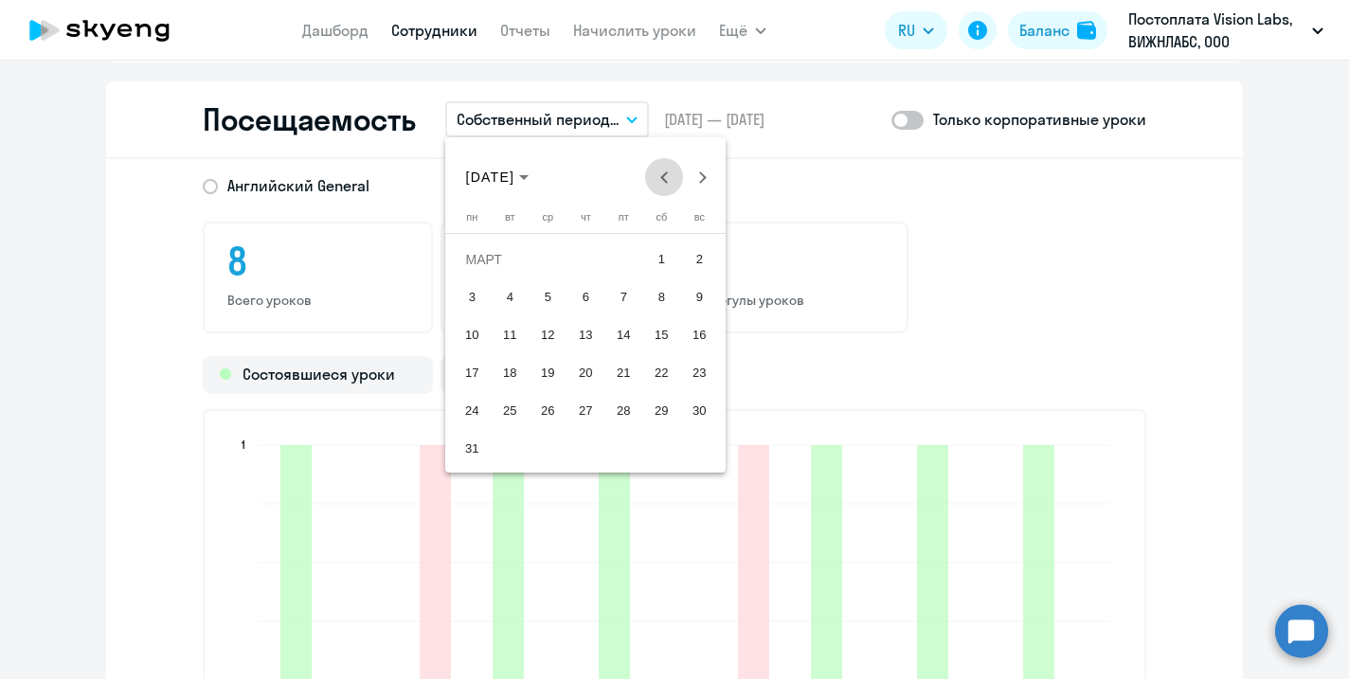
click at [659, 170] on span "Previous month" at bounding box center [664, 177] width 38 height 38
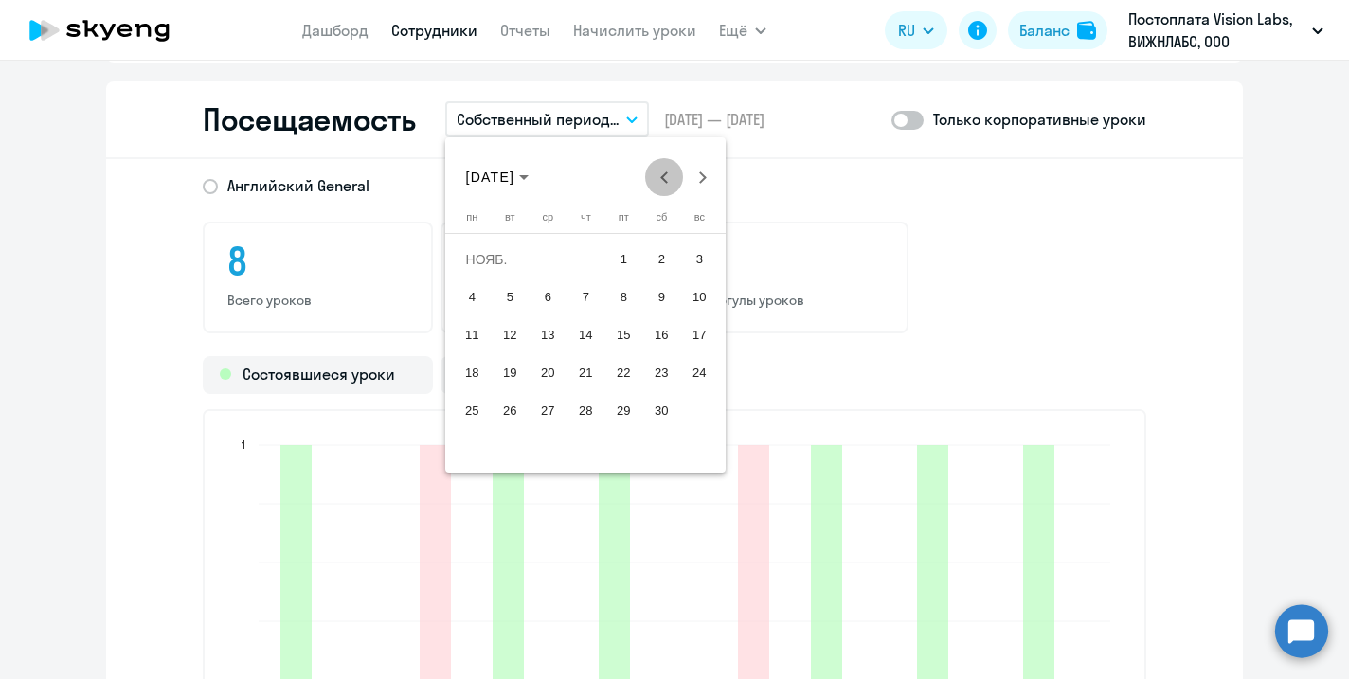
click at [659, 170] on span "Previous month" at bounding box center [664, 177] width 38 height 38
click at [662, 176] on button "Previous month" at bounding box center [664, 177] width 38 height 38
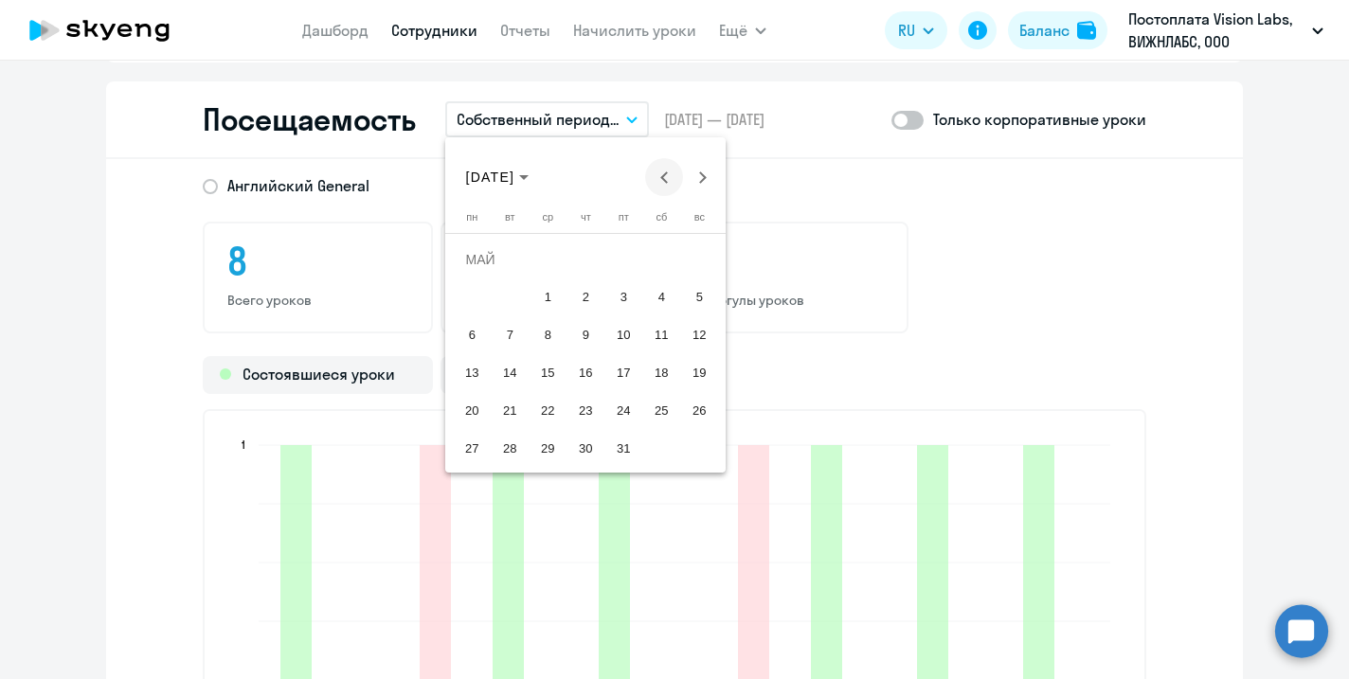
click at [675, 166] on span "Previous month" at bounding box center [664, 177] width 38 height 38
click at [471, 295] on span "1" at bounding box center [472, 297] width 34 height 34
click at [521, 441] on span "30" at bounding box center [510, 449] width 34 height 34
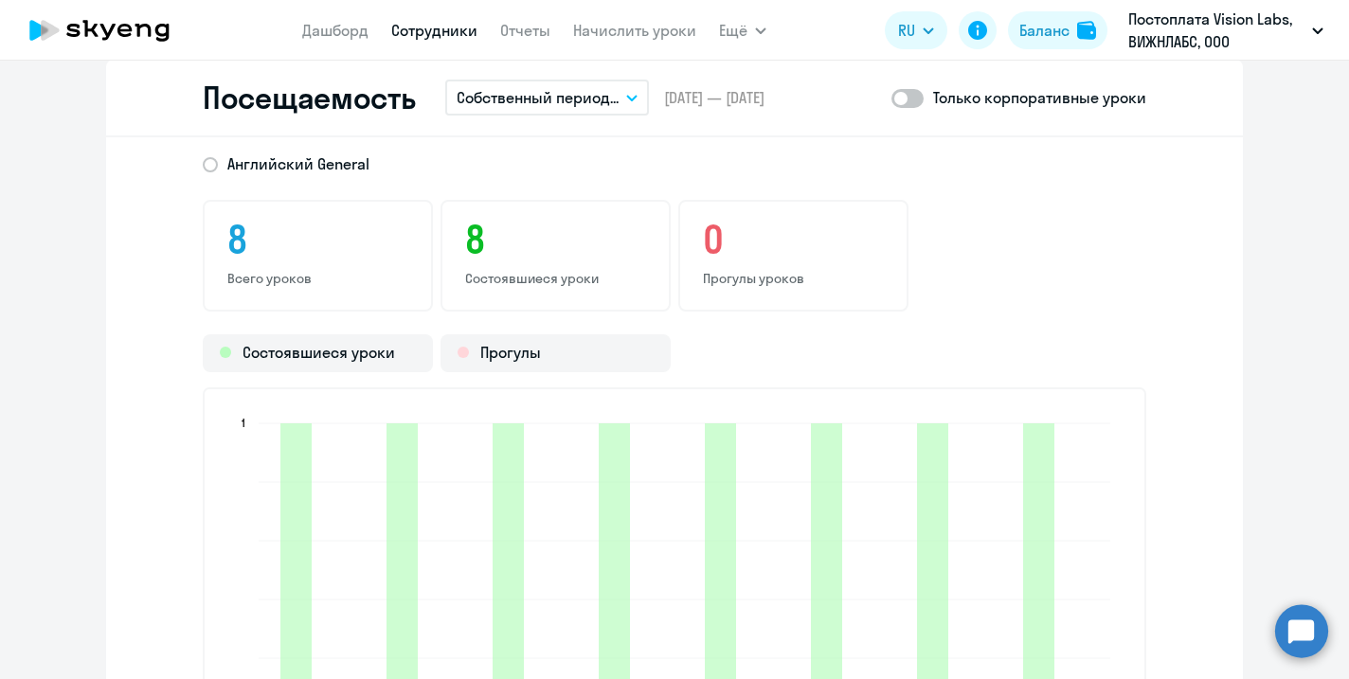
scroll to position [2451, 0]
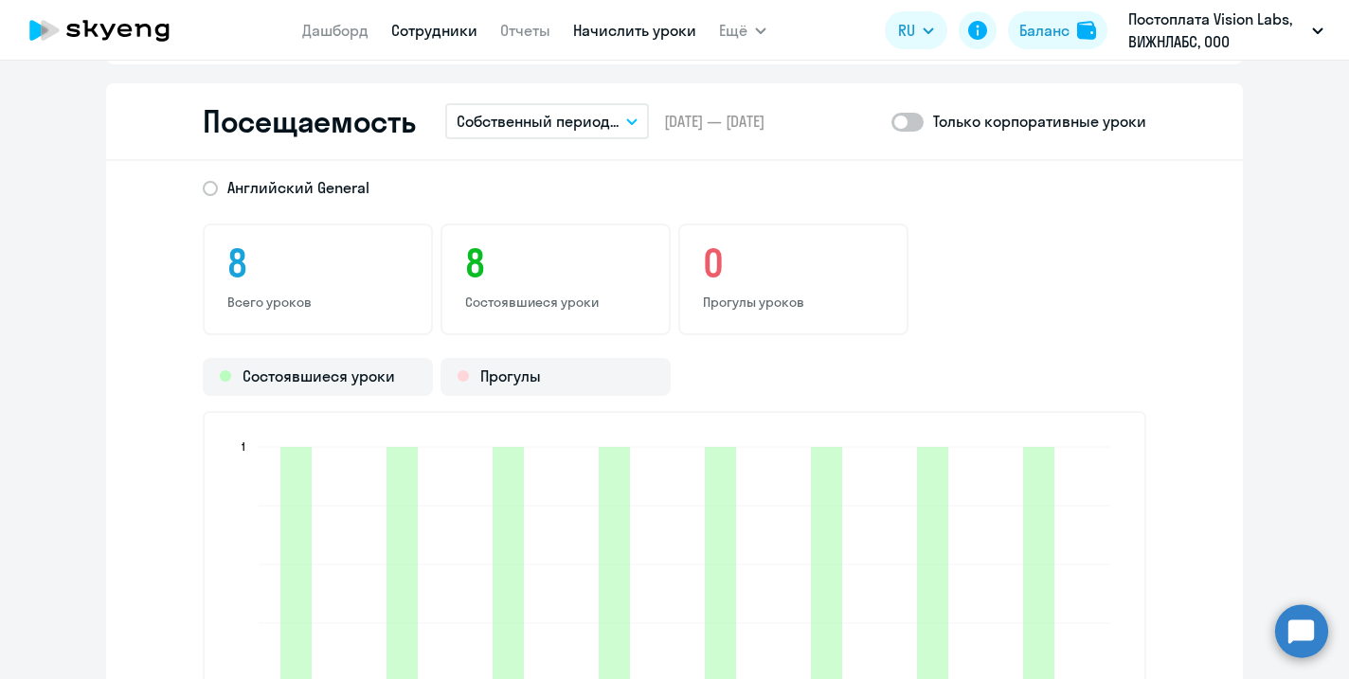
click at [622, 33] on link "Начислить уроки" at bounding box center [634, 30] width 123 height 19
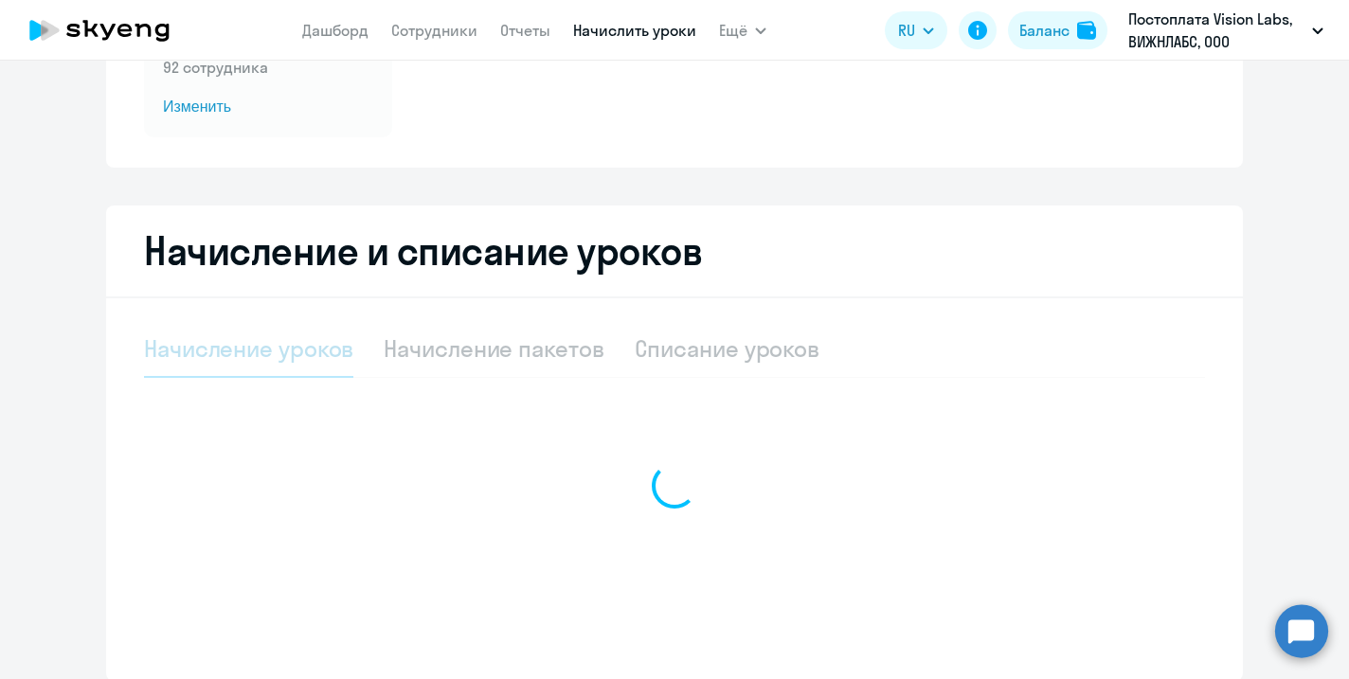
select select "10"
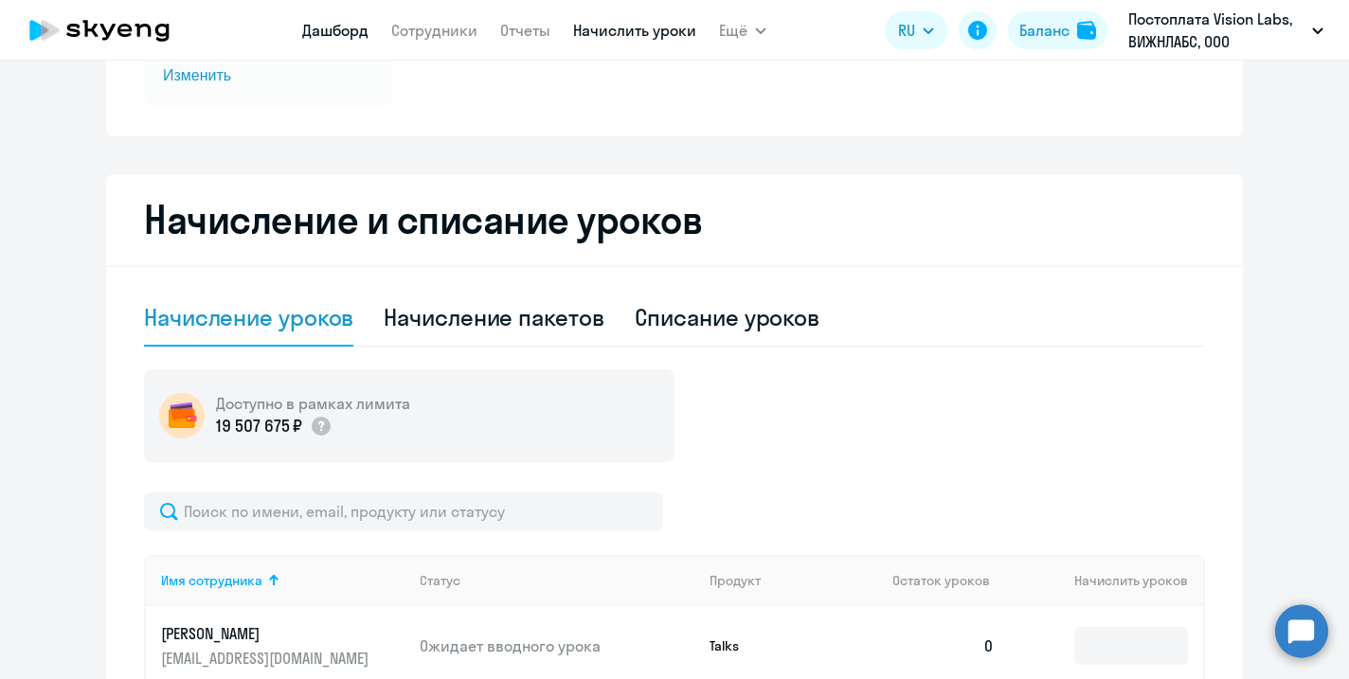
scroll to position [290, 0]
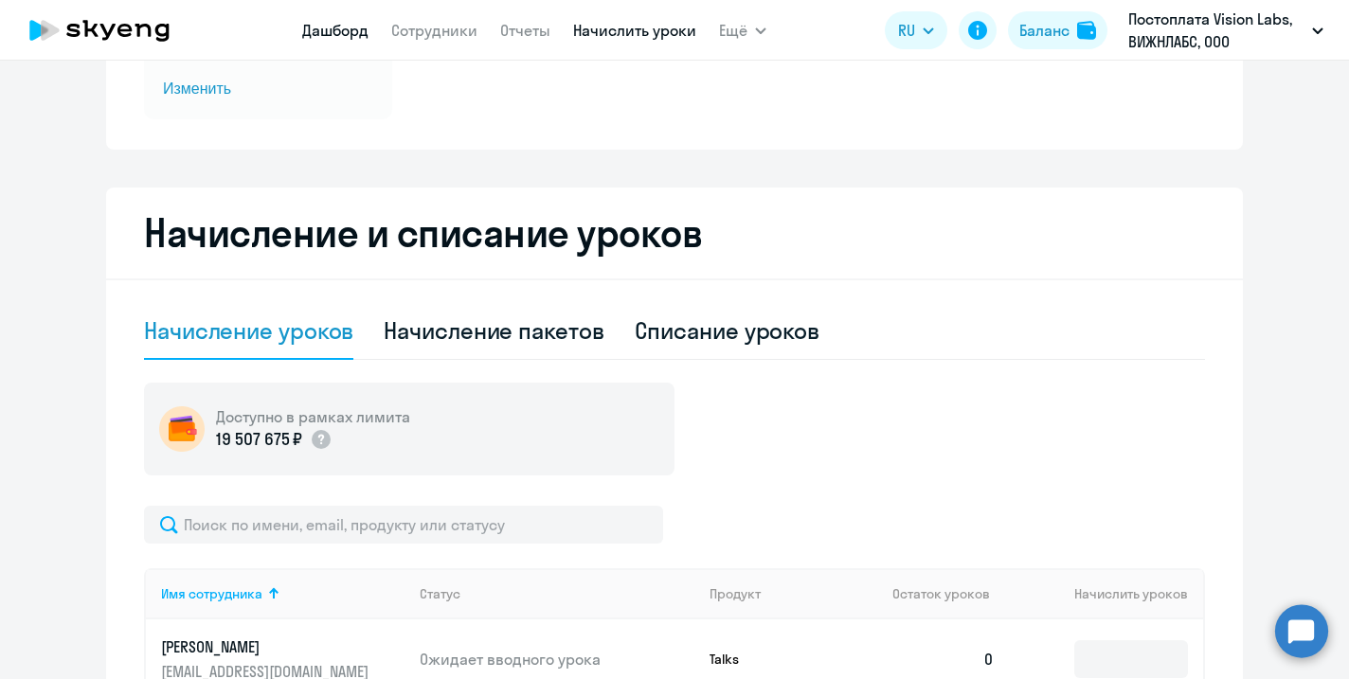
click at [332, 33] on link "Дашборд" at bounding box center [335, 30] width 66 height 19
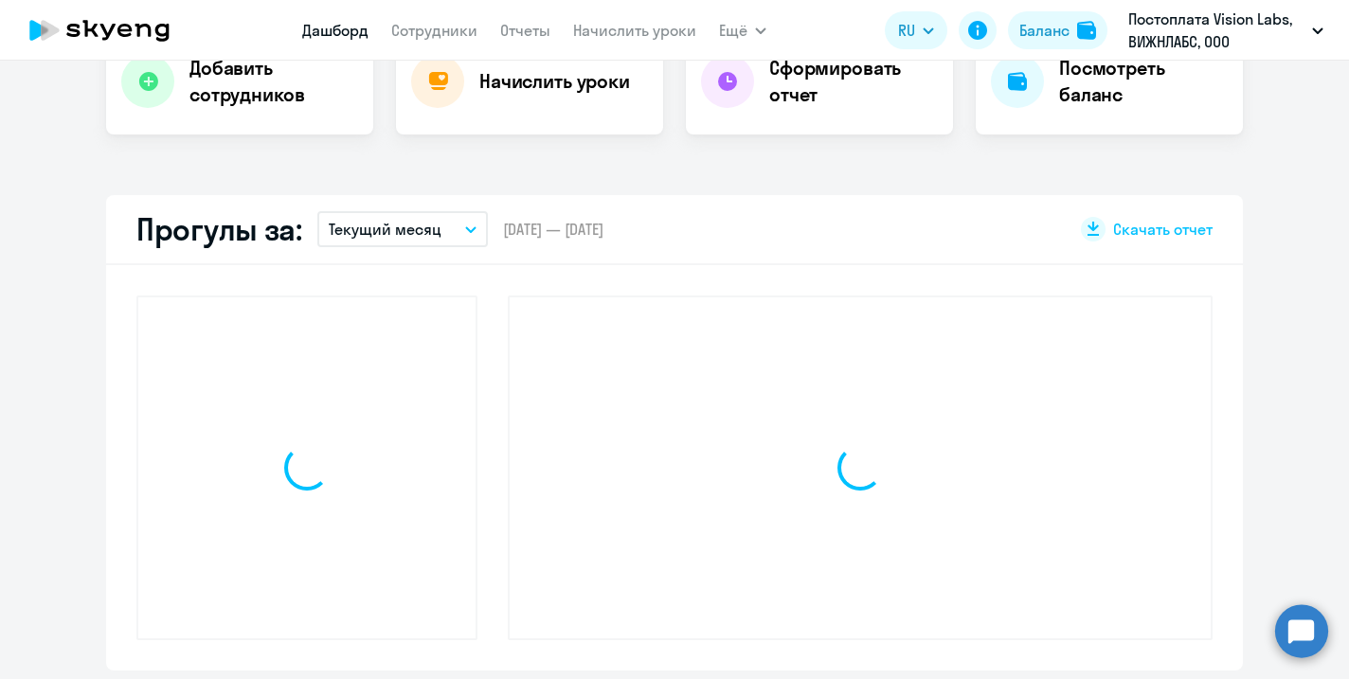
scroll to position [422, 0]
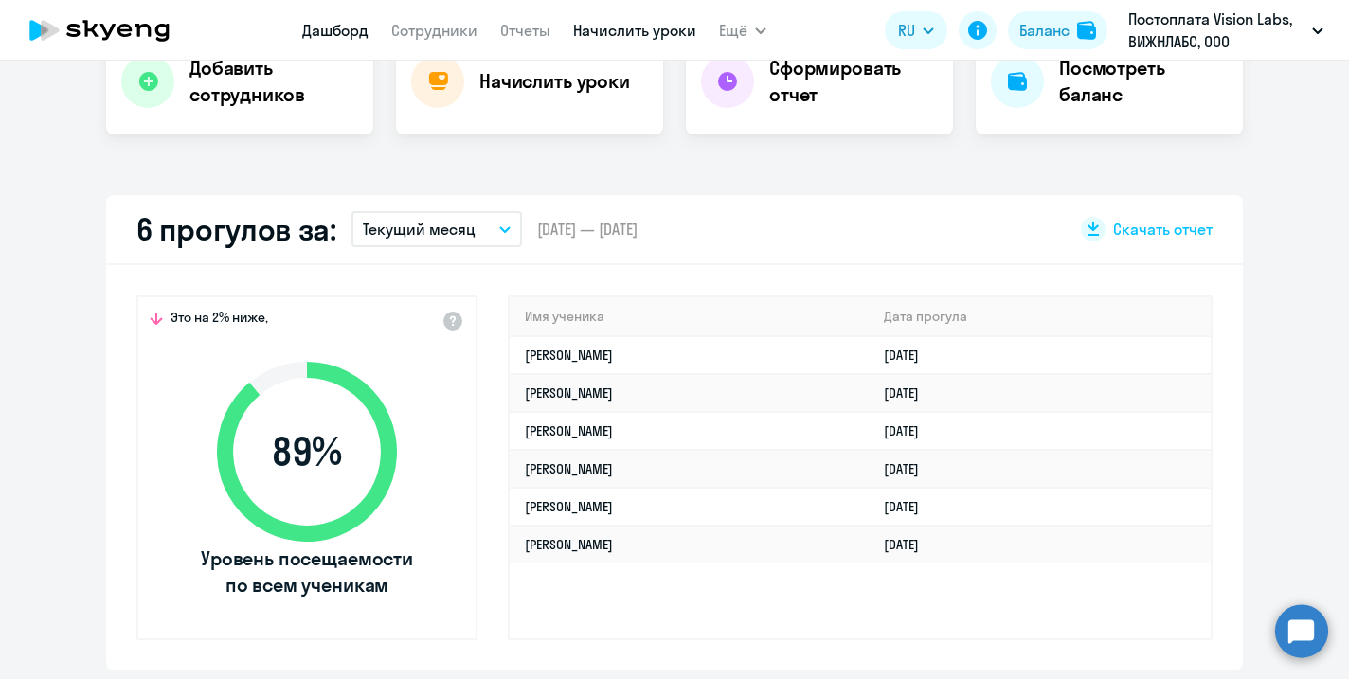
click at [608, 38] on link "Начислить уроки" at bounding box center [634, 30] width 123 height 19
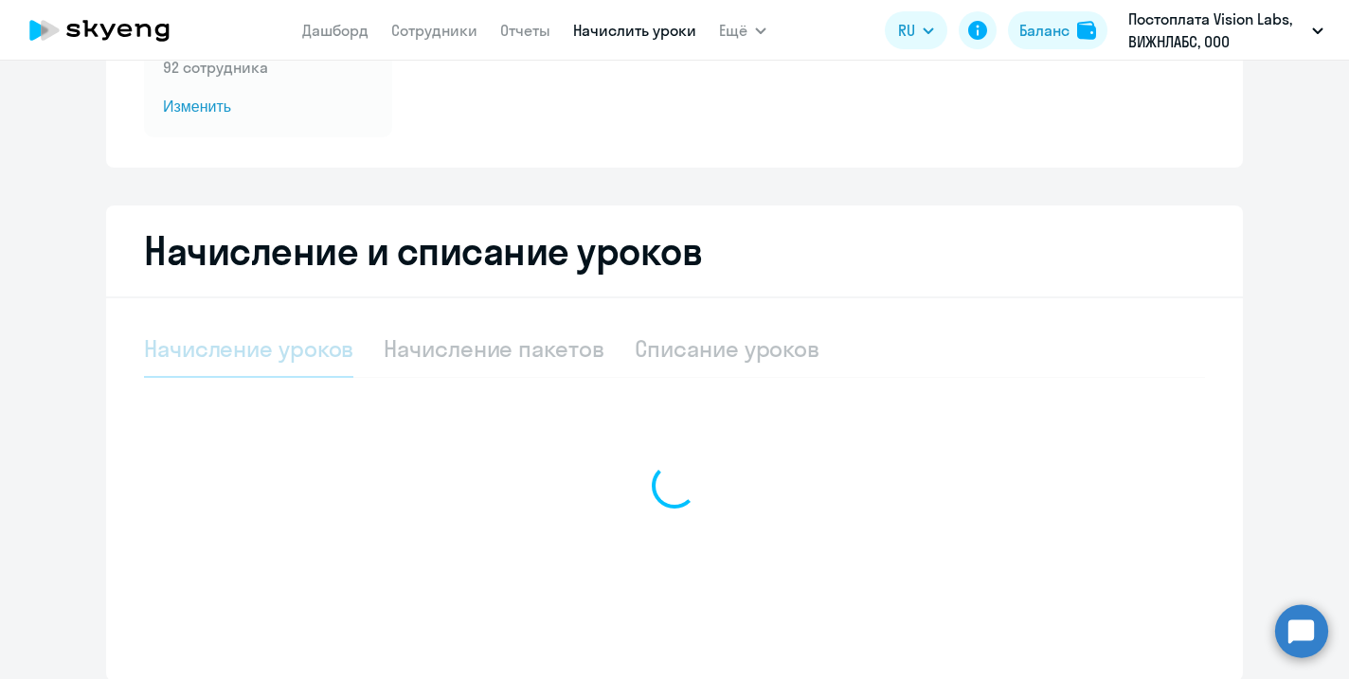
select select "10"
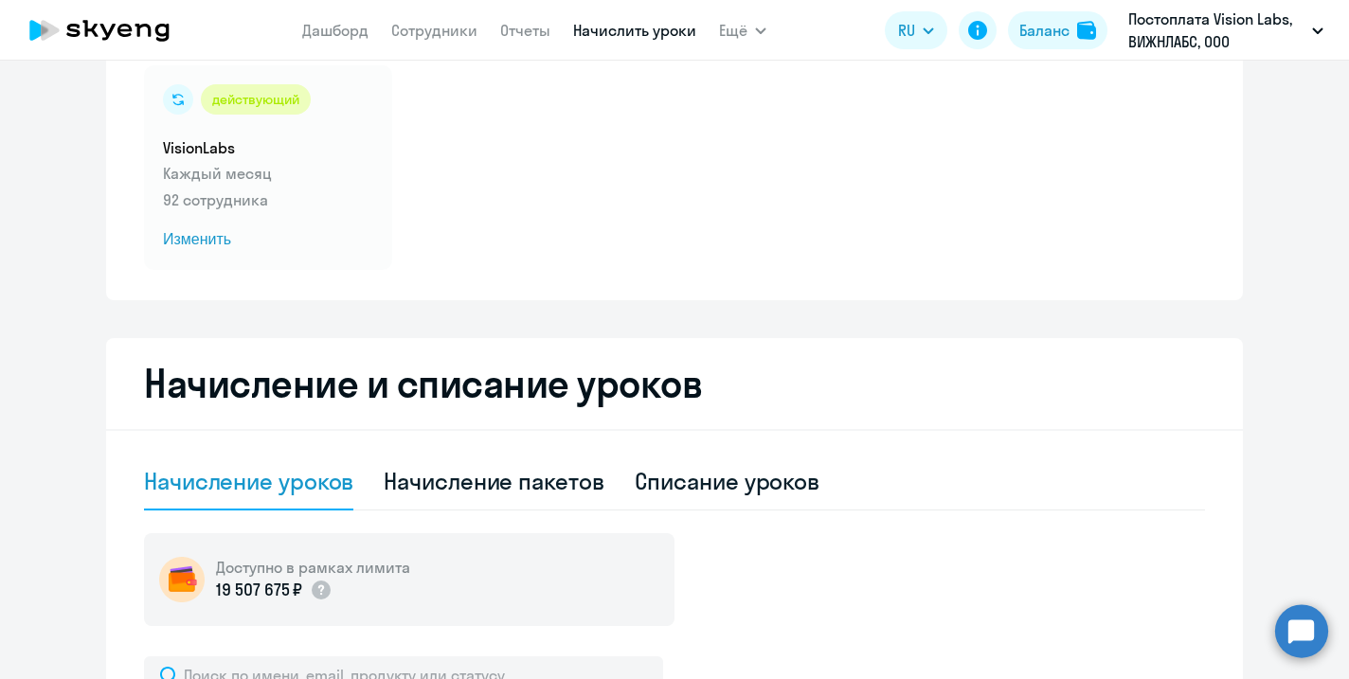
scroll to position [138, 0]
click at [208, 242] on span "Изменить" at bounding box center [268, 240] width 210 height 23
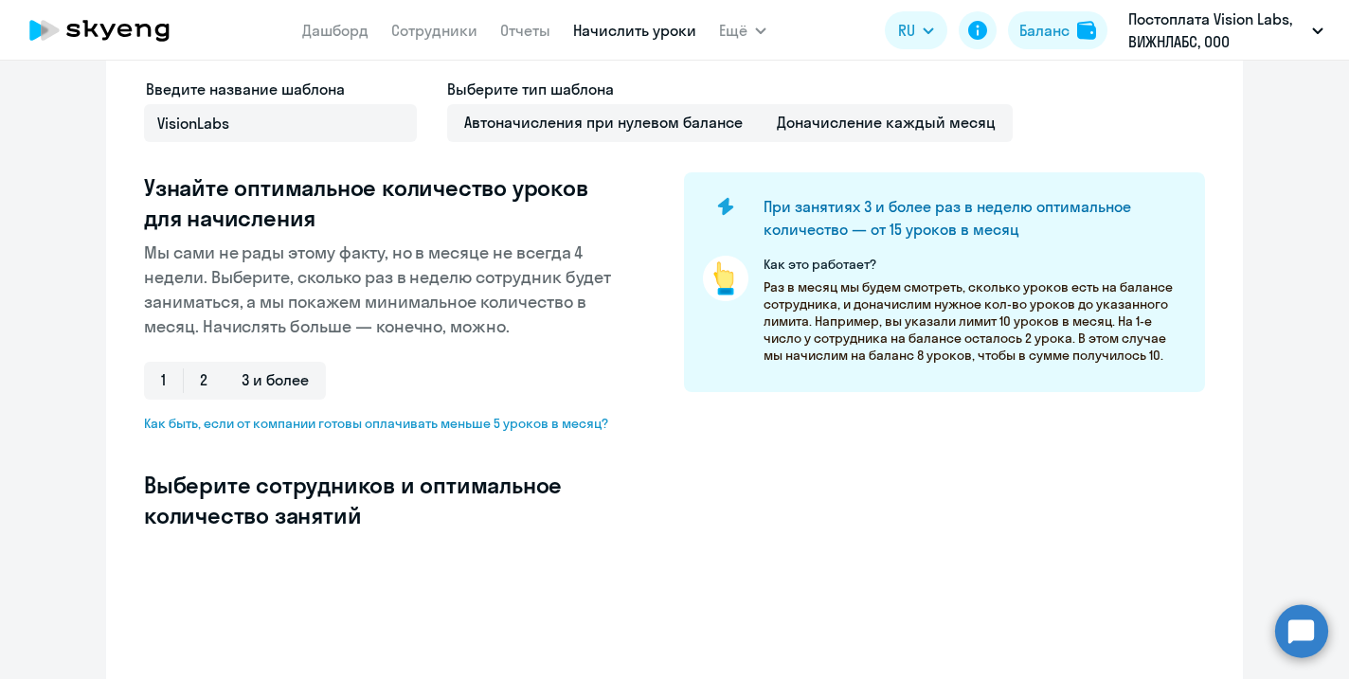
select select "10"
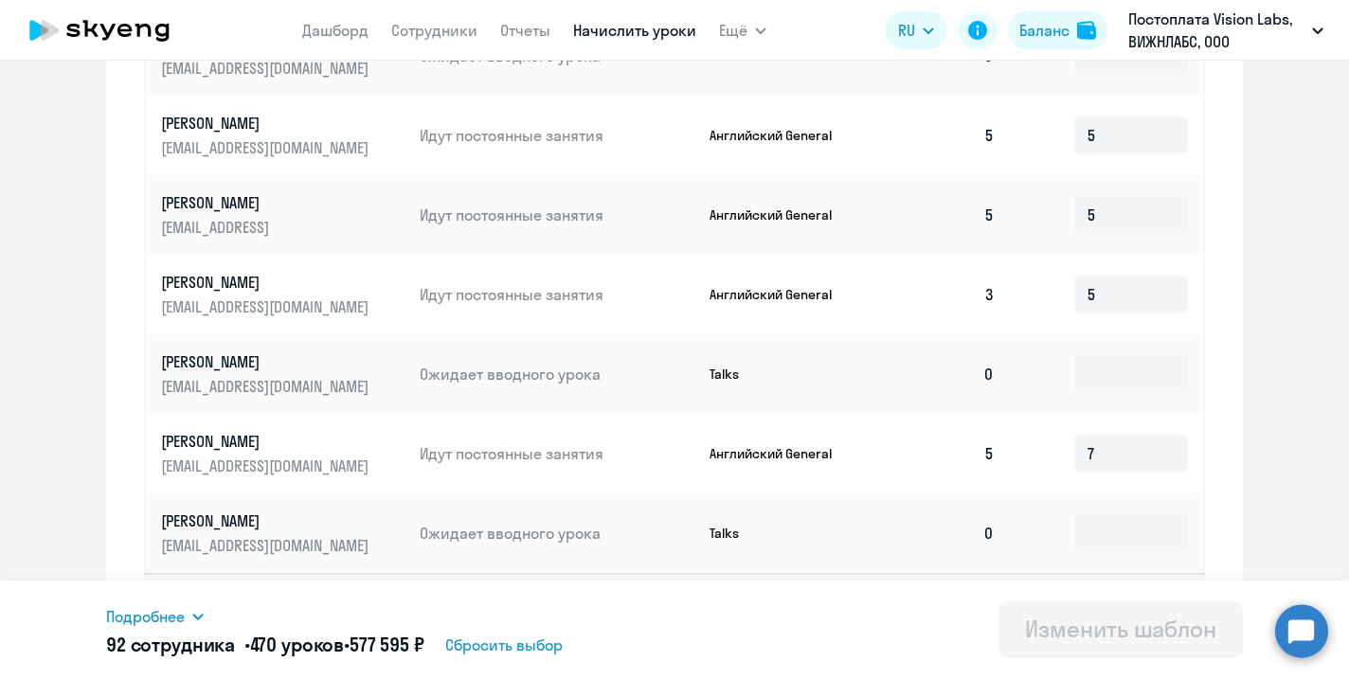
scroll to position [1081, 0]
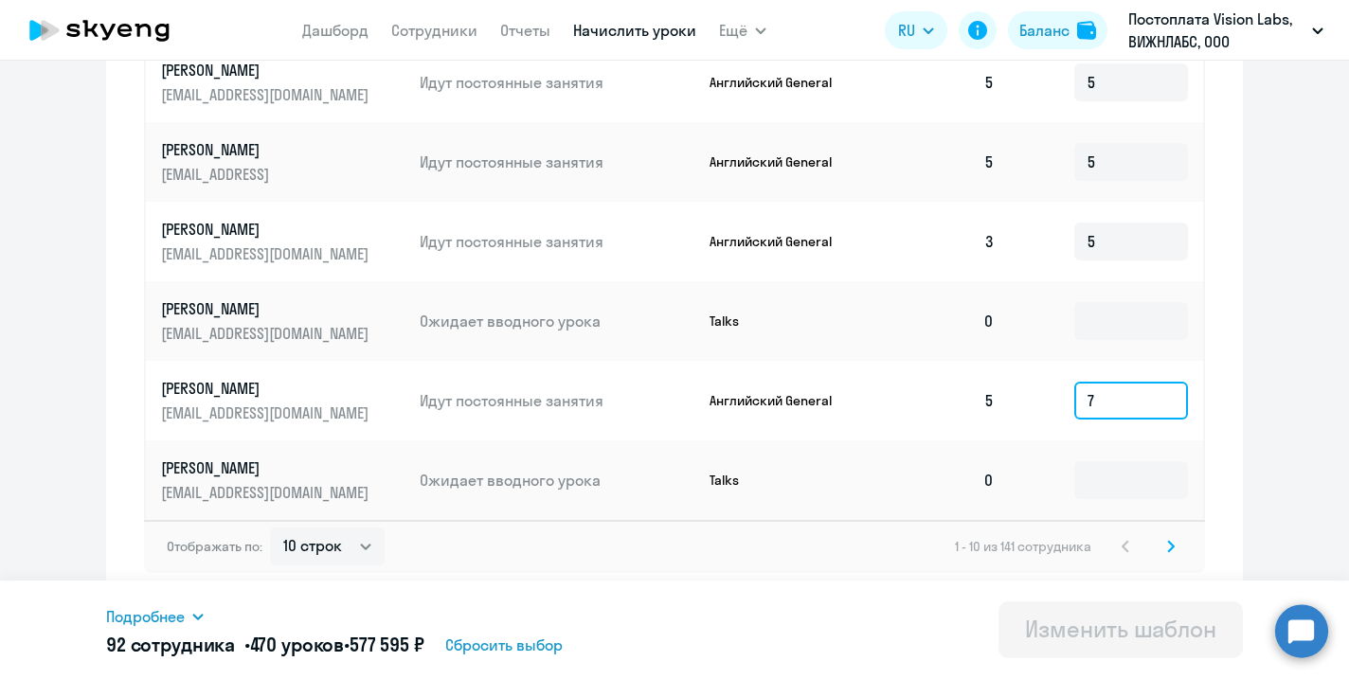
click at [1118, 413] on input "7" at bounding box center [1131, 401] width 114 height 38
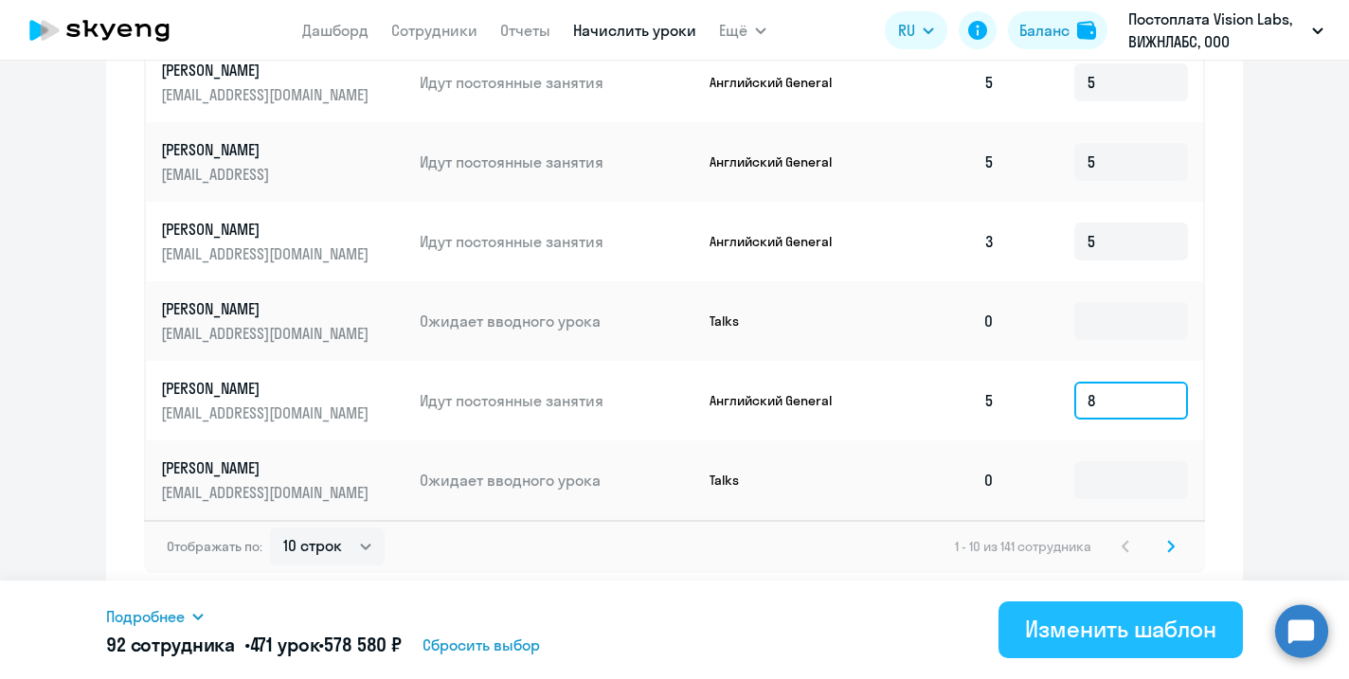
type input "8"
click at [1076, 643] on div "Изменить шаблон" at bounding box center [1120, 629] width 191 height 30
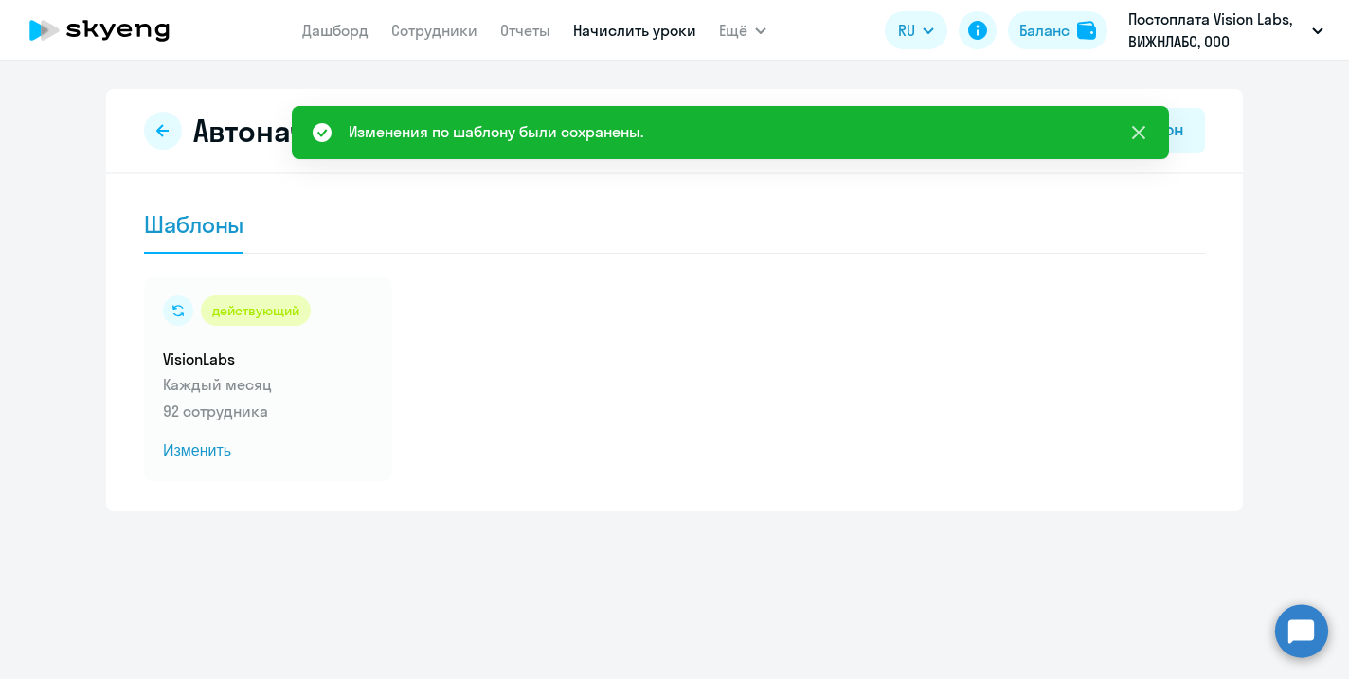
click at [1138, 134] on icon at bounding box center [1138, 132] width 23 height 23
